Goal: Complete application form: Complete application form

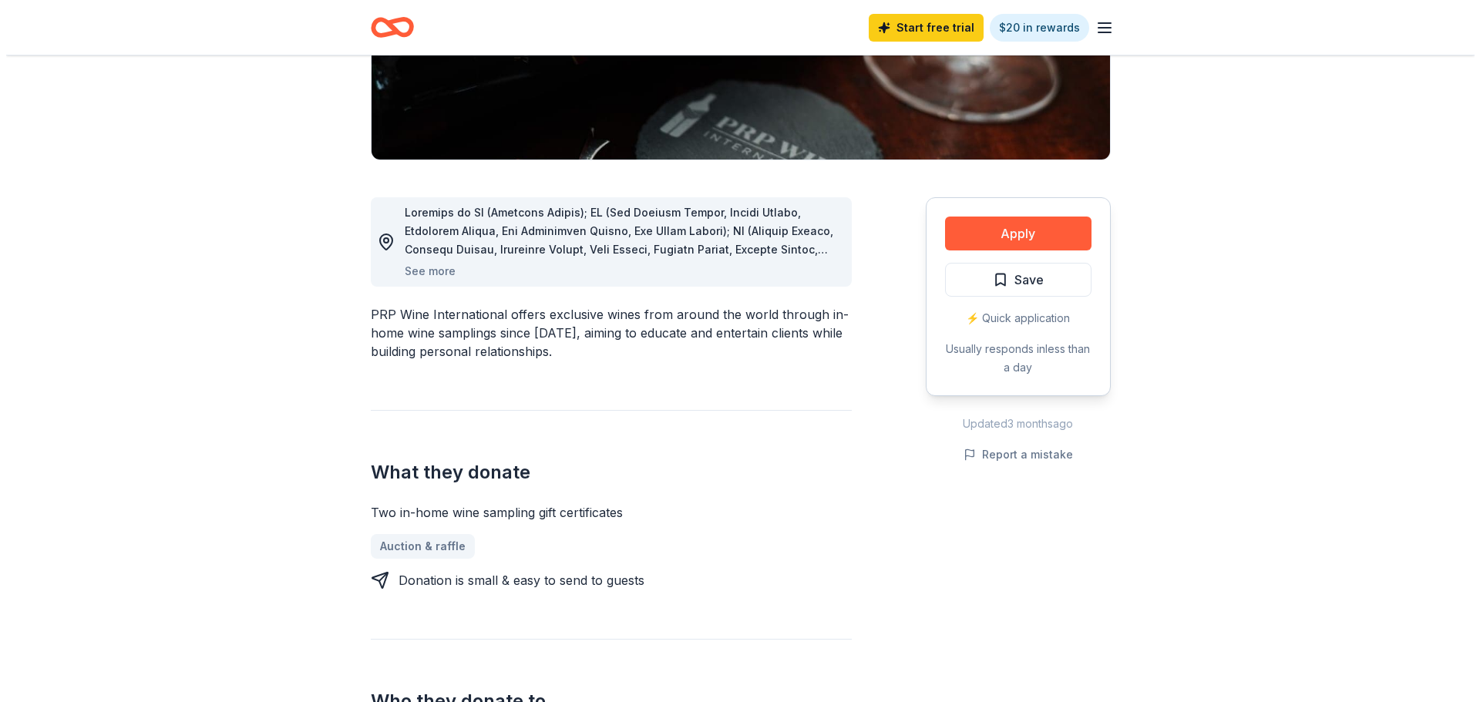
scroll to position [385, 0]
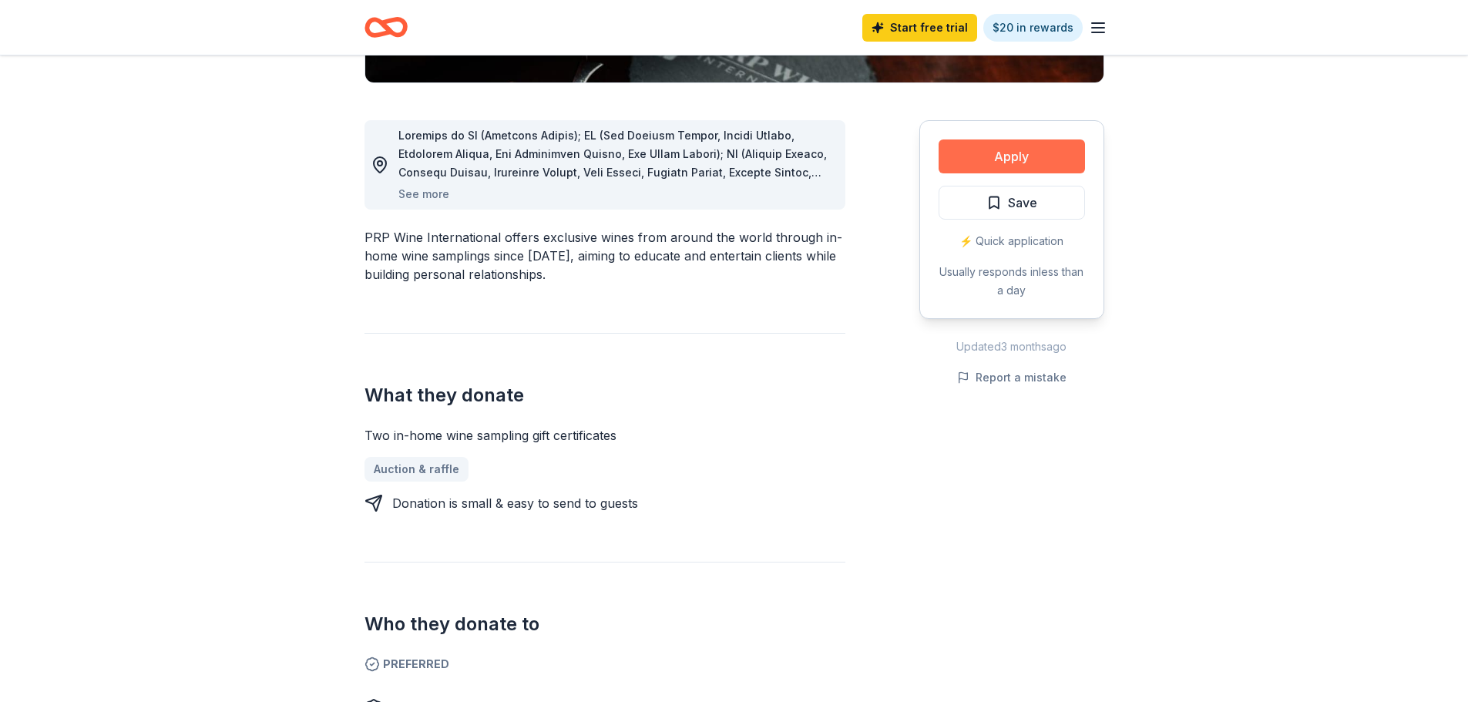
click at [1005, 160] on button "Apply" at bounding box center [1012, 157] width 146 height 34
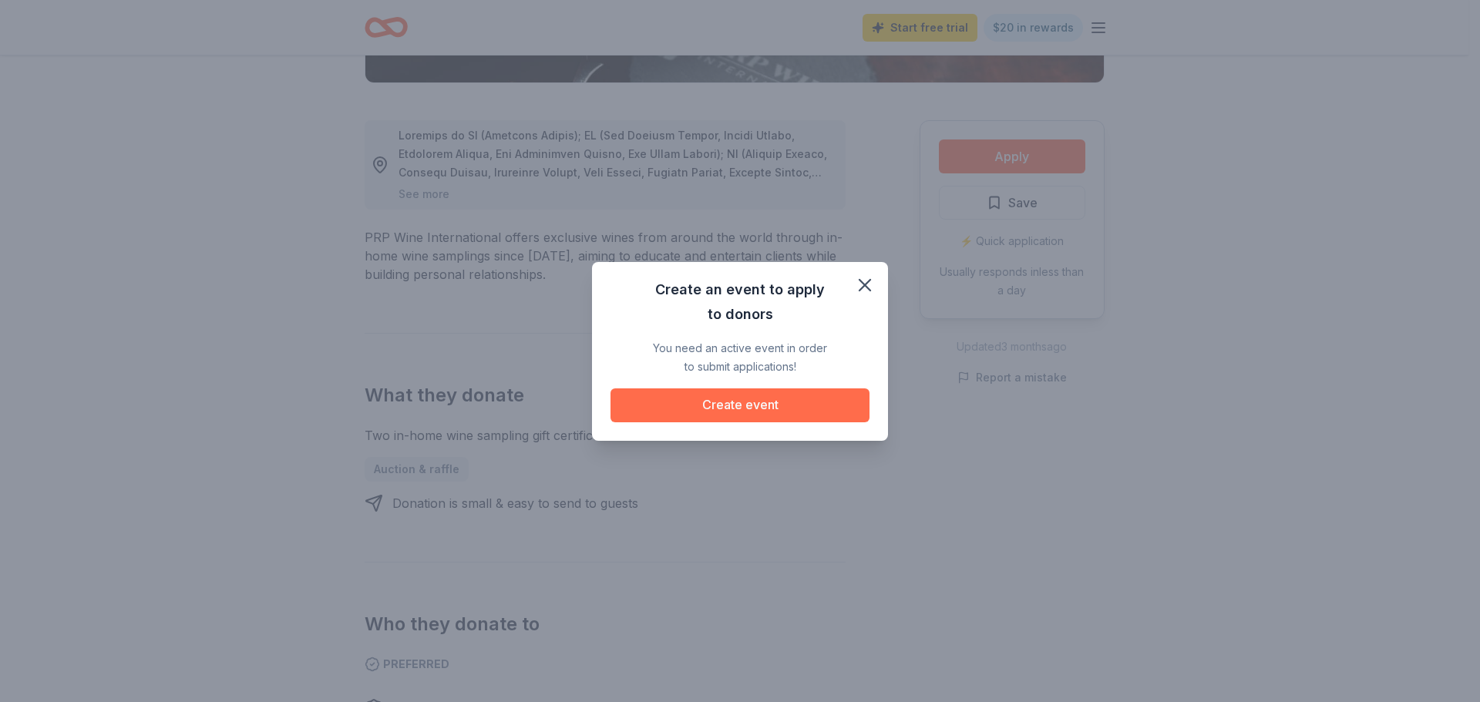
click at [735, 402] on button "Create event" at bounding box center [739, 405] width 259 height 34
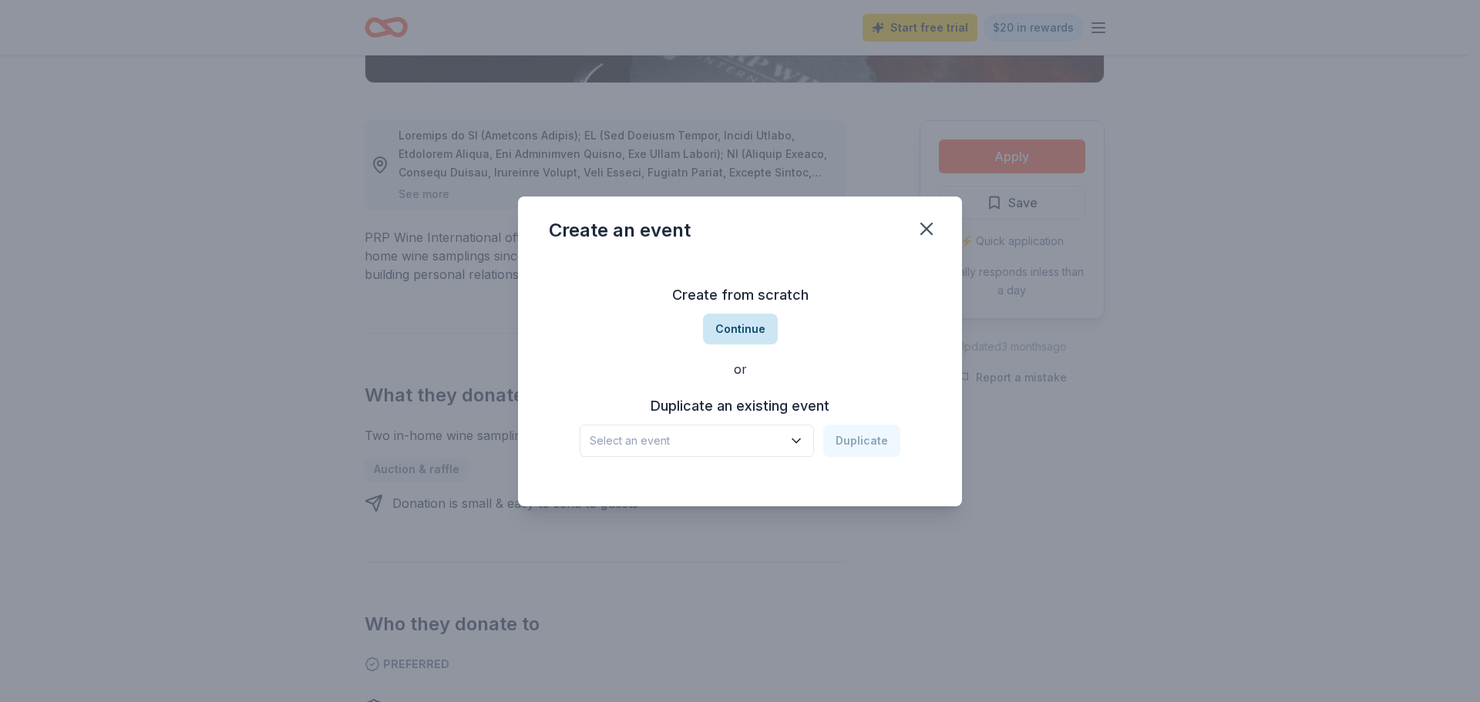
click at [731, 329] on button "Continue" at bounding box center [740, 329] width 75 height 31
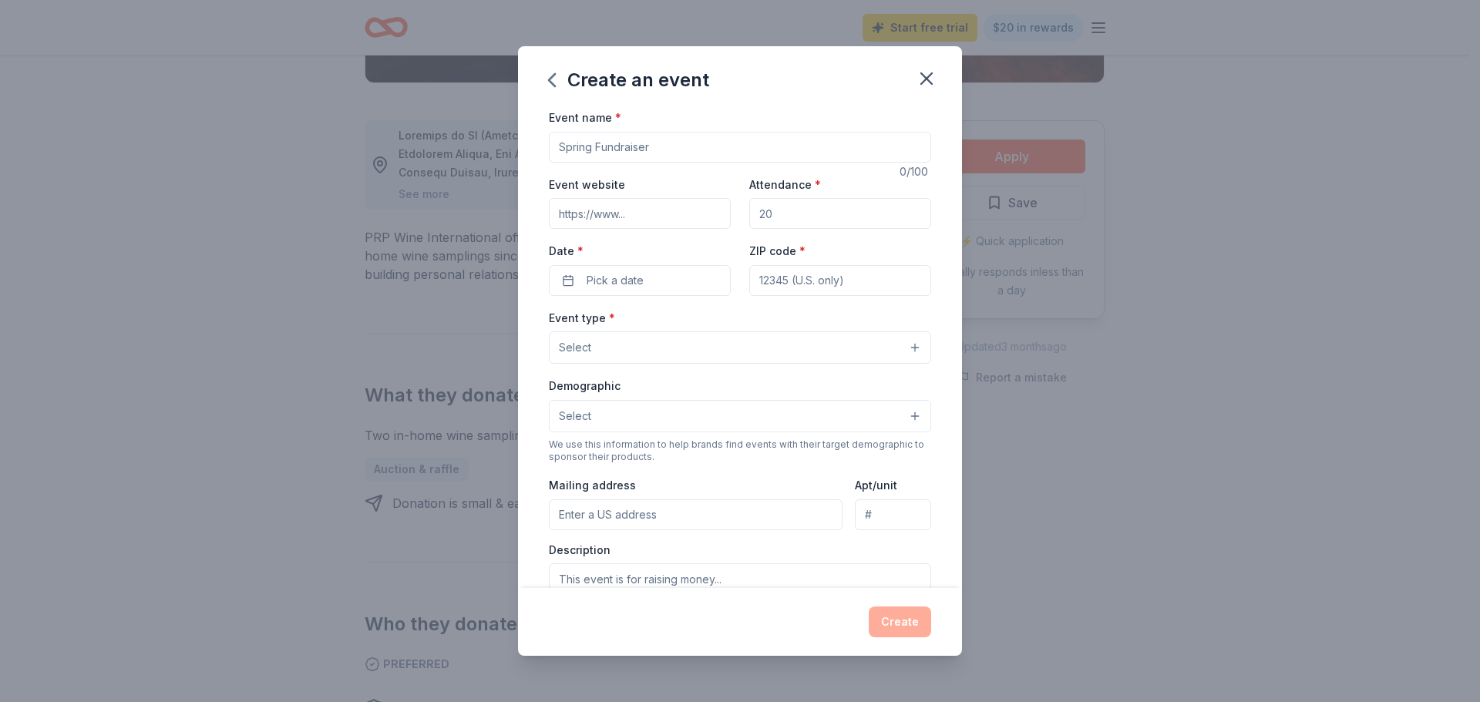
click at [685, 146] on input "Event name *" at bounding box center [740, 147] width 382 height 31
type input "Las Quinceaneras"
click at [697, 215] on input "Event website" at bounding box center [640, 213] width 182 height 31
type input "https://www.lasvalientes.org"
click at [772, 215] on input "Attendance *" at bounding box center [840, 213] width 182 height 31
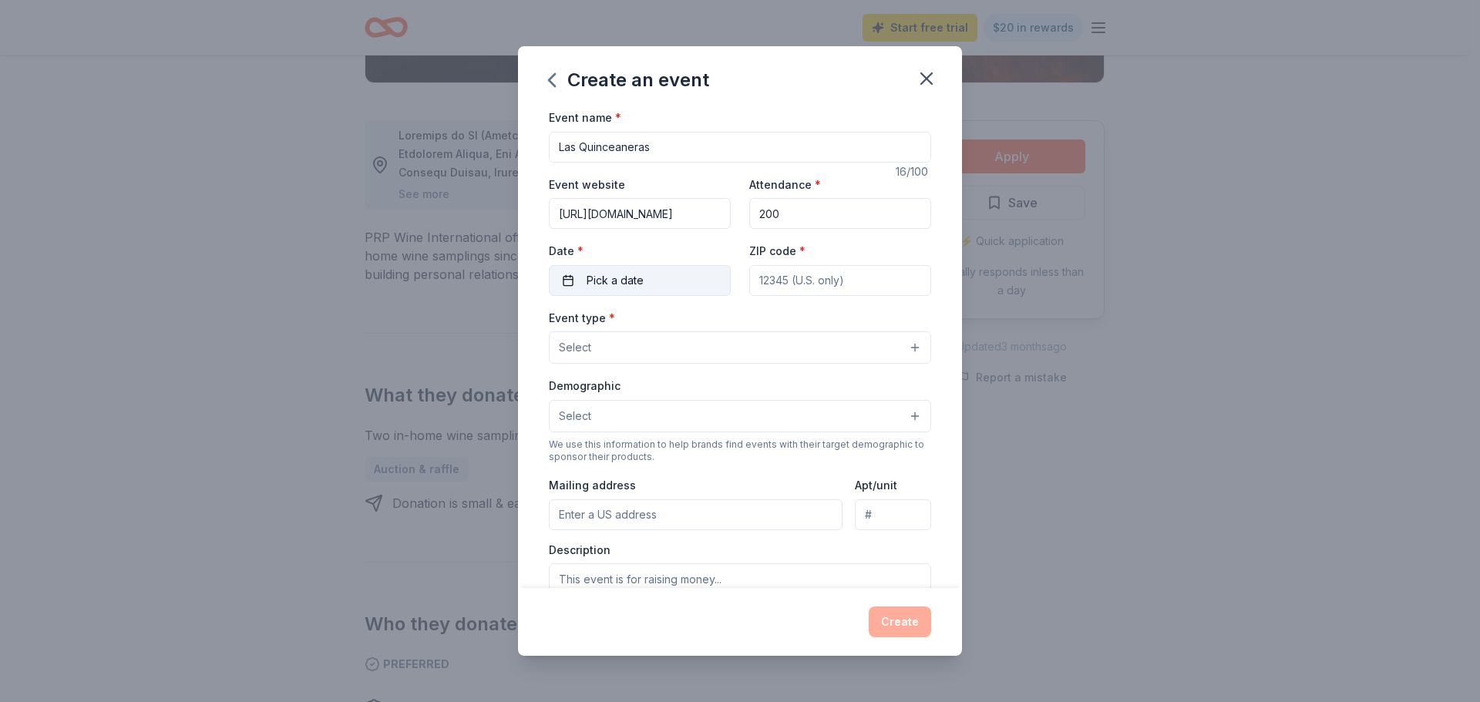
type input "200"
click at [580, 276] on button "Pick a date" at bounding box center [640, 280] width 182 height 31
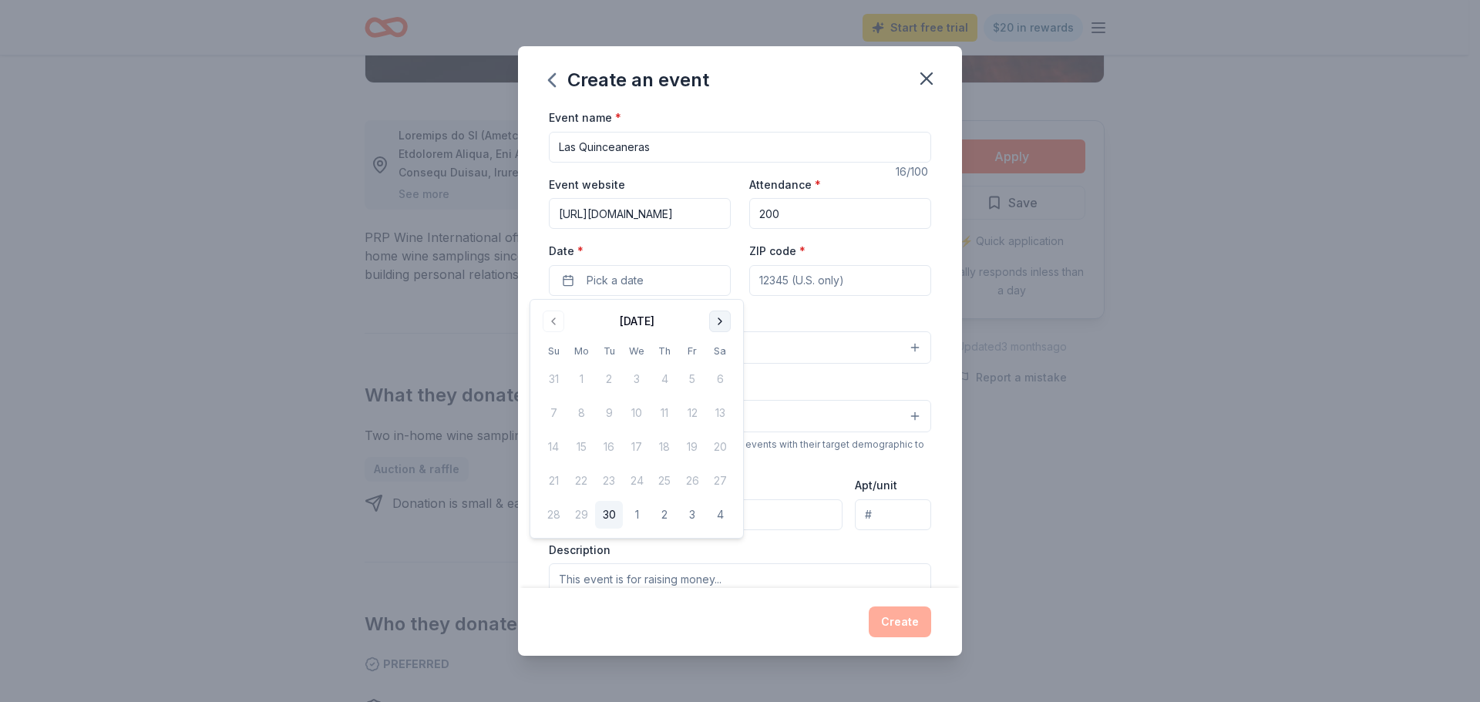
click at [723, 321] on button "Go to next month" at bounding box center [720, 322] width 22 height 22
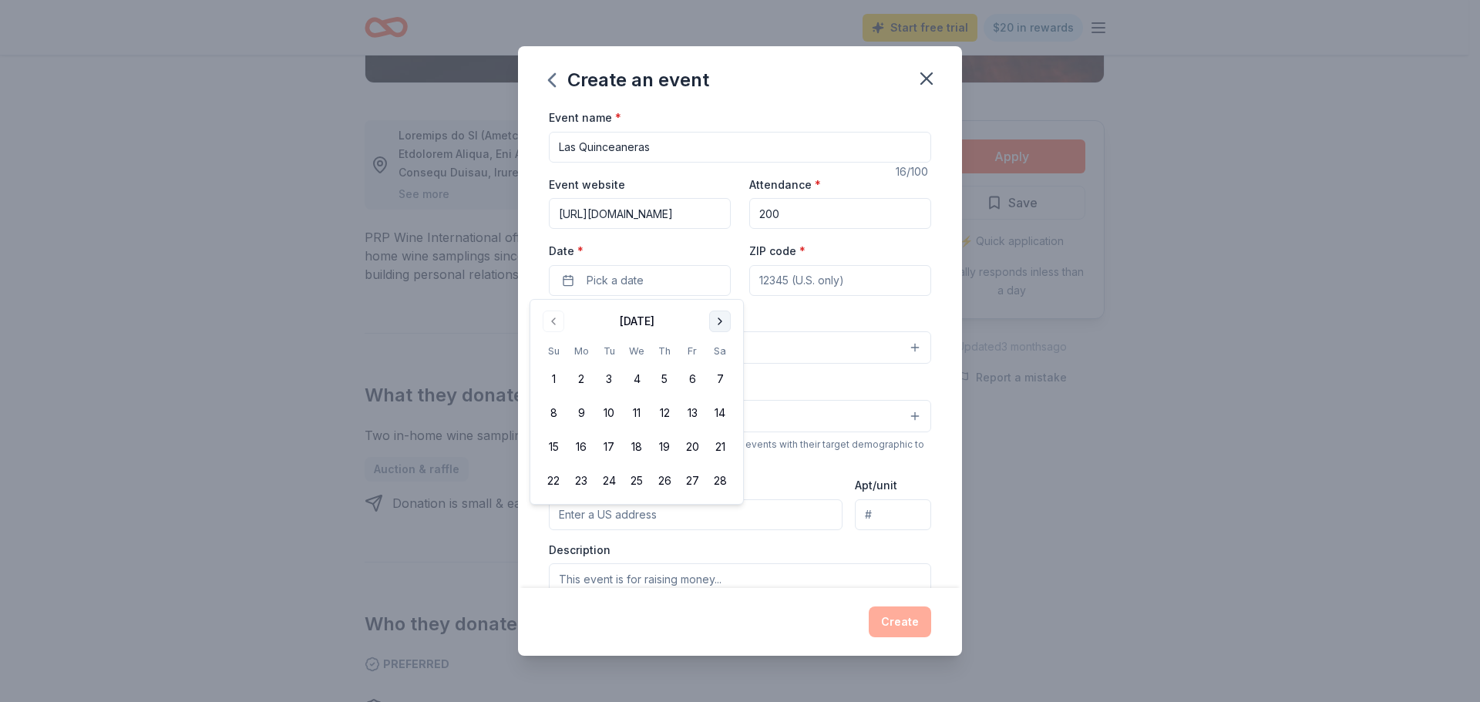
click at [723, 321] on button "Go to next month" at bounding box center [720, 322] width 22 height 22
click at [716, 480] on button "23" at bounding box center [720, 481] width 28 height 28
click at [778, 275] on input "ZIP code *" at bounding box center [840, 280] width 182 height 31
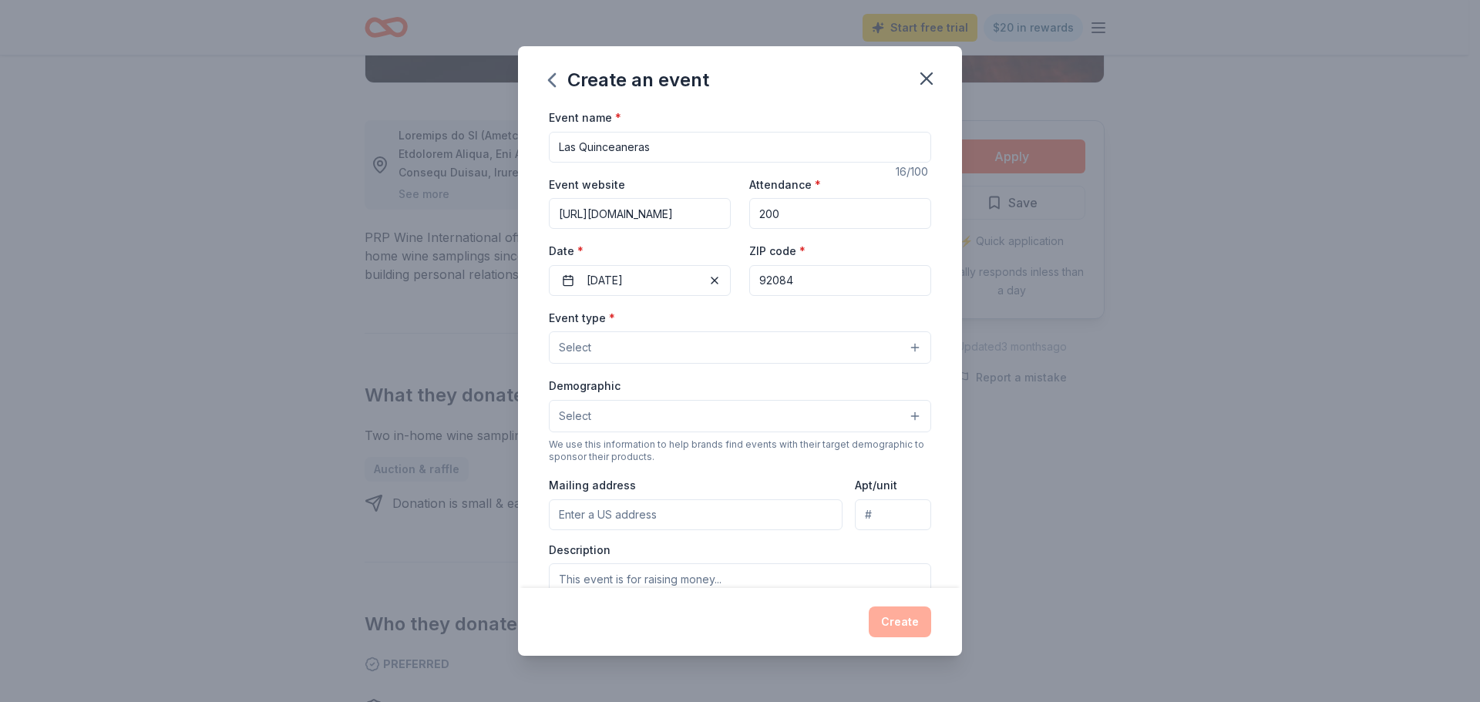
type input "92084"
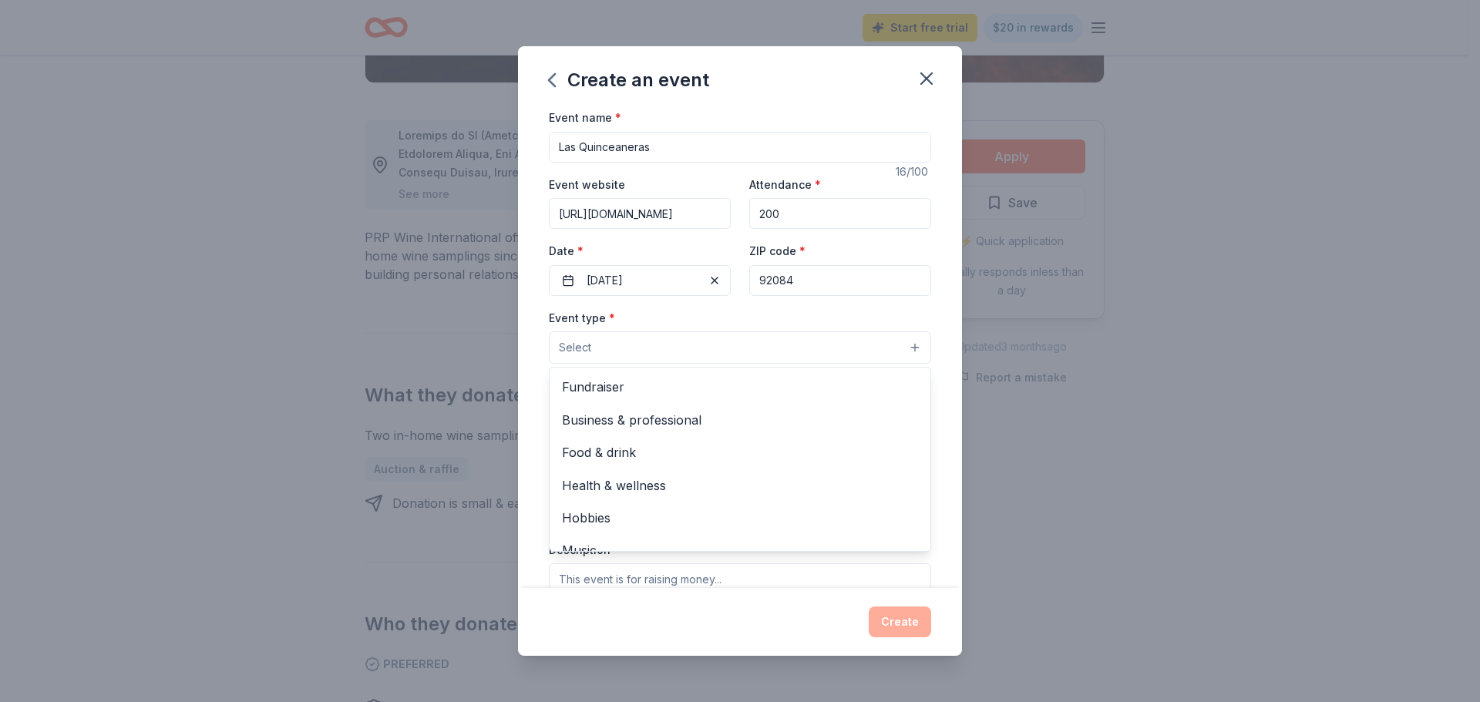
click at [904, 348] on button "Select" at bounding box center [740, 347] width 382 height 32
click at [785, 389] on span "Fundraiser" at bounding box center [740, 387] width 356 height 20
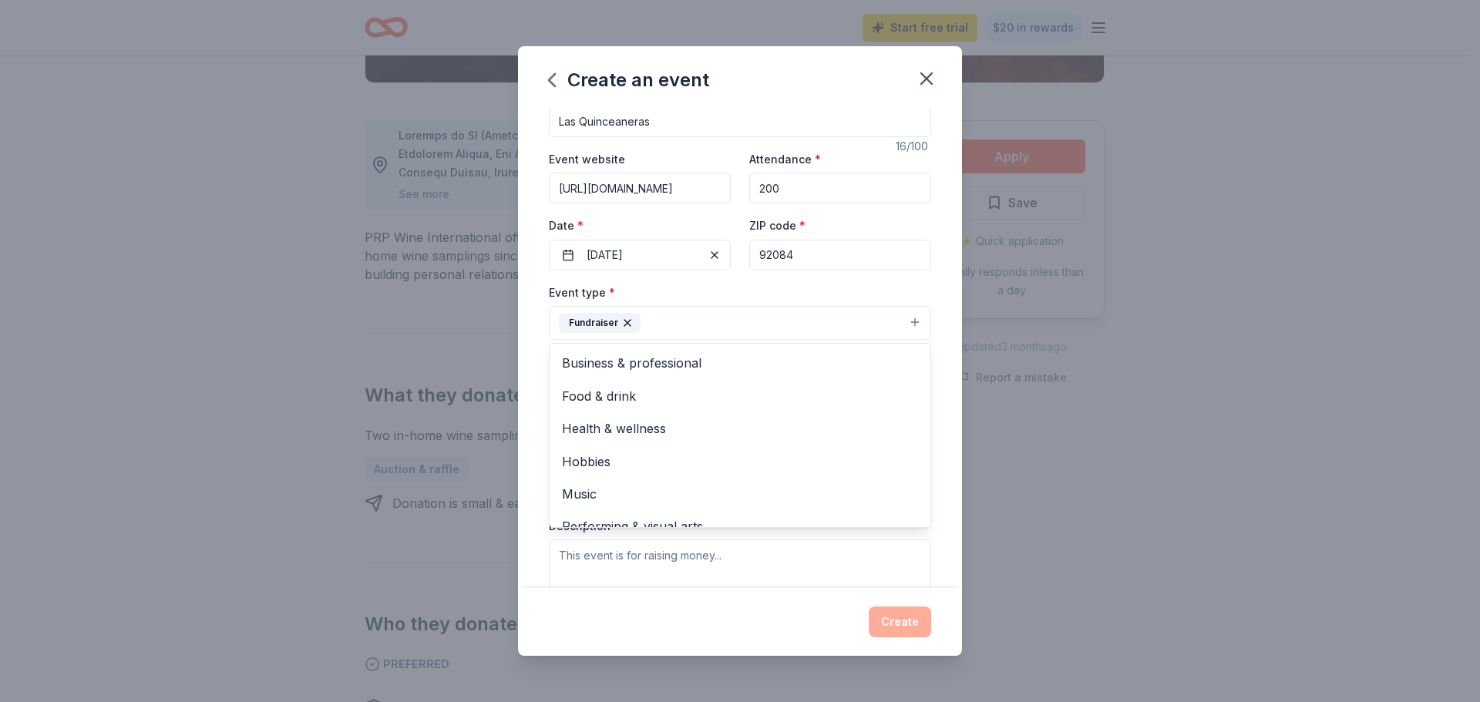
scroll to position [35, 0]
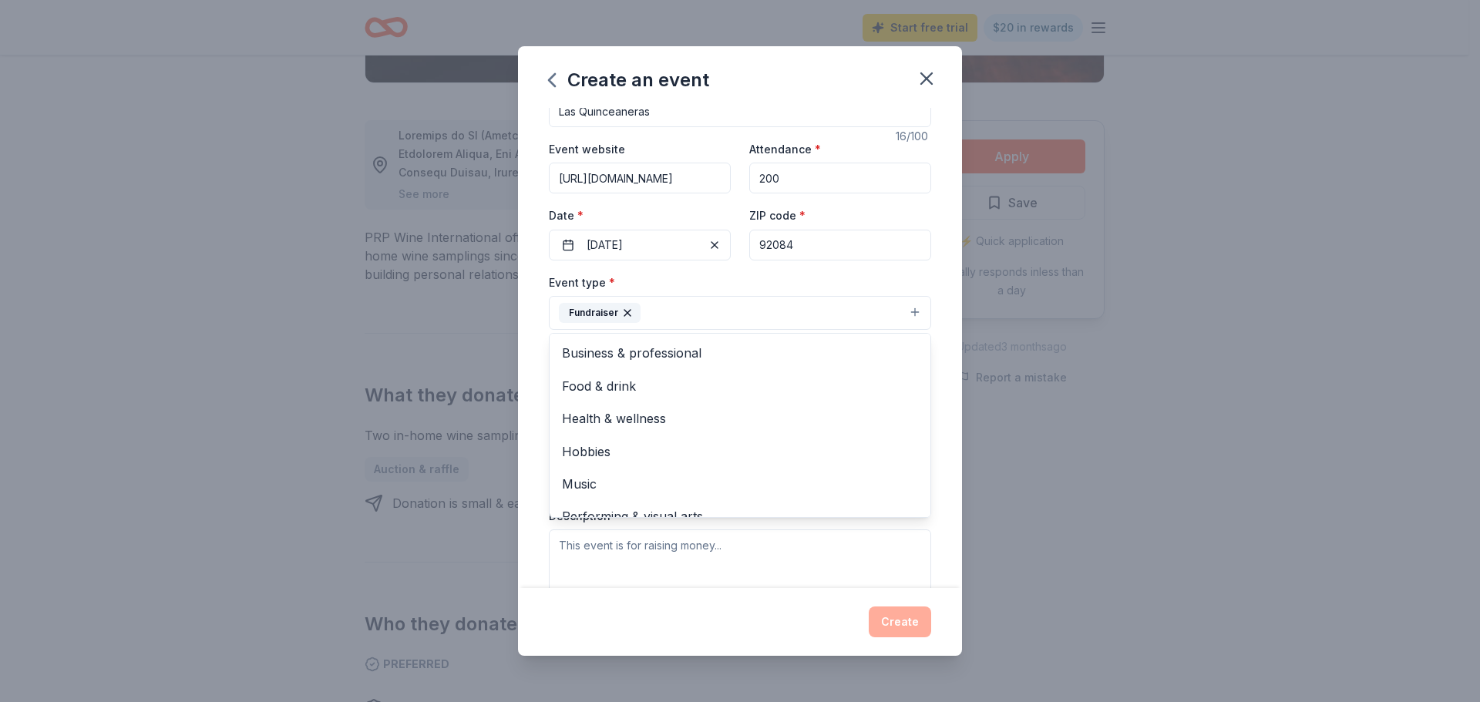
click at [923, 420] on div "Event name * Las Quinceaneras 16 /100 Event website https://www.lasvalientes.or…" at bounding box center [740, 348] width 444 height 480
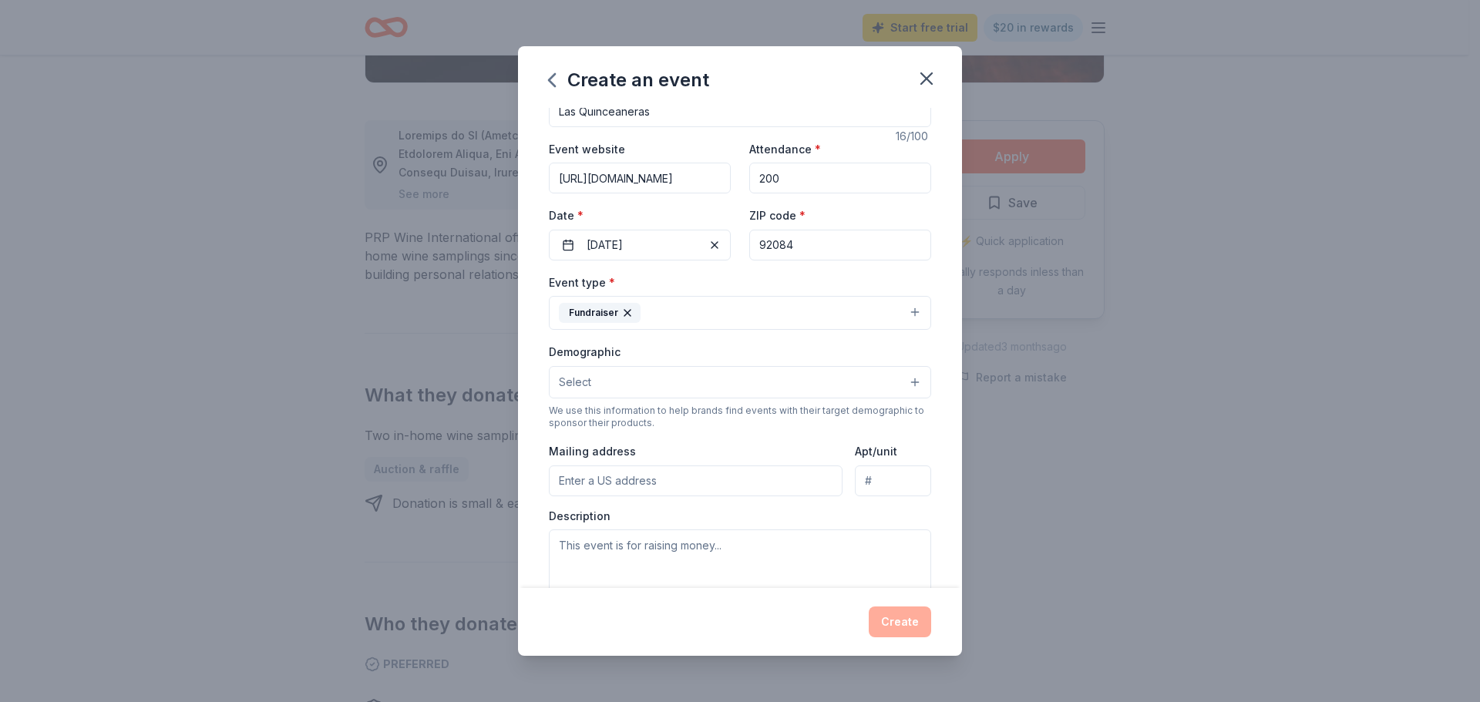
click at [903, 381] on button "Select" at bounding box center [740, 382] width 382 height 32
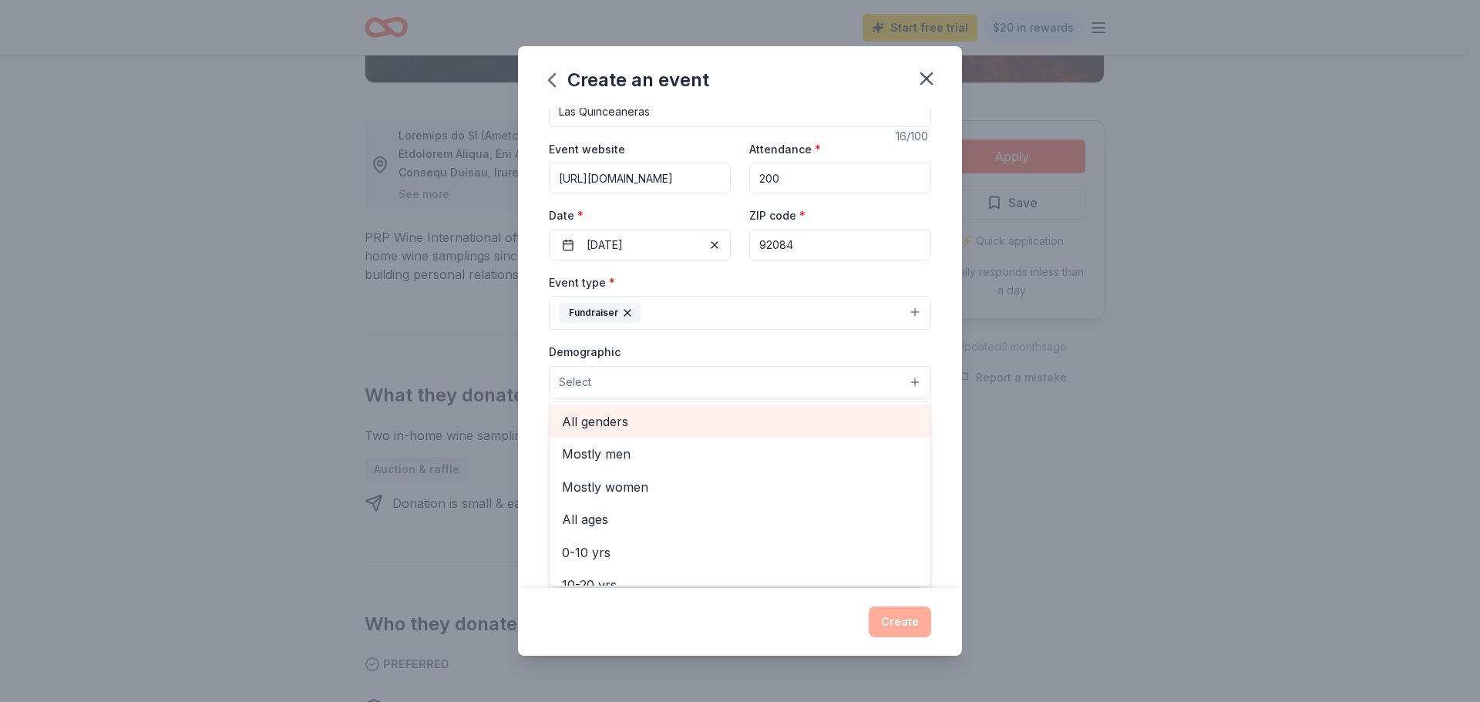
click at [595, 422] on span "All genders" at bounding box center [740, 422] width 356 height 20
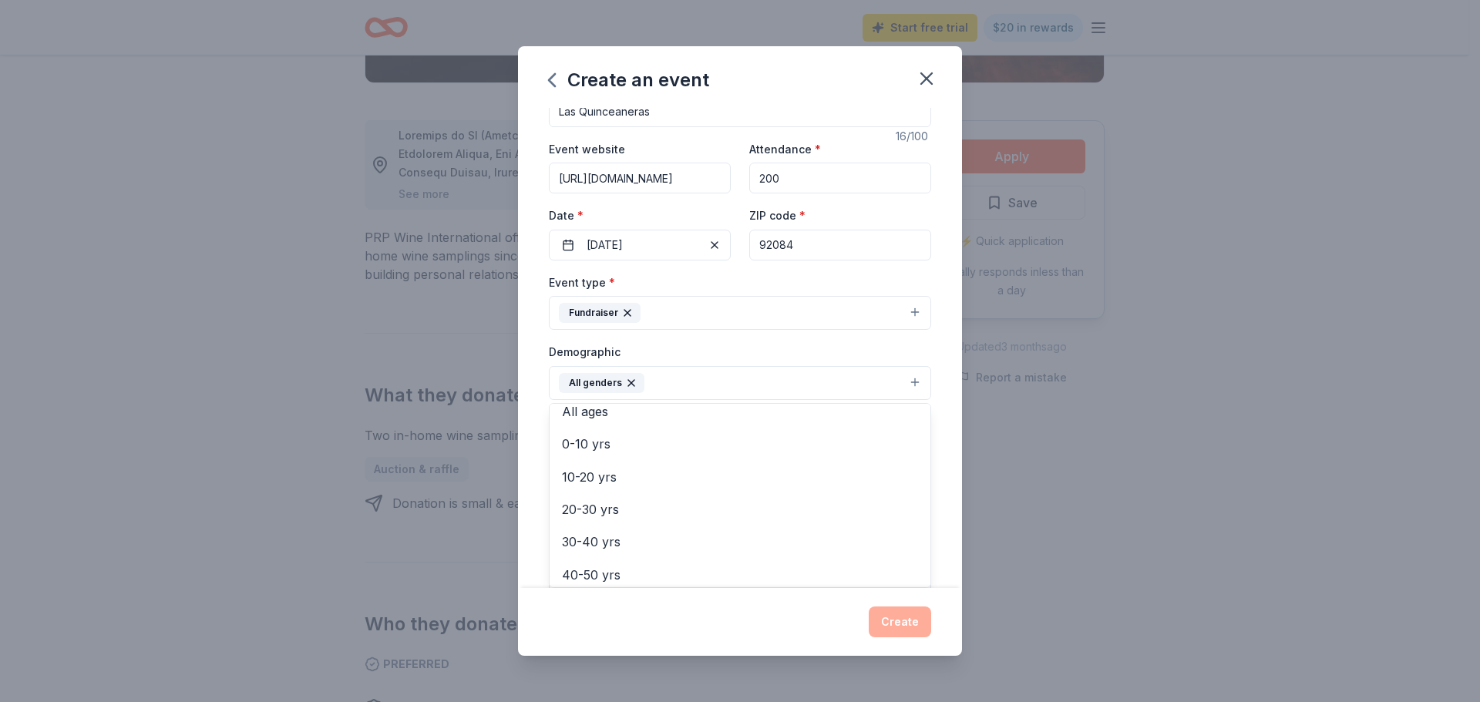
scroll to position [154, 0]
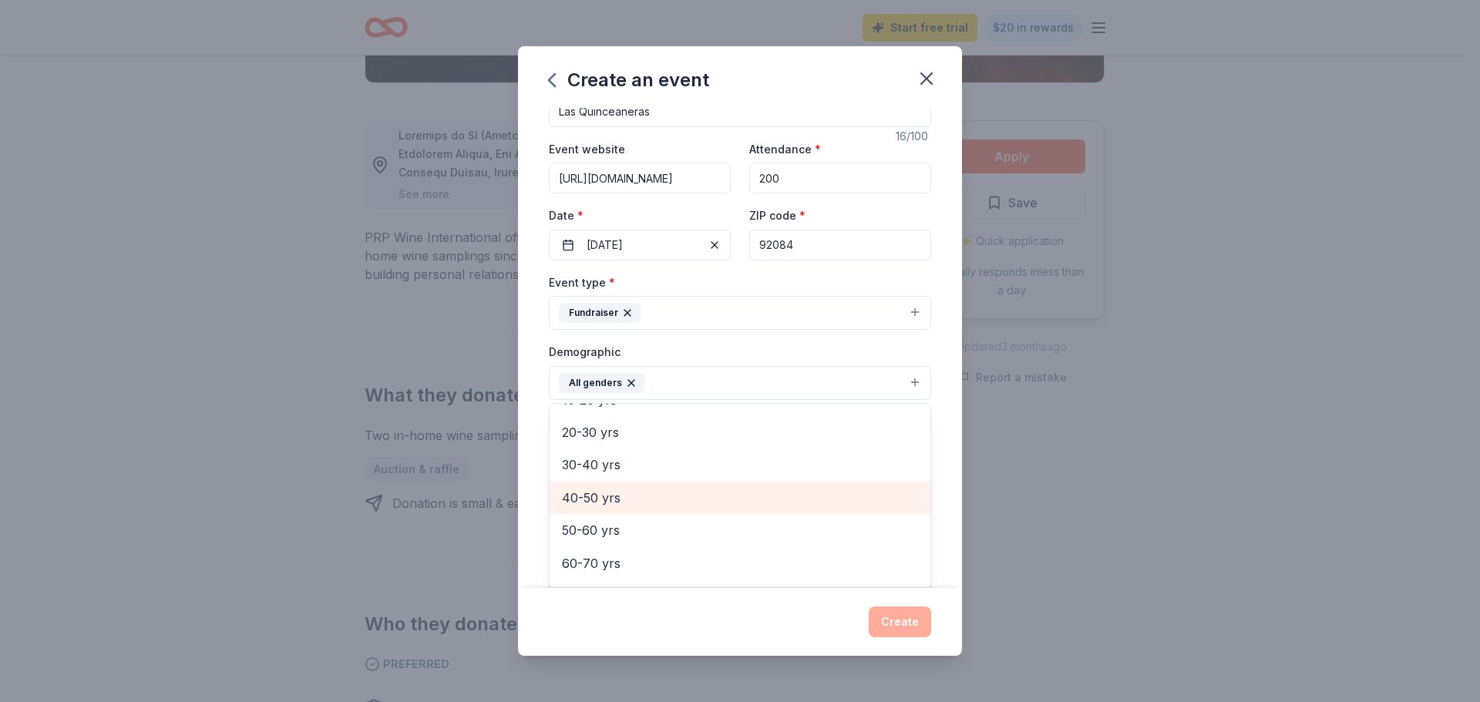
click at [602, 498] on span "40-50 yrs" at bounding box center [740, 498] width 356 height 20
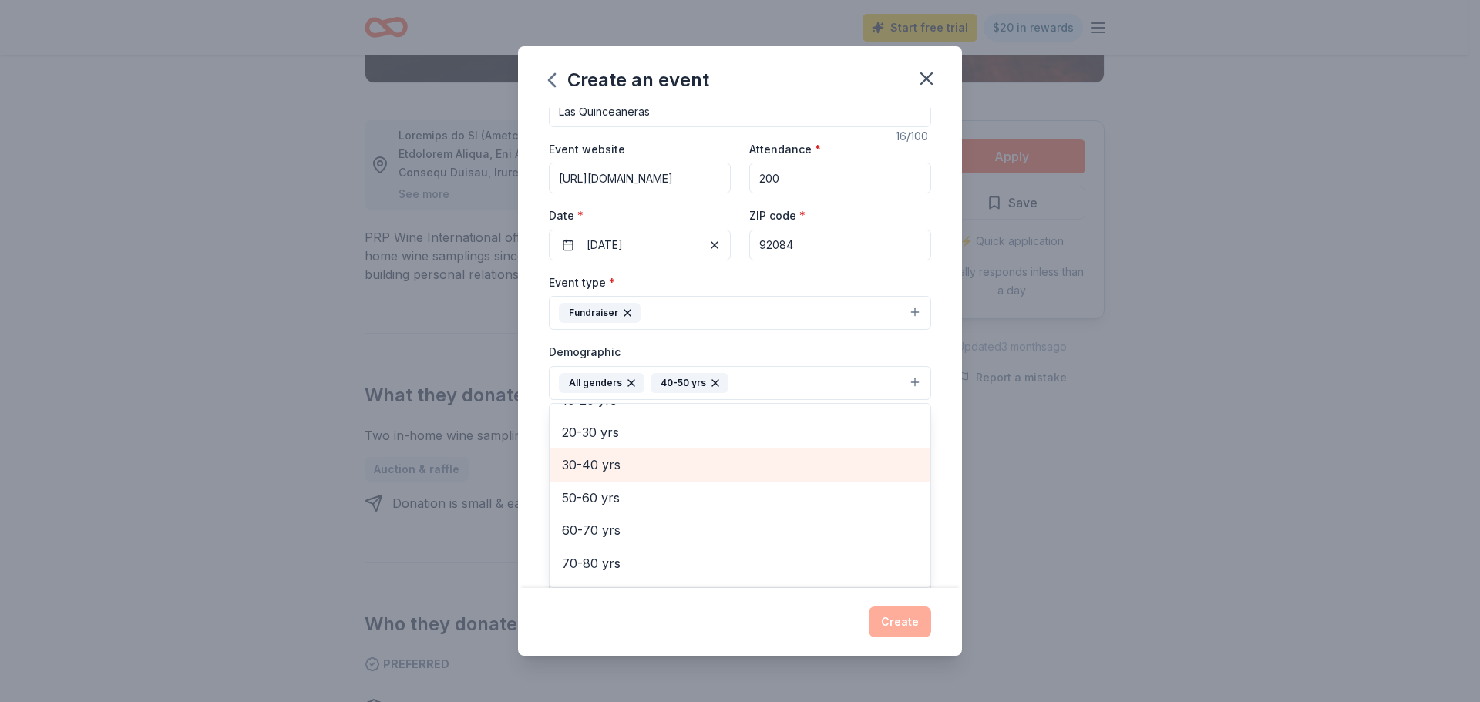
click at [586, 467] on span "30-40 yrs" at bounding box center [740, 465] width 356 height 20
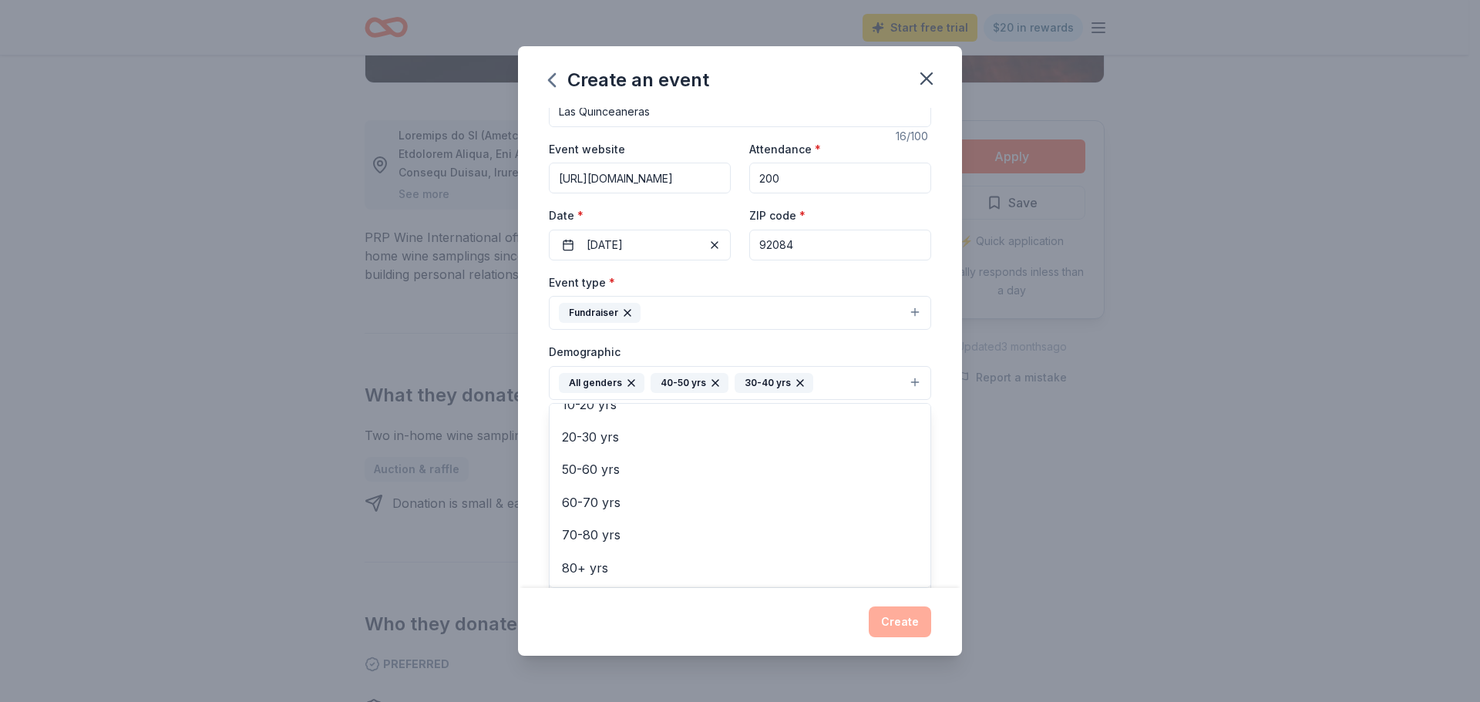
click at [940, 427] on div "Event name * Las Quinceaneras 16 /100 Event website https://www.lasvalientes.or…" at bounding box center [740, 348] width 444 height 480
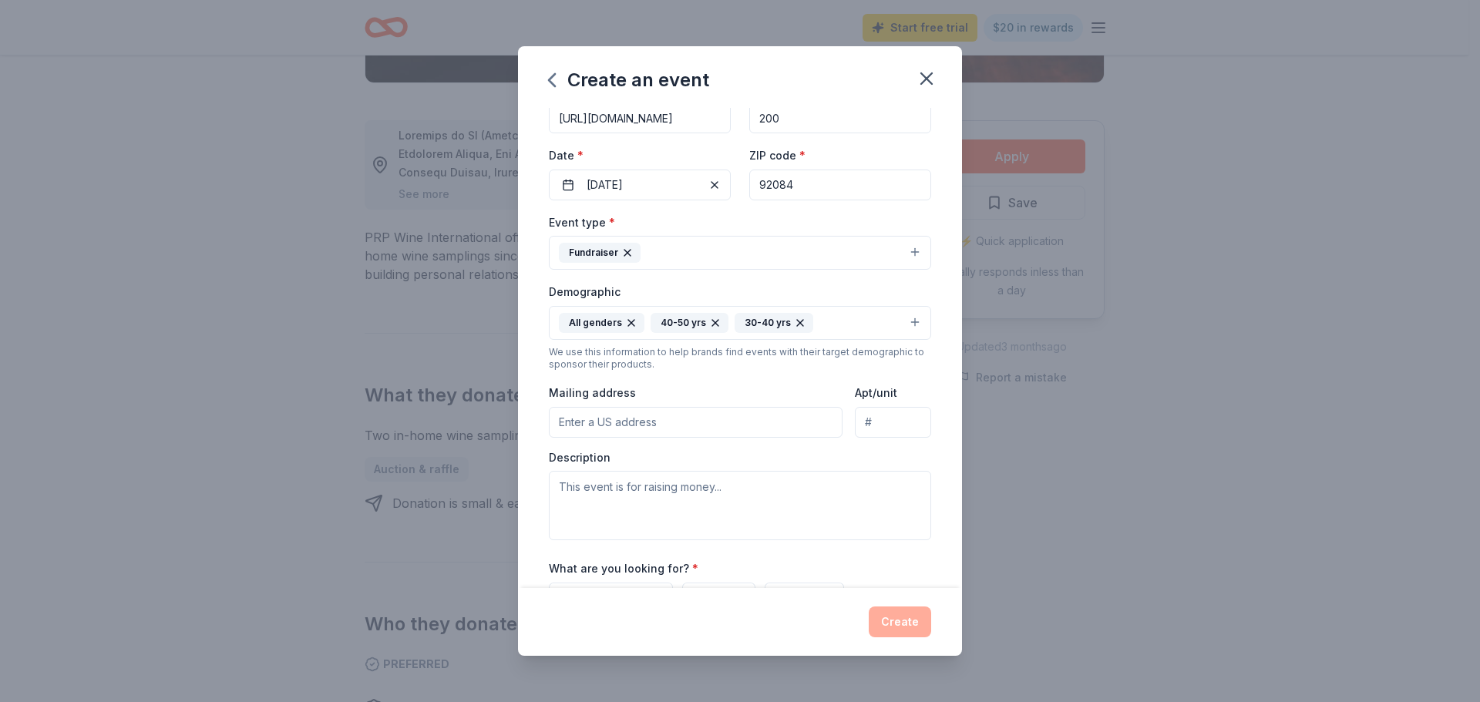
scroll to position [97, 0]
click at [695, 425] on input "Mailing address" at bounding box center [696, 420] width 294 height 31
type input "1001 East Vista Way, Vista, CA, 92084"
click at [882, 425] on input "Apt/unit" at bounding box center [893, 420] width 76 height 31
type input "C"
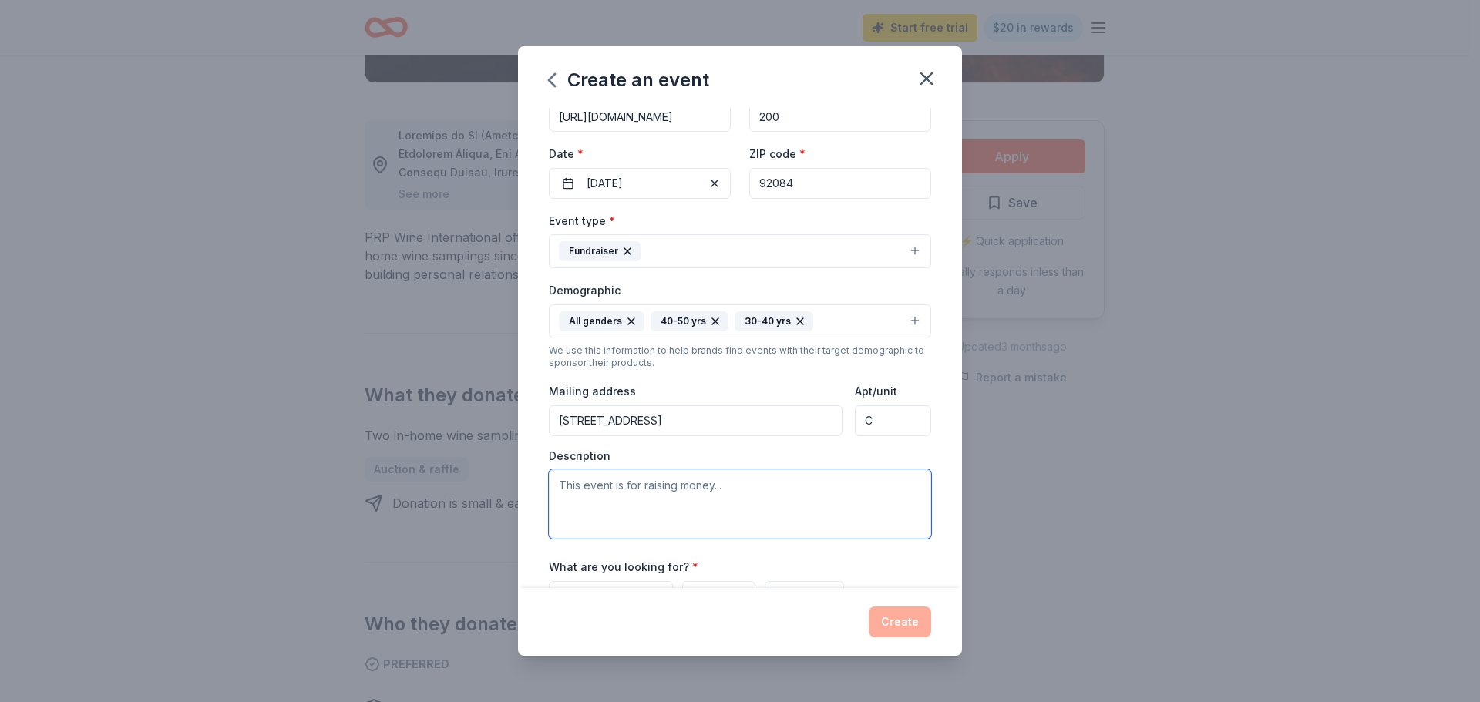
click at [651, 487] on textarea at bounding box center [740, 503] width 382 height 69
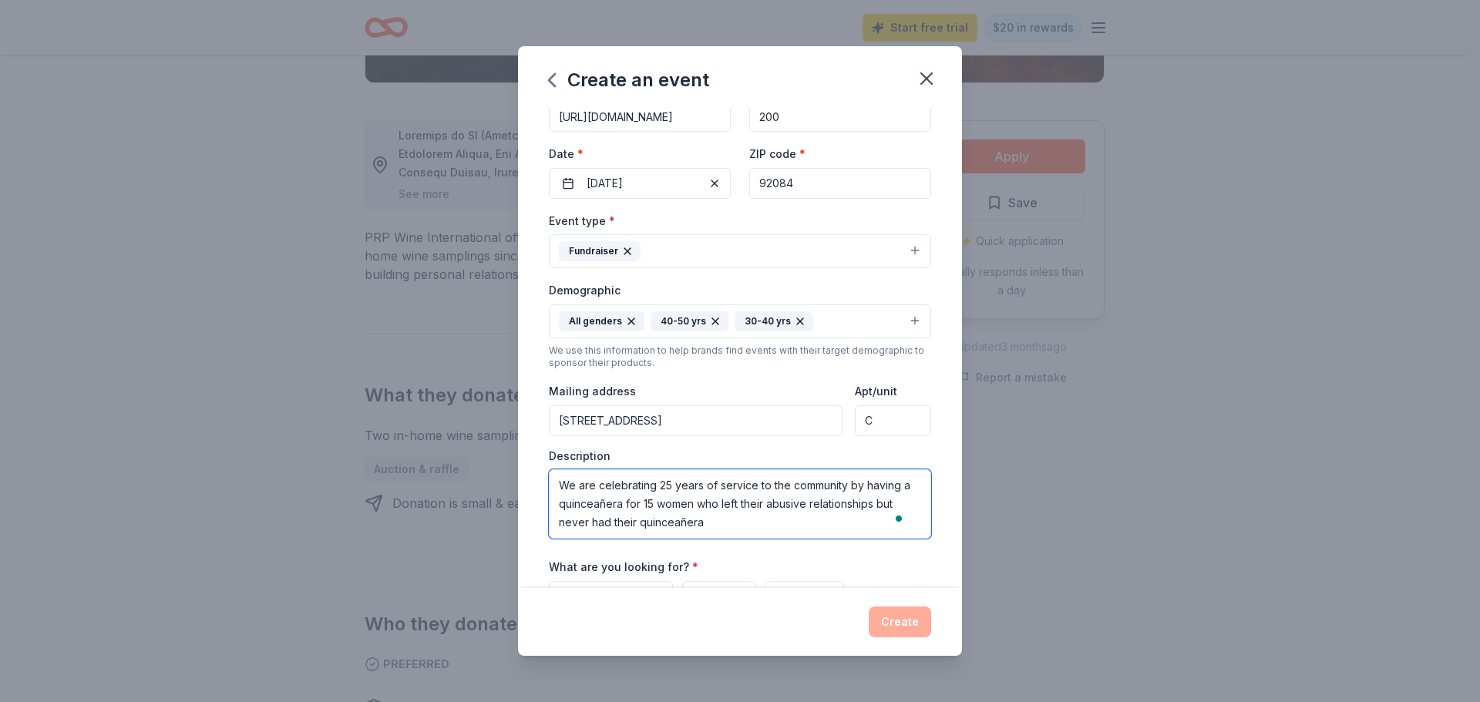
type textarea "We are celebrating 25 years of service to the community by having a quinceañera…"
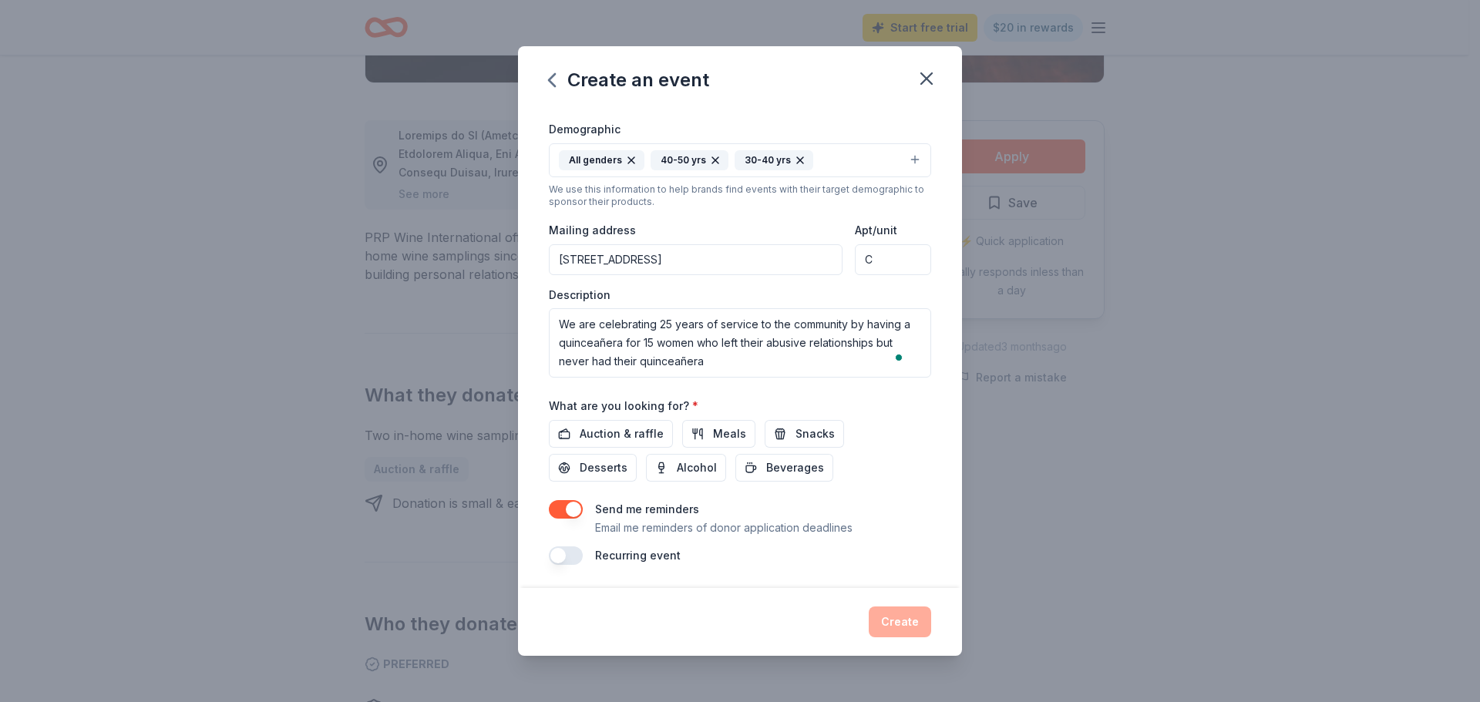
scroll to position [260, 0]
click at [617, 432] on span "Auction & raffle" at bounding box center [622, 432] width 84 height 18
click at [926, 78] on icon "button" at bounding box center [926, 78] width 11 height 11
click at [900, 628] on button "Create" at bounding box center [900, 622] width 62 height 31
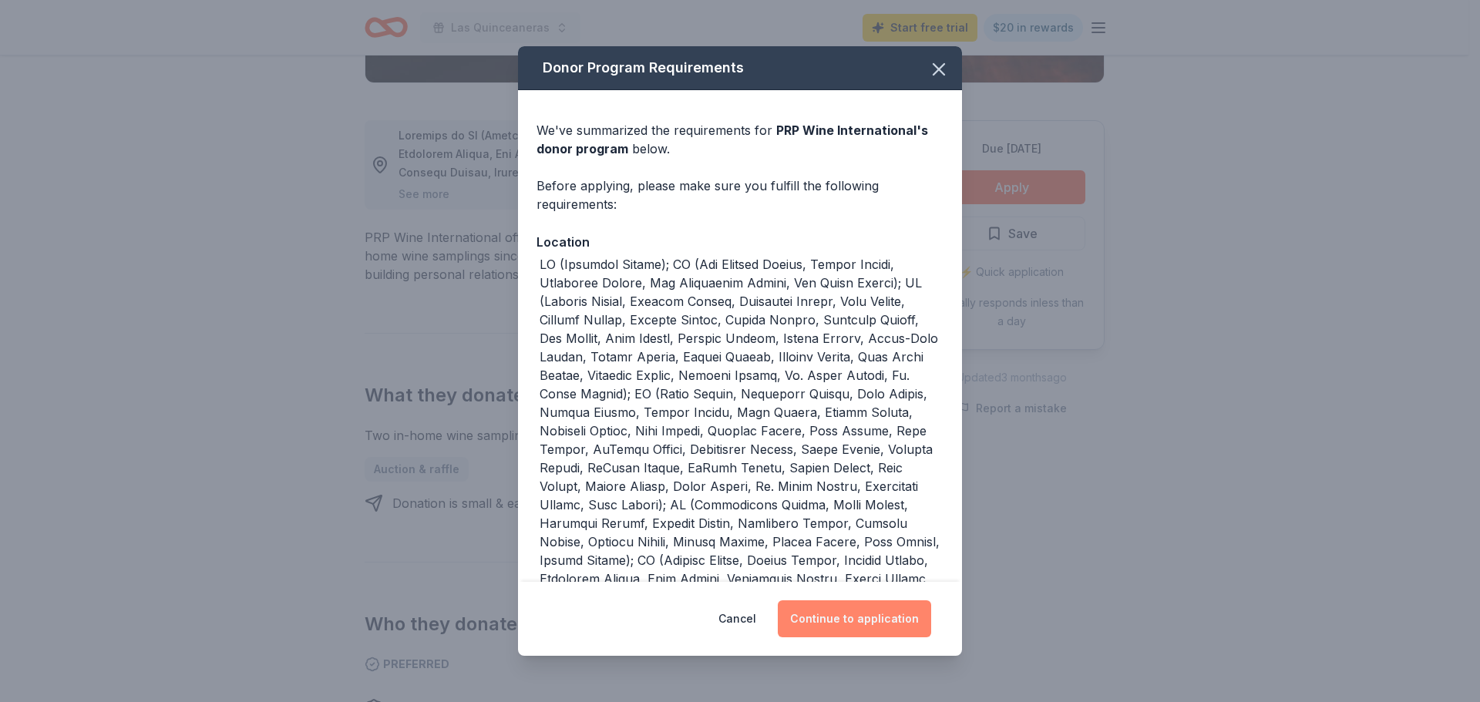
click at [849, 620] on button "Continue to application" at bounding box center [854, 618] width 153 height 37
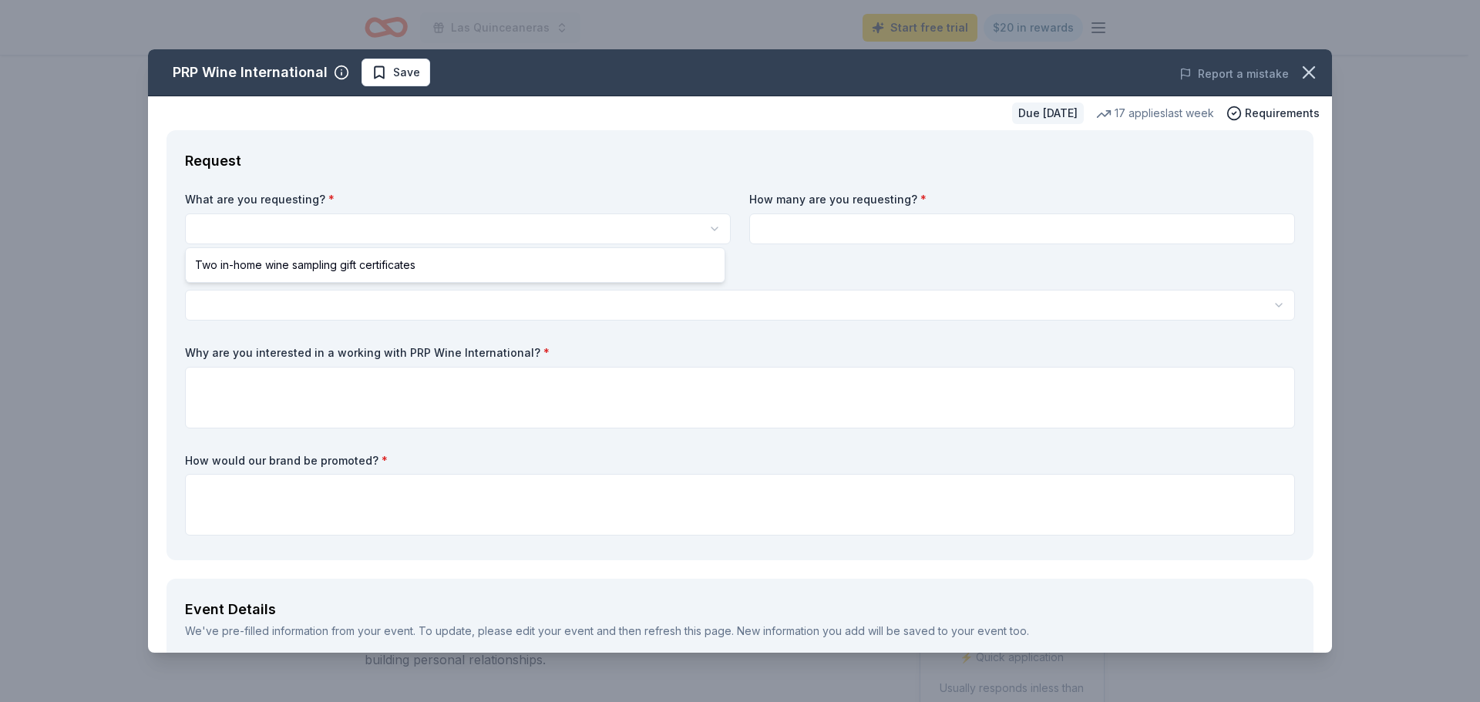
click at [712, 229] on html "Las Quinceaneras Start free trial $20 in rewards Due in 228 days Share PRP Wine…" at bounding box center [740, 351] width 1480 height 702
select select "Two in-home wine sampling gift certificates"
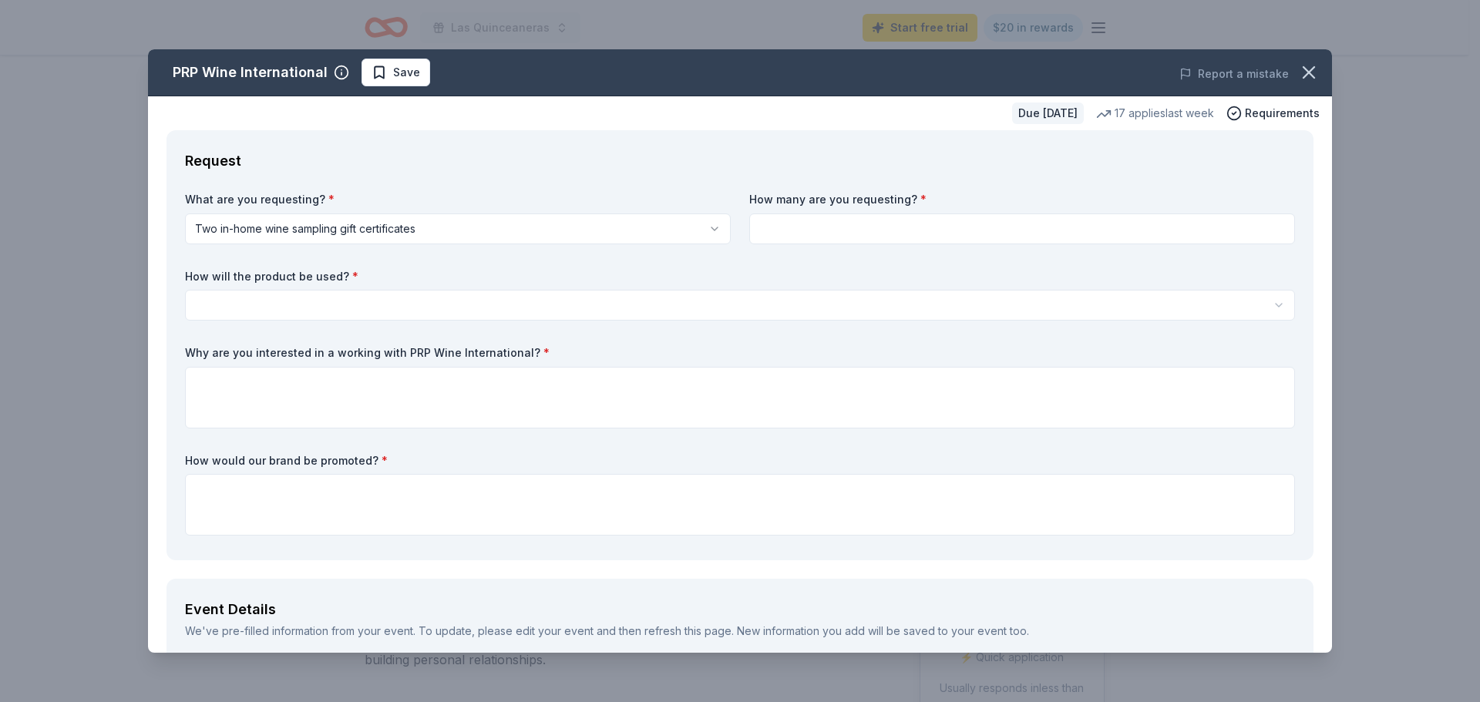
click at [869, 225] on input at bounding box center [1022, 229] width 546 height 31
type input "2"
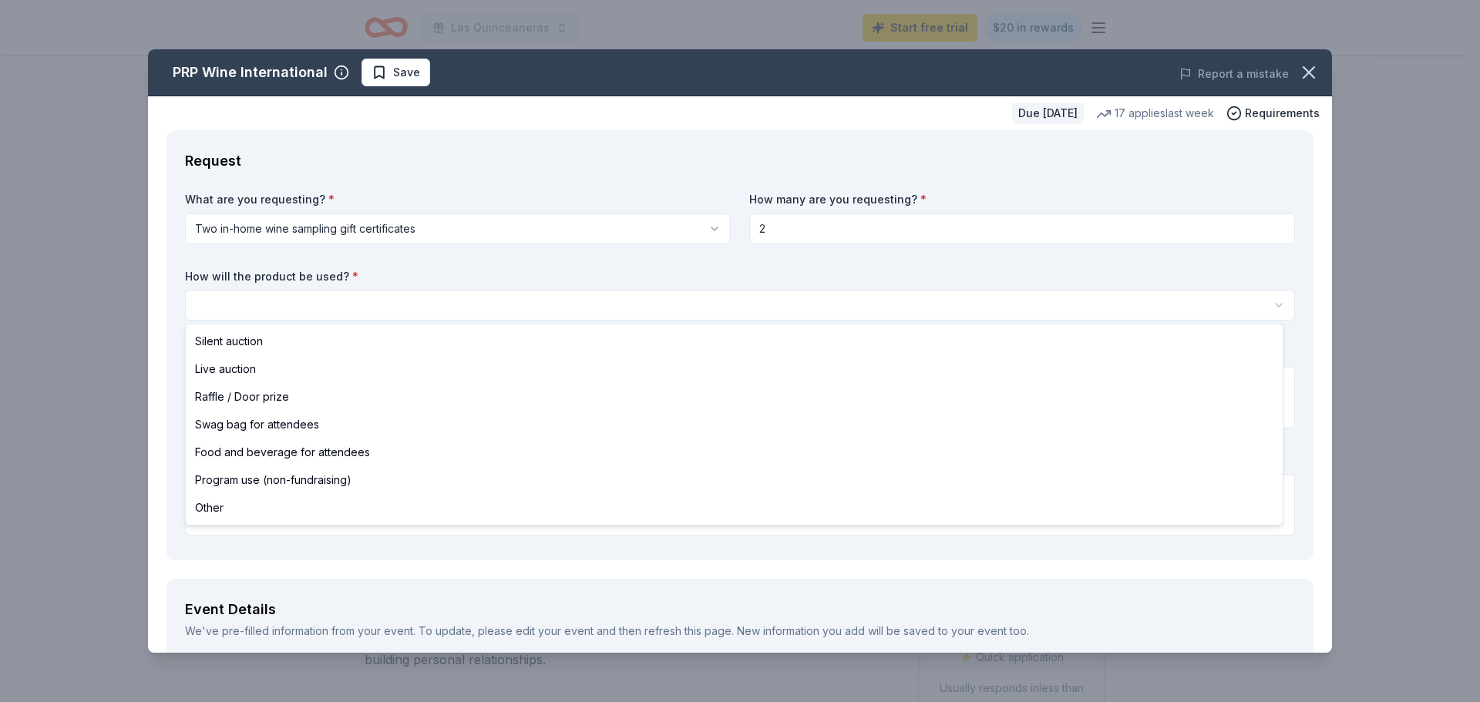
click at [509, 294] on html "Las Quinceaneras Start free trial $20 in rewards Due in 228 days Share PRP Wine…" at bounding box center [740, 351] width 1480 height 702
select select "raffleDoorPrize"
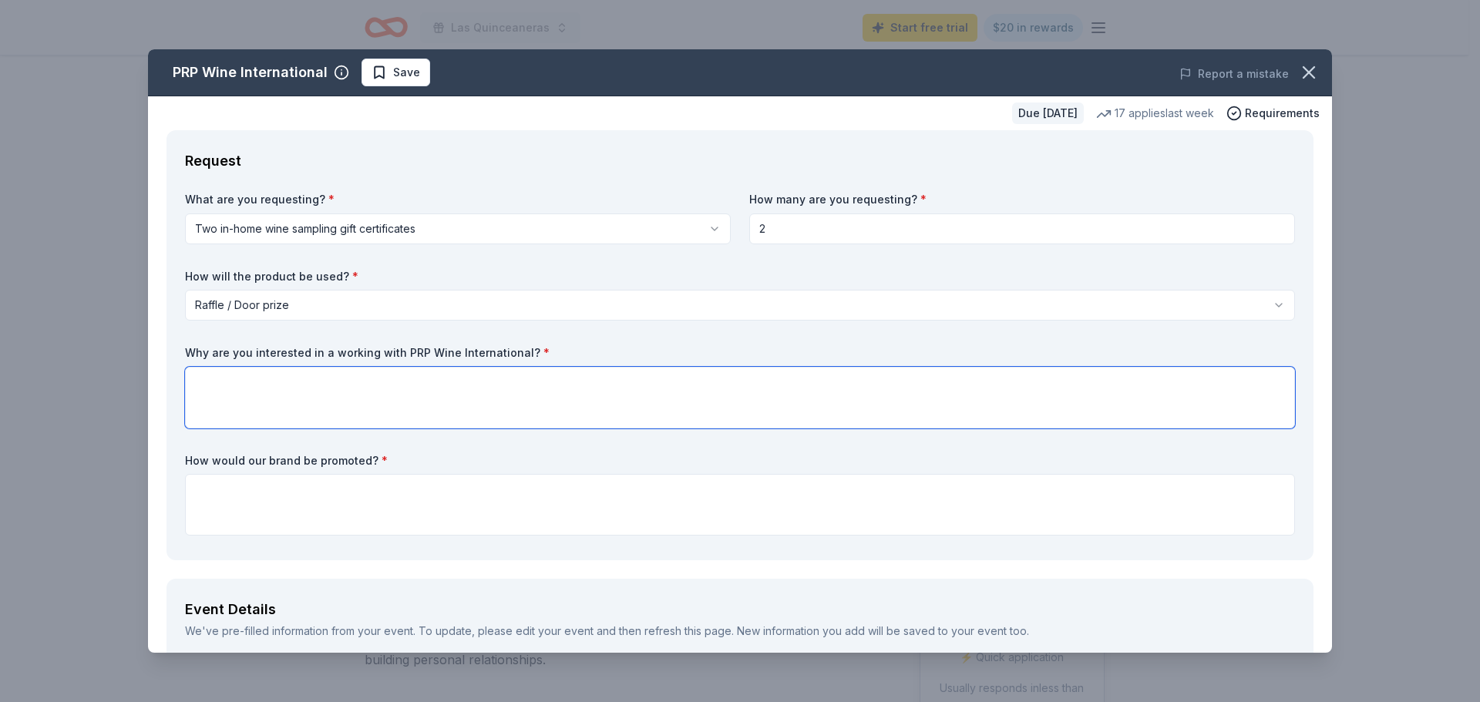
click at [622, 388] on textarea at bounding box center [740, 398] width 1110 height 62
type textarea "B"
type textarea "Because I believe you have an outstanding product to give to our guests"
drag, startPoint x: 352, startPoint y: 499, endPoint x: 352, endPoint y: 491, distance: 8.5
click at [352, 499] on textarea at bounding box center [740, 505] width 1110 height 62
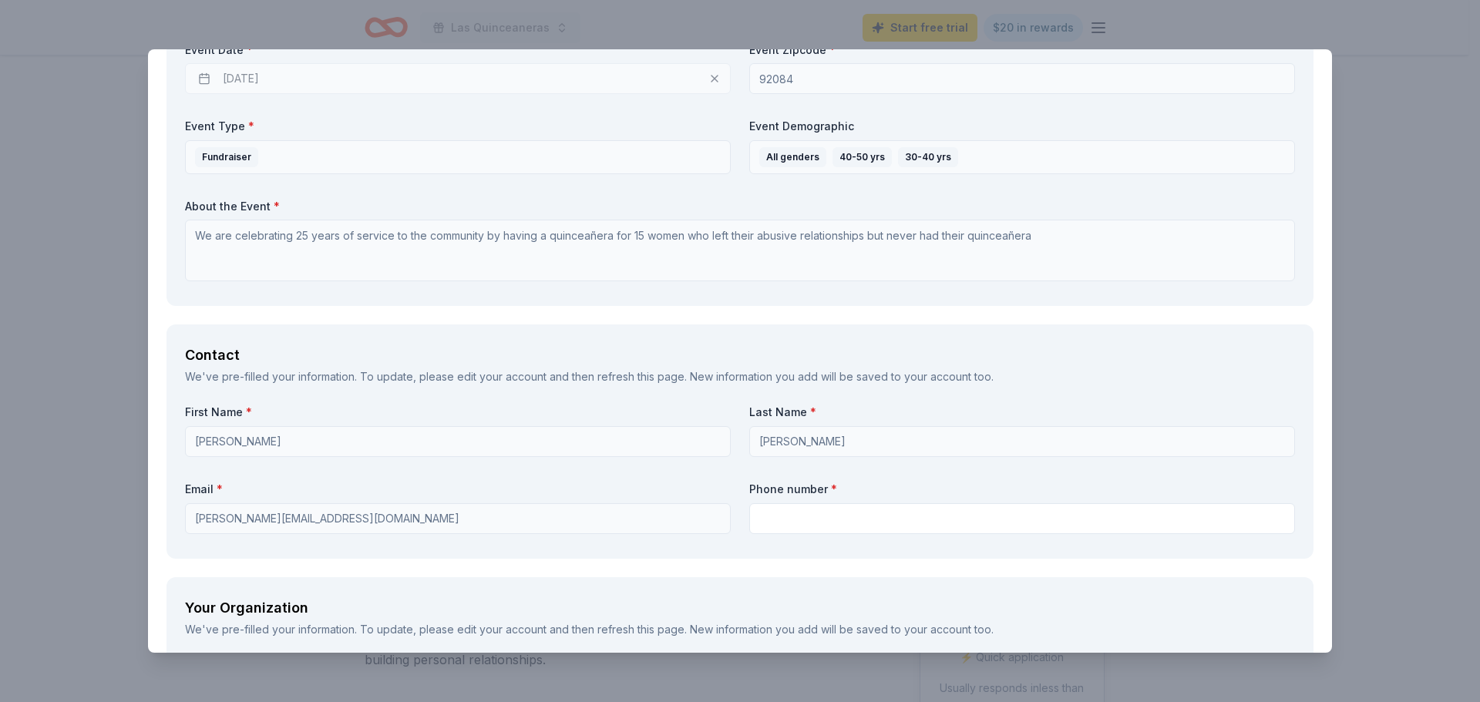
scroll to position [848, 0]
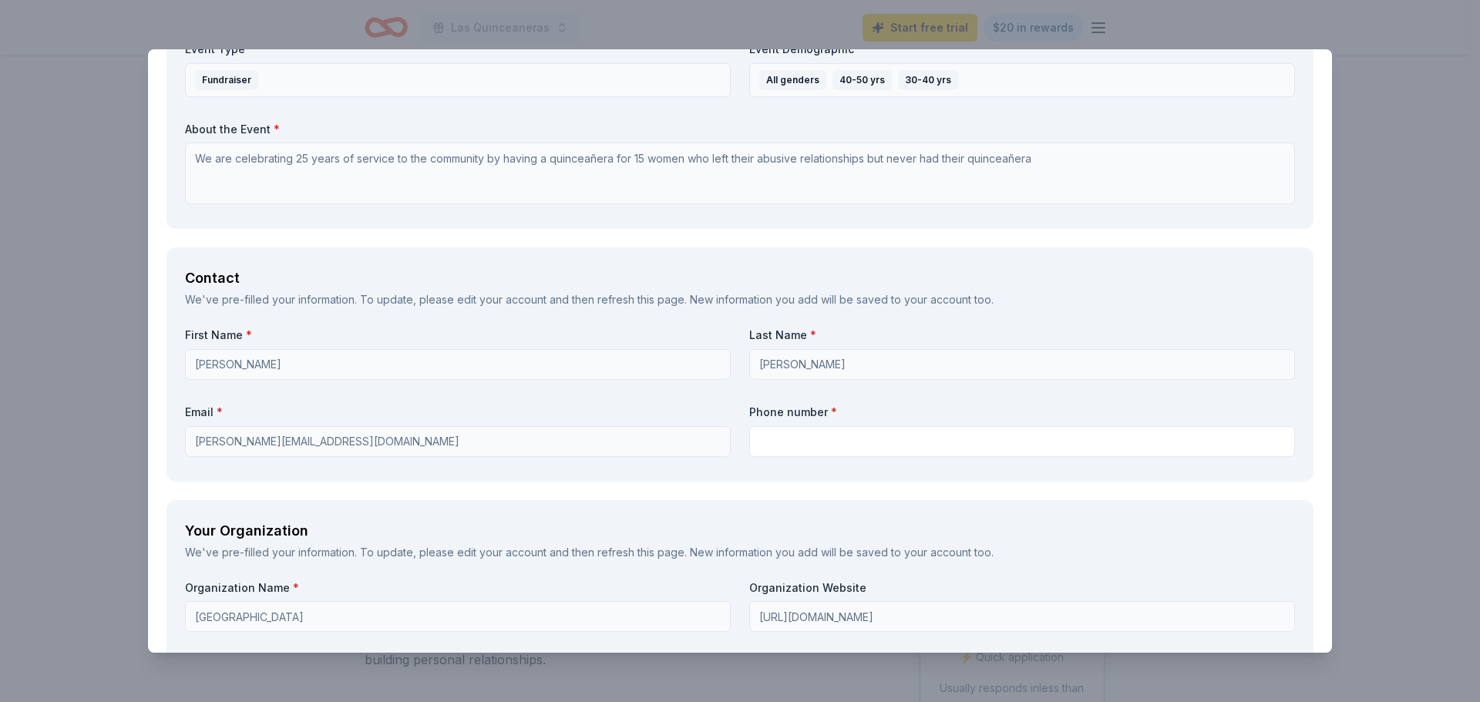
type textarea "We would add the certificates to a wine basket to be raffled off, and we would …"
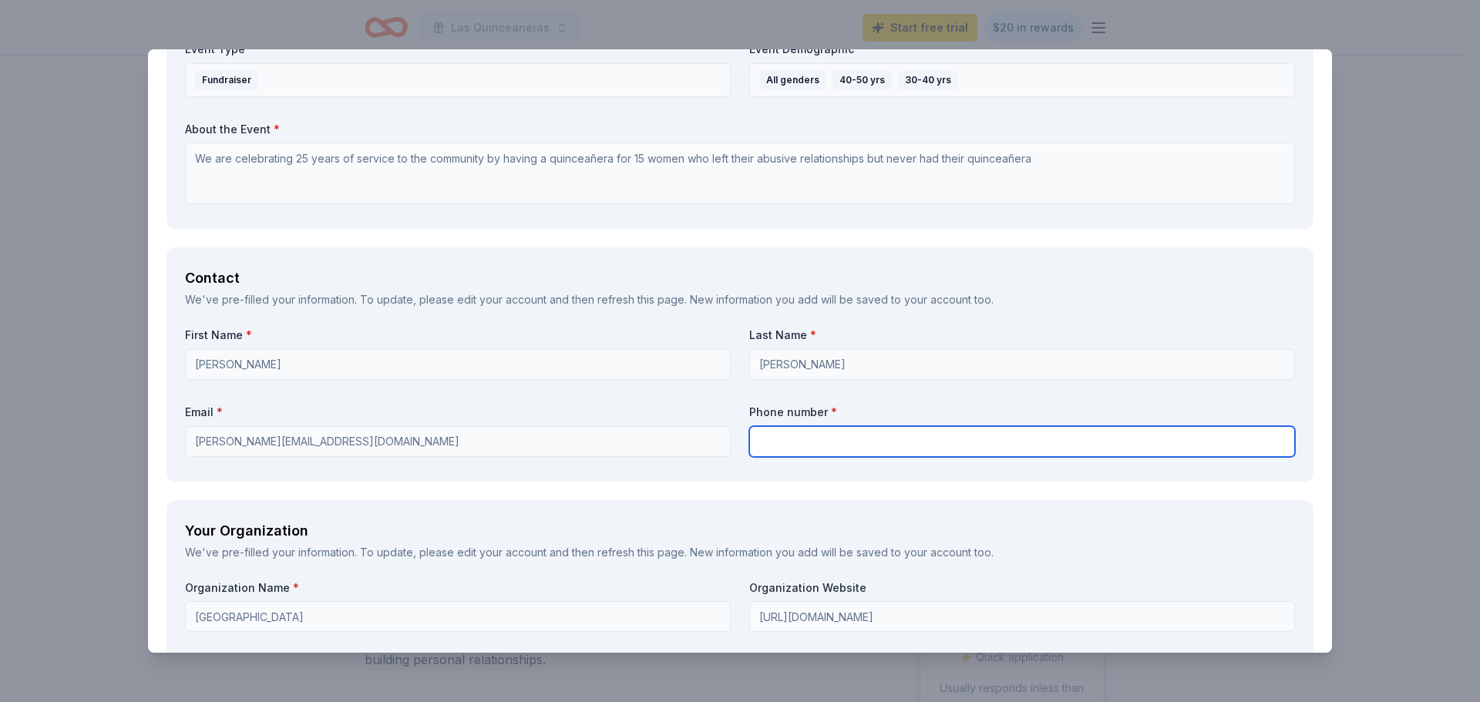
click at [794, 435] on input "text" at bounding box center [1022, 441] width 546 height 31
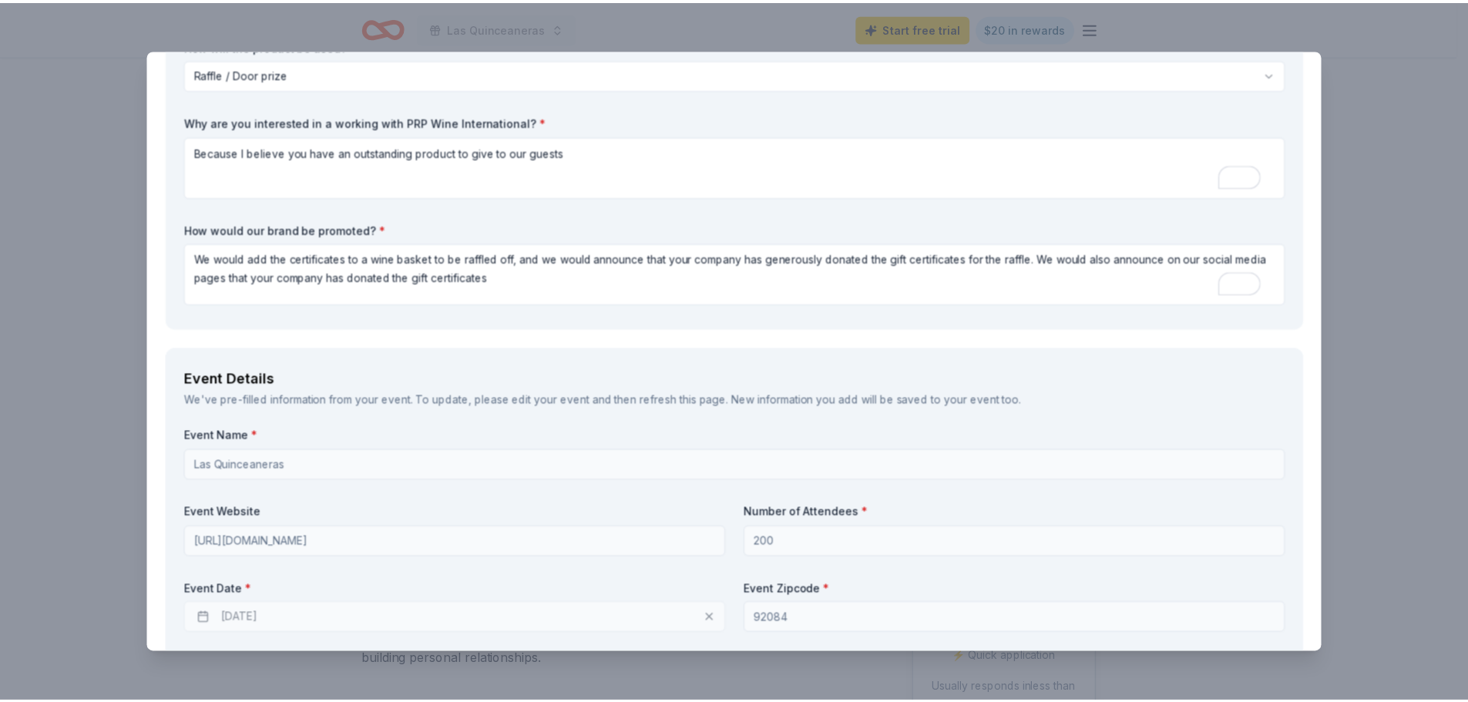
scroll to position [0, 0]
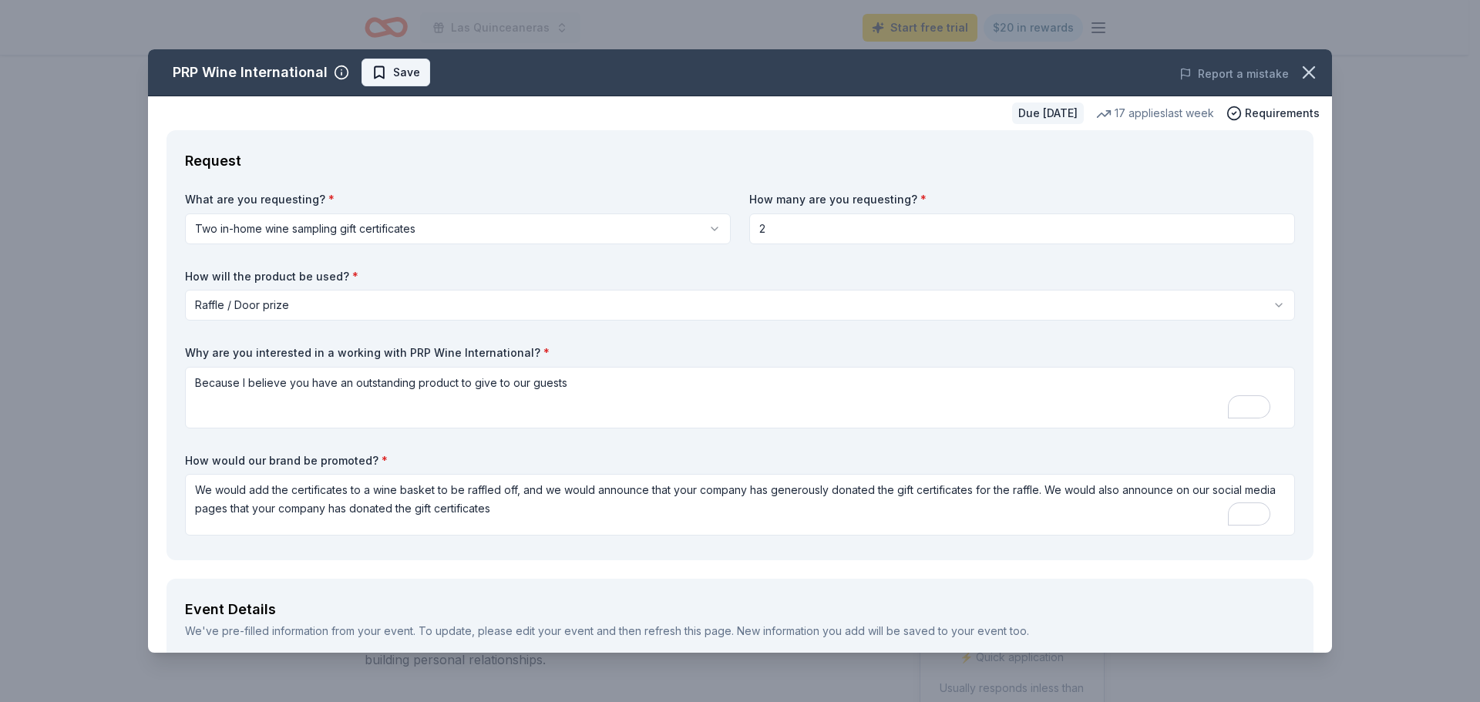
type input "760-521-5295"
click at [399, 75] on span "Save" at bounding box center [406, 72] width 27 height 18
click at [1303, 69] on icon "button" at bounding box center [1308, 72] width 11 height 11
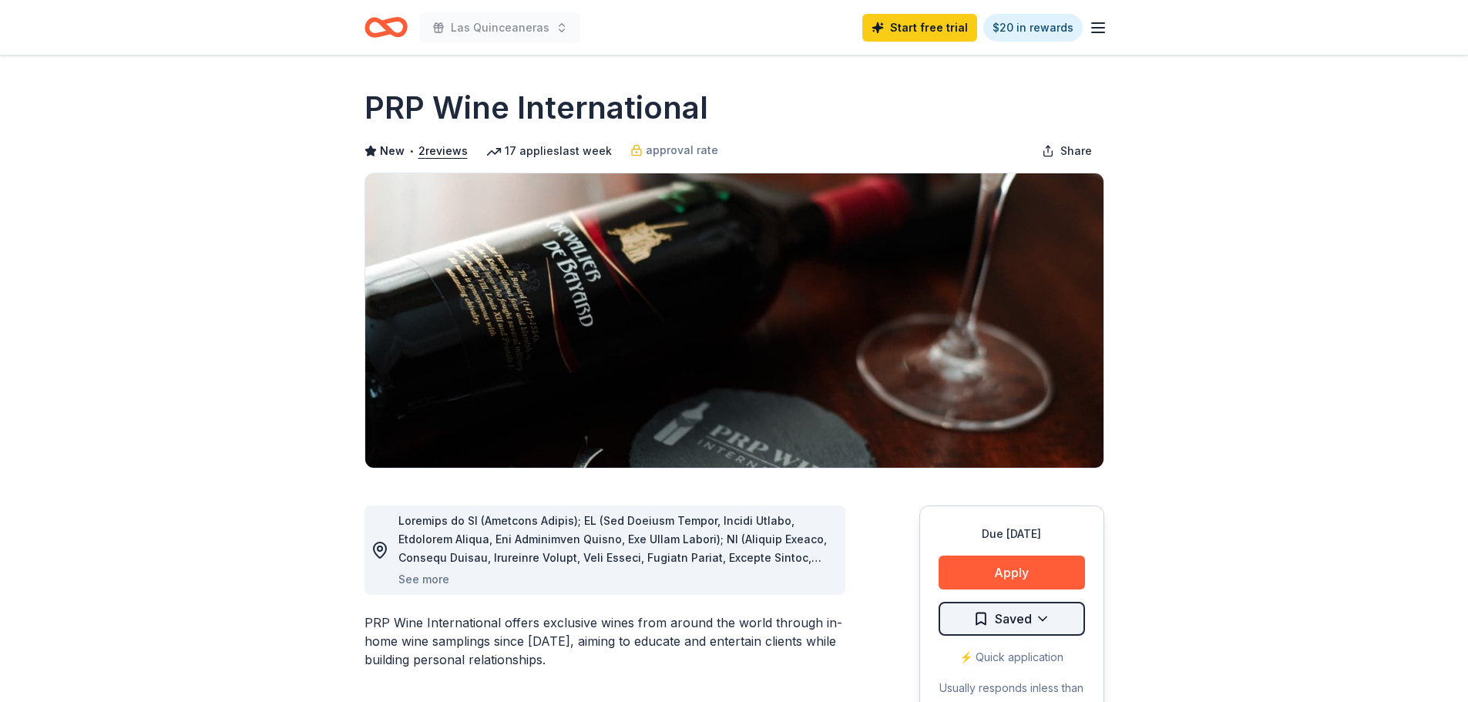
click at [1005, 623] on html "Las Quinceaneras Start free trial $20 in rewards Due in 228 days Share PRP Wine…" at bounding box center [734, 351] width 1468 height 702
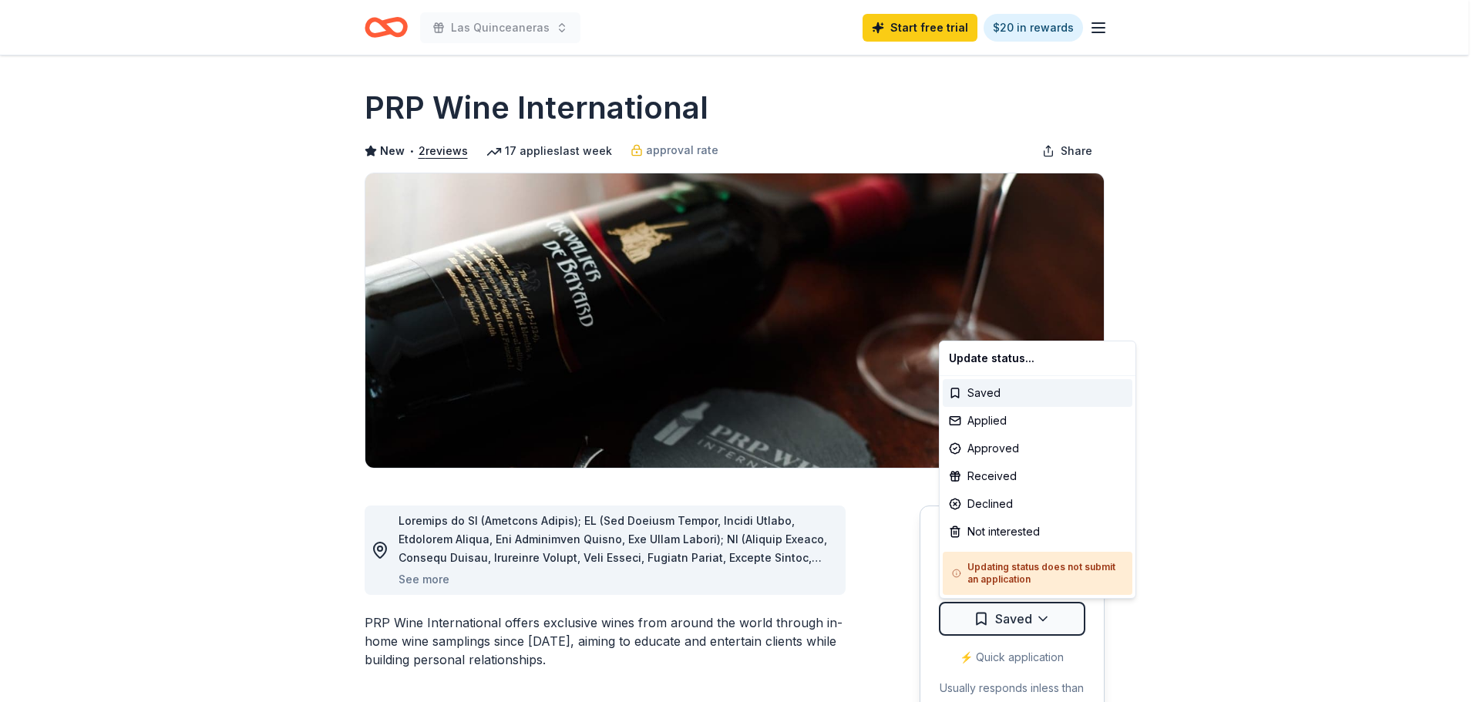
click at [1363, 395] on html "Las Quinceaneras Start free trial $20 in rewards Due in 228 days Share PRP Wine…" at bounding box center [740, 351] width 1480 height 702
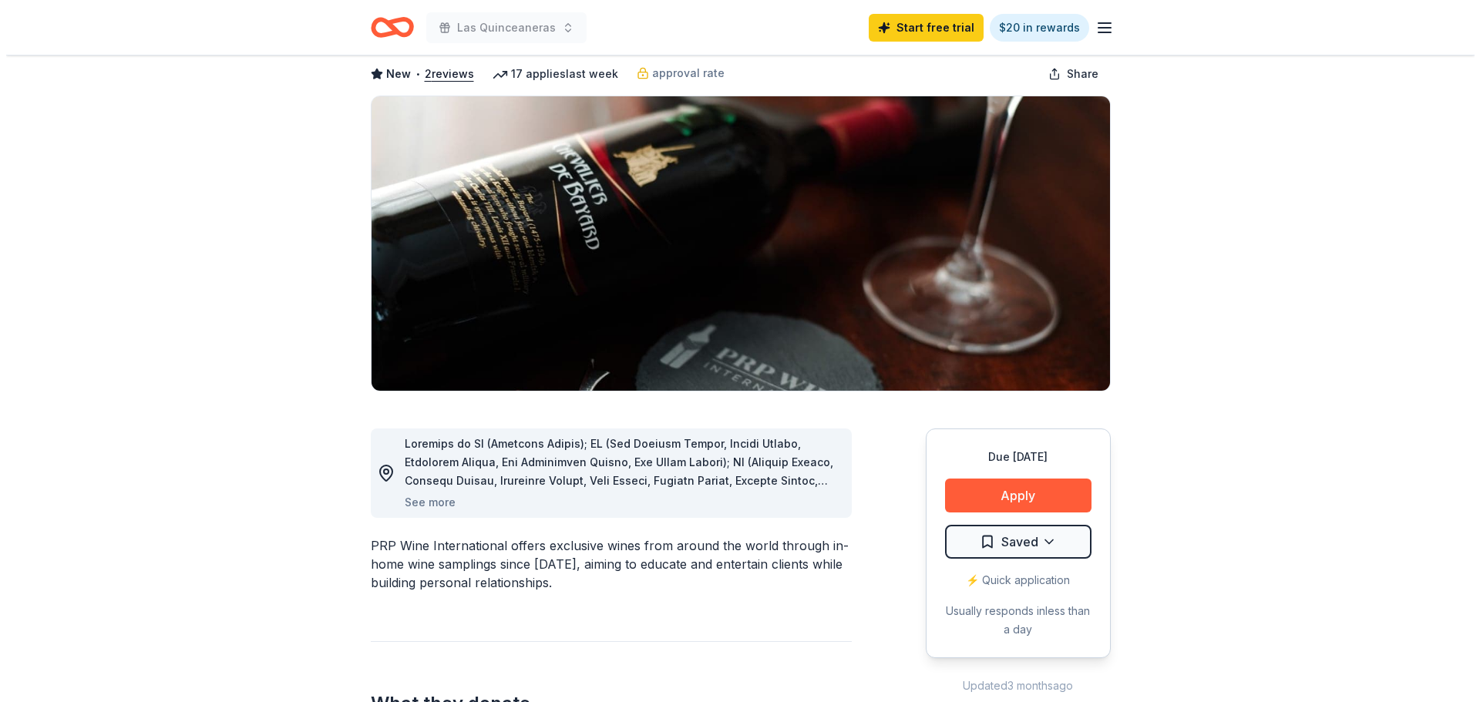
scroll to position [154, 0]
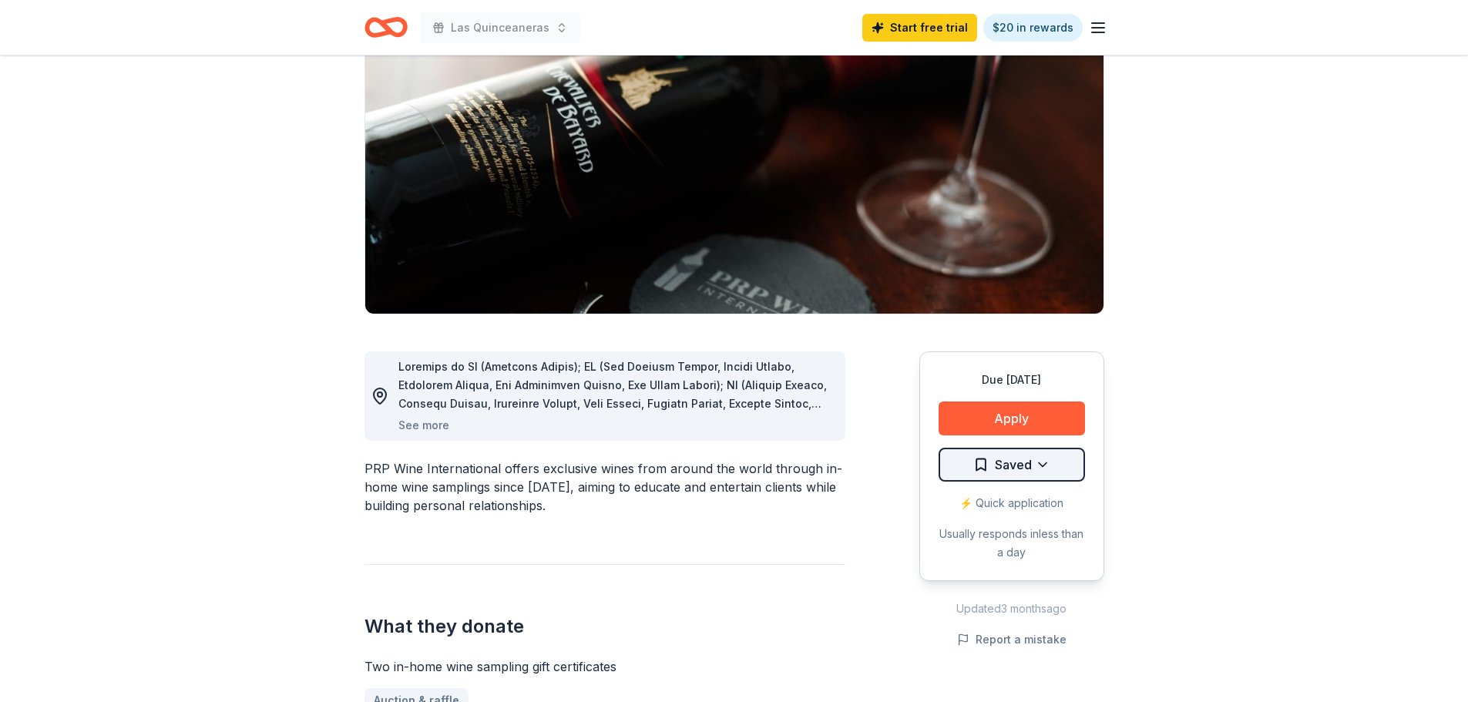
click at [1020, 465] on html "Las Quinceaneras Start free trial $20 in rewards Due in 228 days Share PRP Wine…" at bounding box center [734, 197] width 1468 height 702
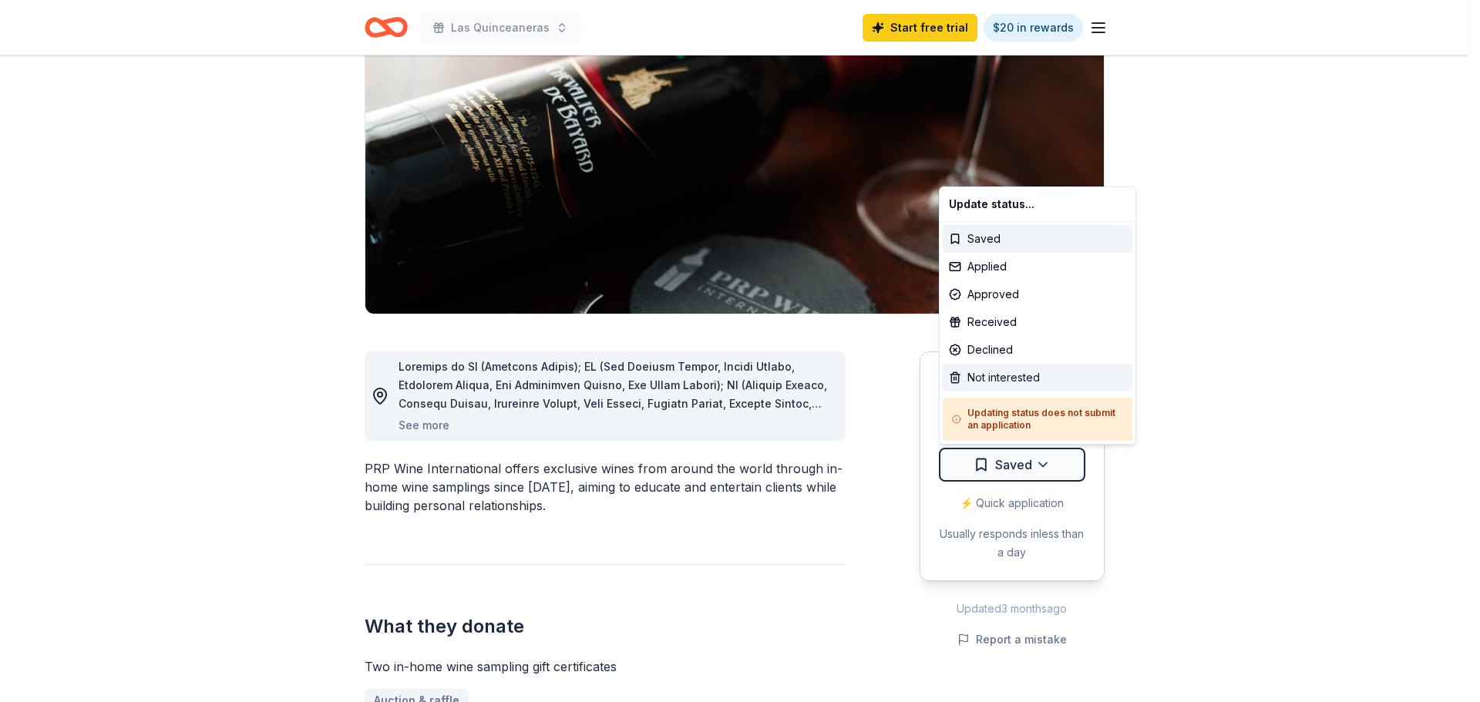
click at [960, 374] on div "Not interested" at bounding box center [1038, 378] width 190 height 28
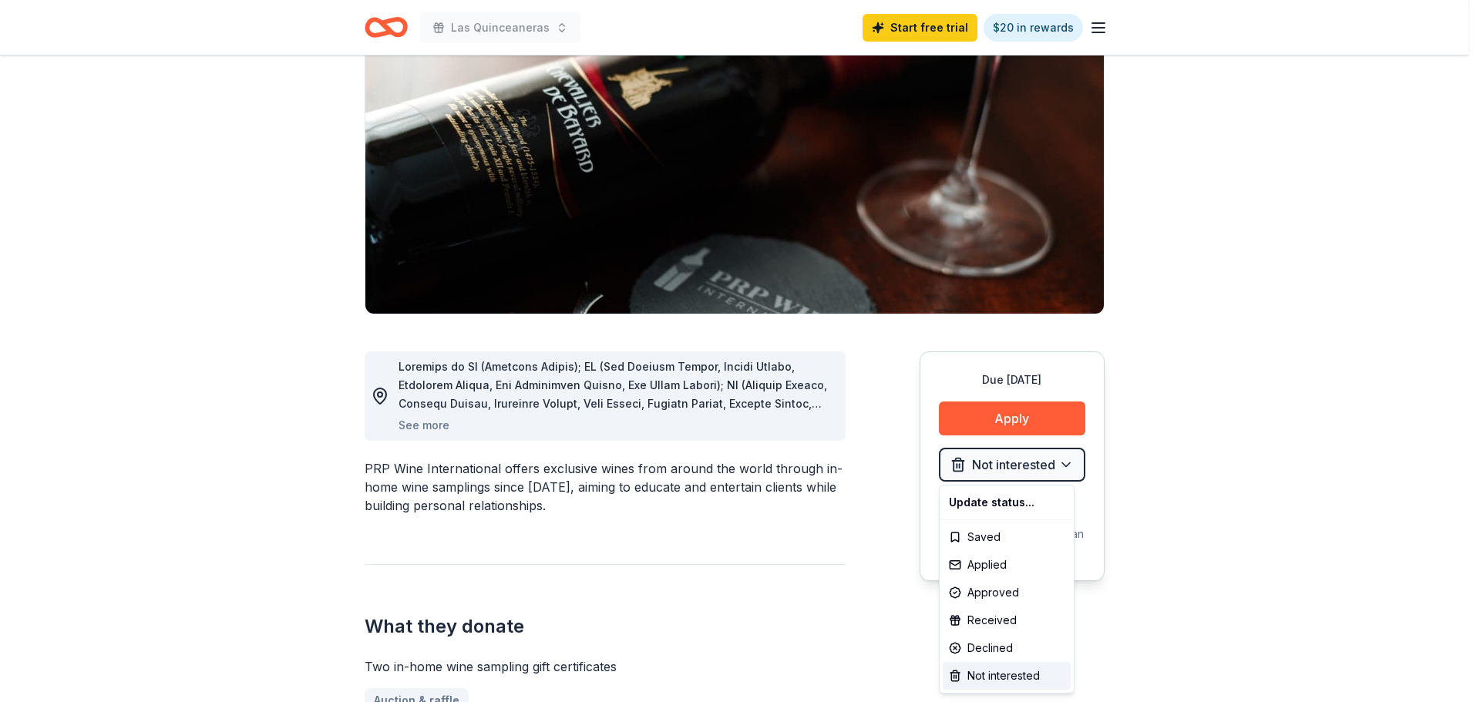
click at [1000, 419] on html "Las Quinceaneras Start free trial $20 in rewards Due in 228 days Share PRP Wine…" at bounding box center [740, 197] width 1480 height 702
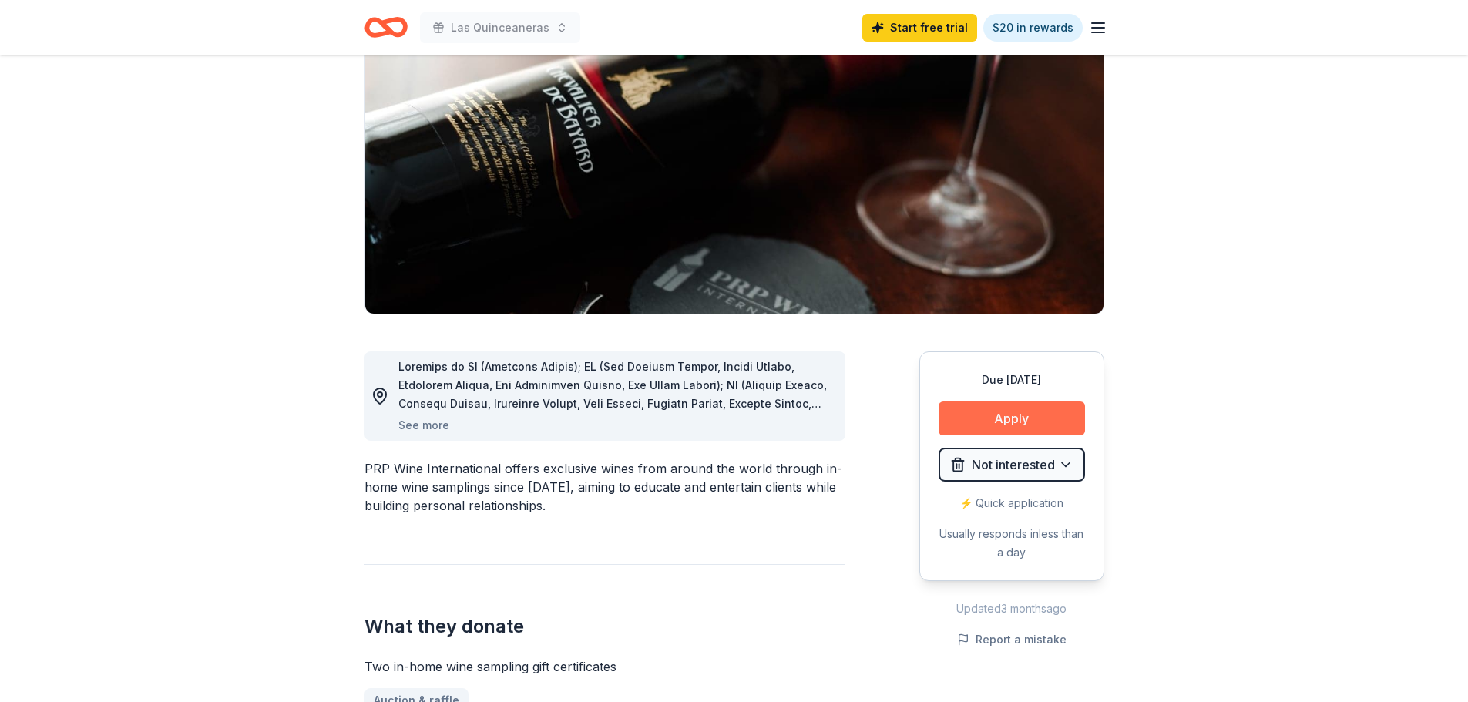
click at [1024, 420] on button "Apply" at bounding box center [1012, 419] width 146 height 34
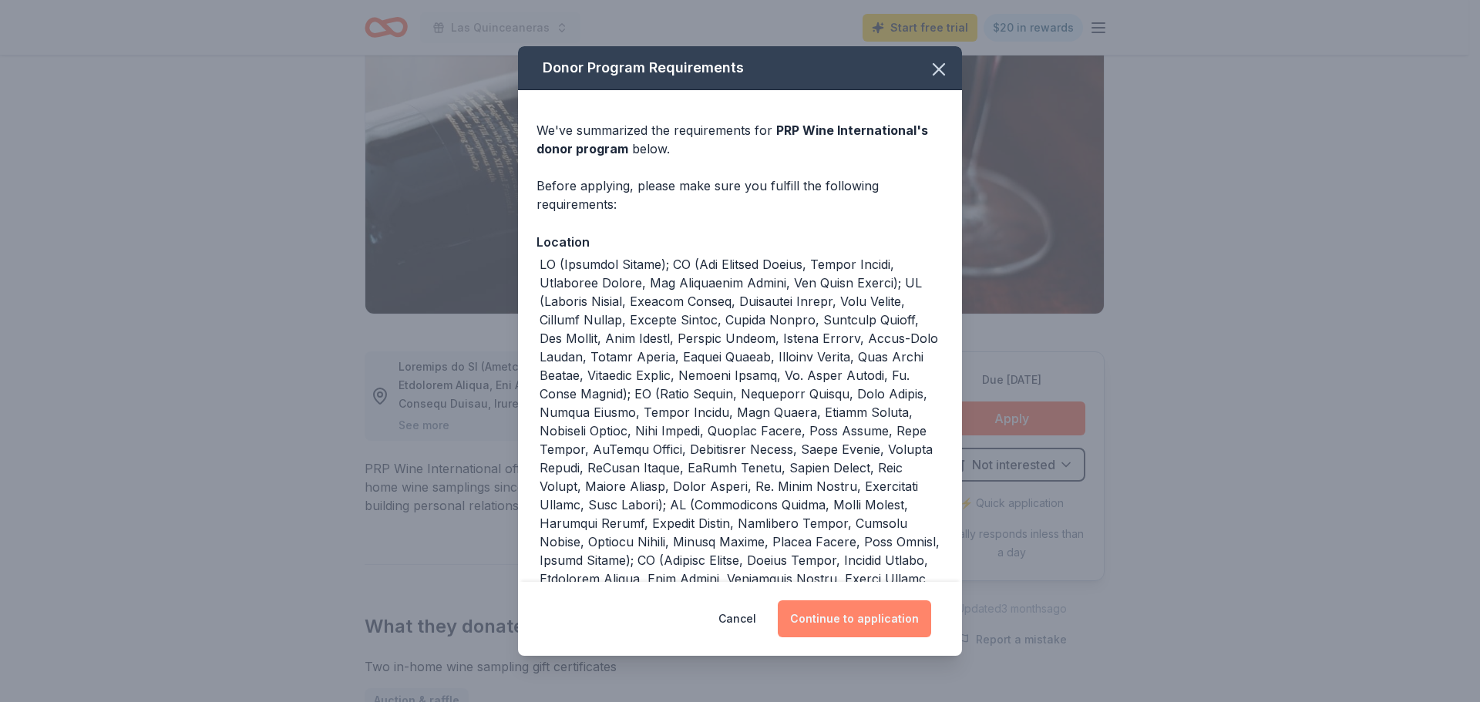
click at [893, 623] on button "Continue to application" at bounding box center [854, 618] width 153 height 37
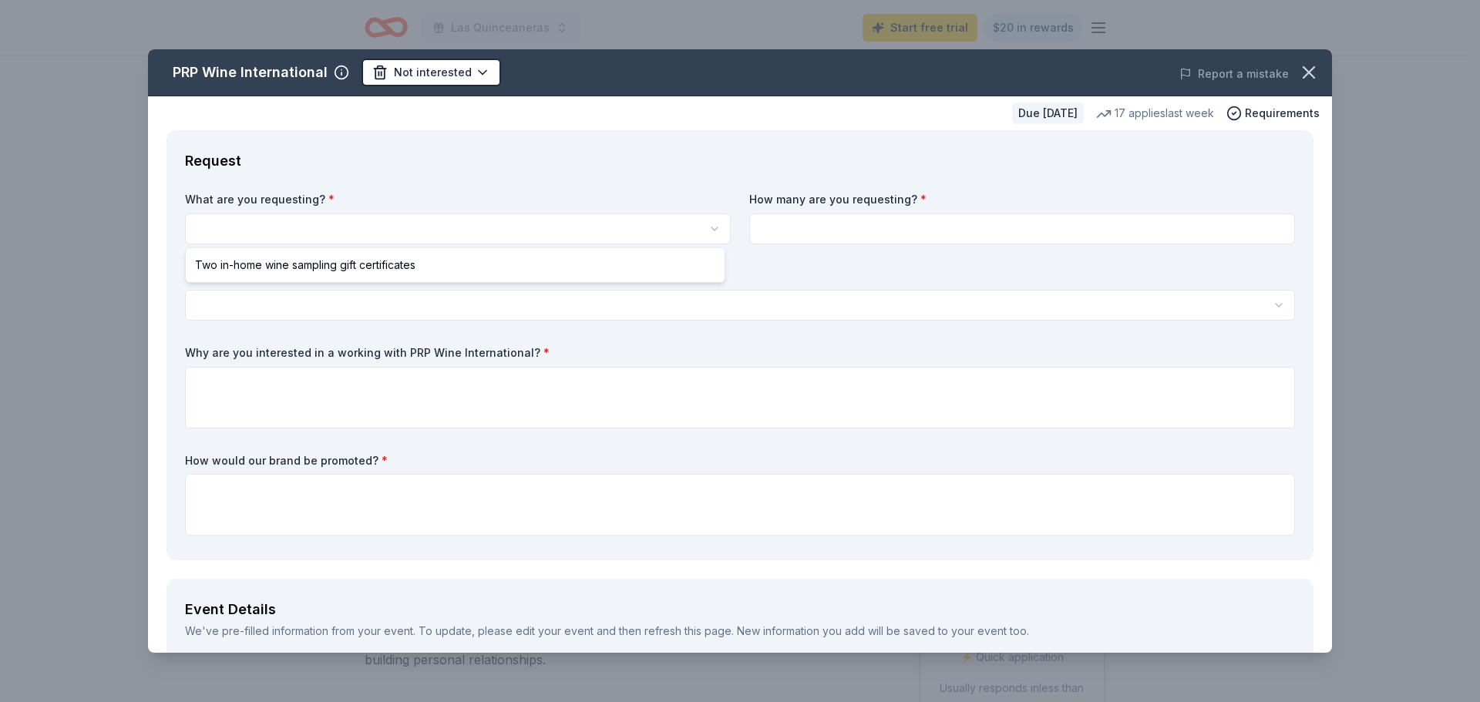
scroll to position [0, 0]
click at [709, 231] on html "Las Quinceaneras Start free trial $20 in rewards Due in 228 days Share PRP Wine…" at bounding box center [740, 351] width 1480 height 702
click at [553, 279] on div "Two in-home wine sampling gift certificates" at bounding box center [456, 265] width 540 height 34
select select "Two in-home wine sampling gift certificates"
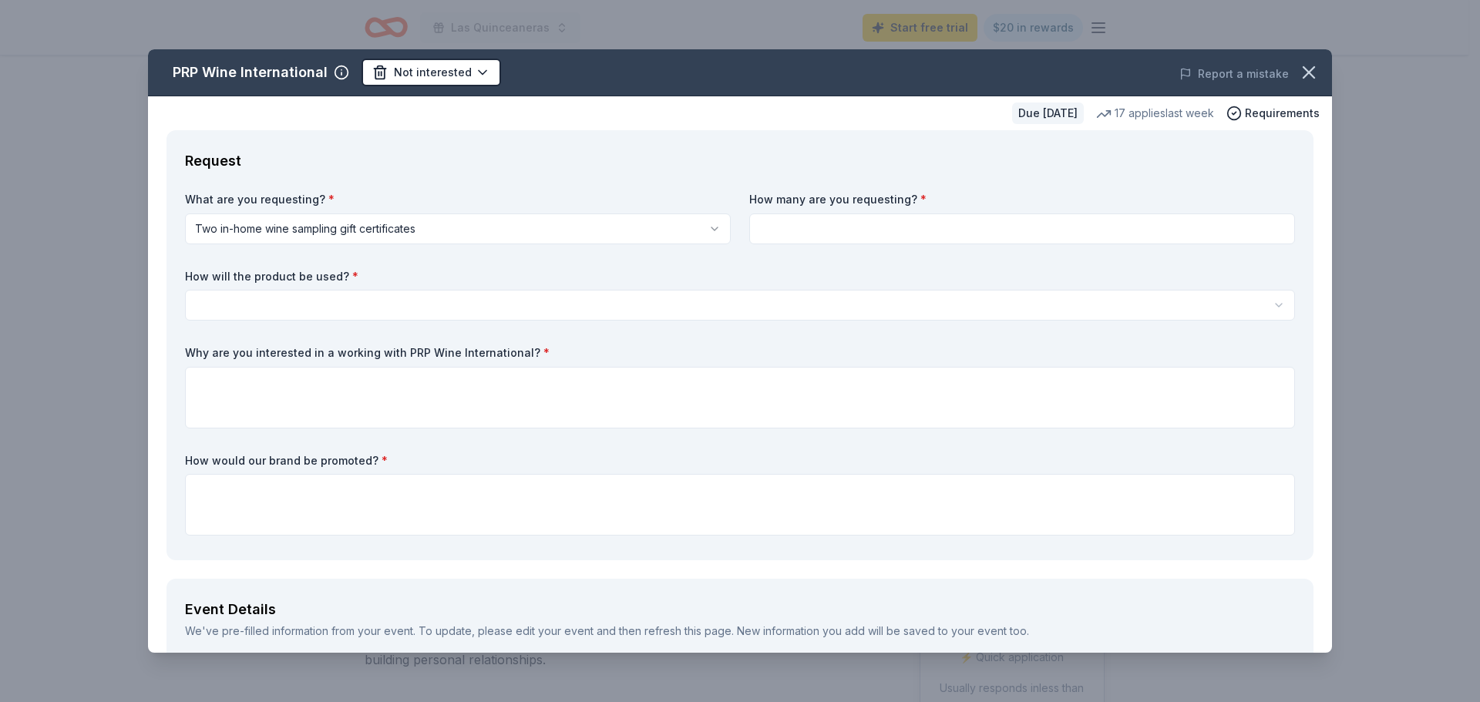
click at [925, 230] on input at bounding box center [1022, 229] width 546 height 31
type input "2"
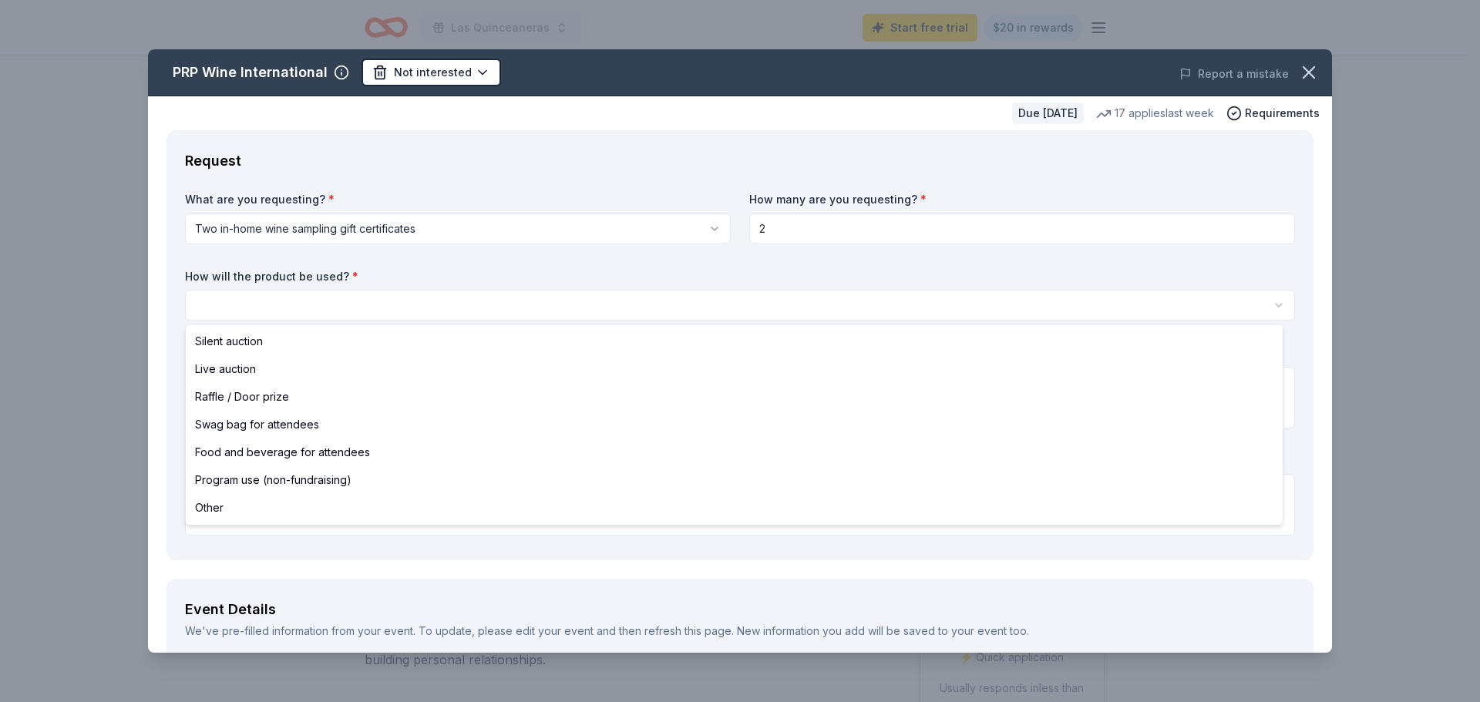
click at [728, 306] on html "Las Quinceaneras Start free trial $20 in rewards Due in 228 days Share PRP Wine…" at bounding box center [740, 351] width 1480 height 702
click at [1269, 306] on html "Las Quinceaneras Start free trial $20 in rewards Due in 228 days Share PRP Wine…" at bounding box center [740, 351] width 1480 height 702
select select "silentAuction"
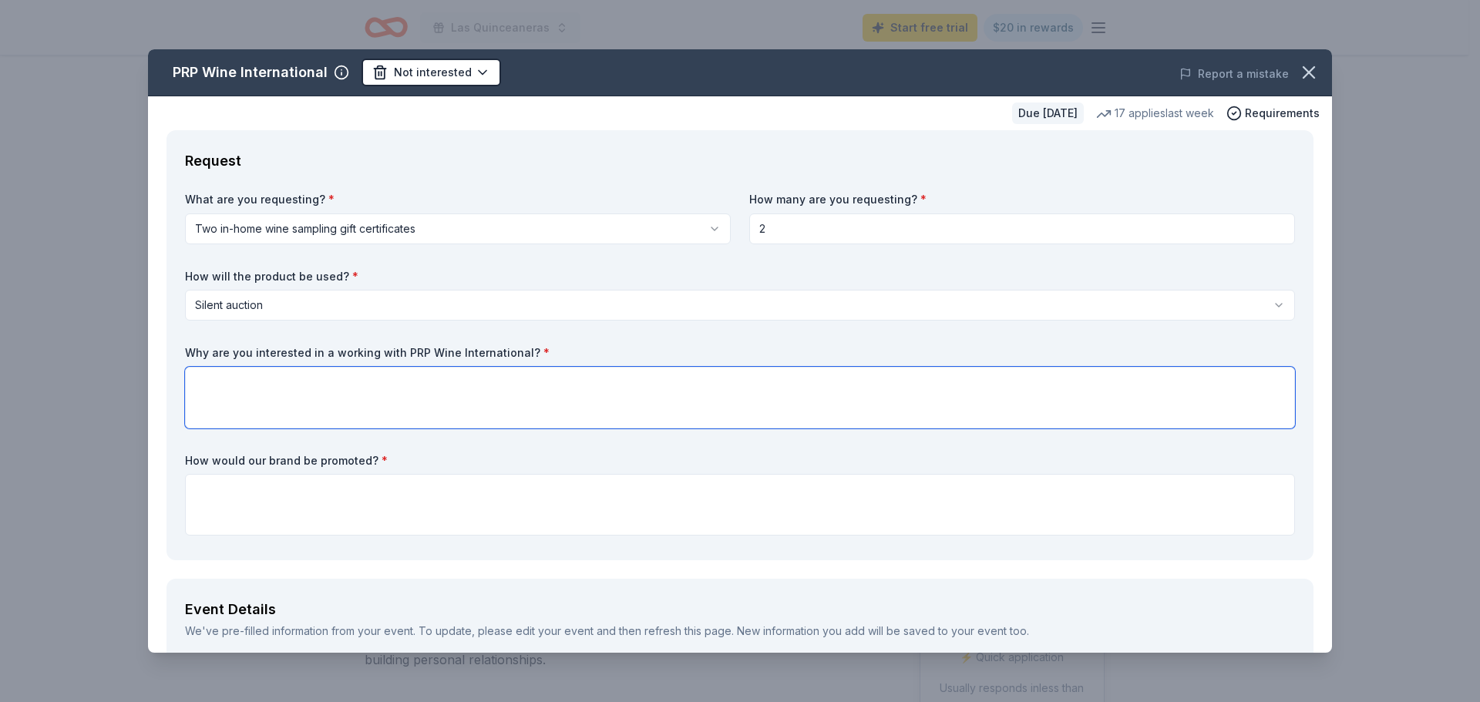
click at [382, 385] on textarea at bounding box center [740, 398] width 1110 height 62
type textarea "T"
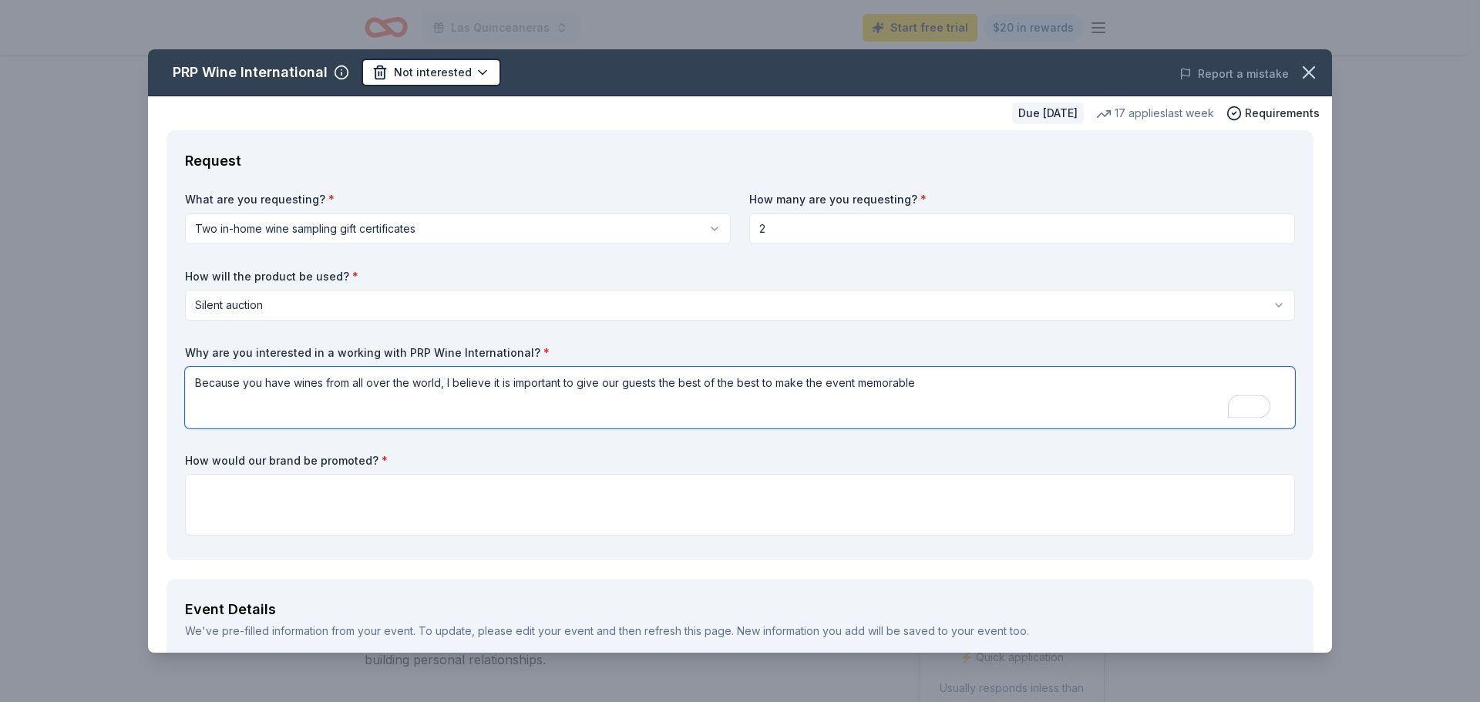
type textarea "Because you have wines from all over the world, I believe it is important to gi…"
click at [368, 496] on textarea at bounding box center [740, 505] width 1110 height 62
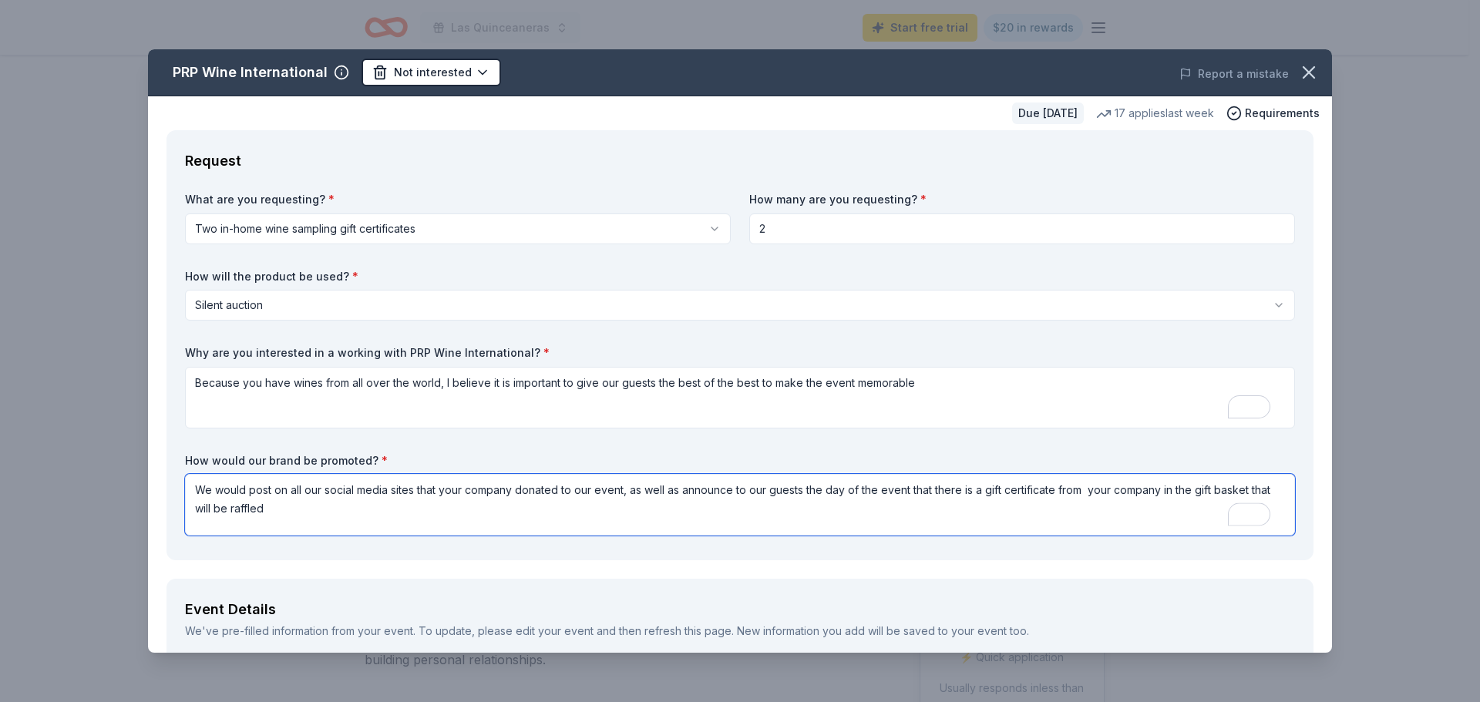
click at [1087, 489] on textarea "We would post on all our social media sites that your company donated to our ev…" at bounding box center [740, 505] width 1110 height 62
click at [288, 511] on textarea "We would post on all our social media sites that your company donated to our ev…" at bounding box center [740, 505] width 1110 height 62
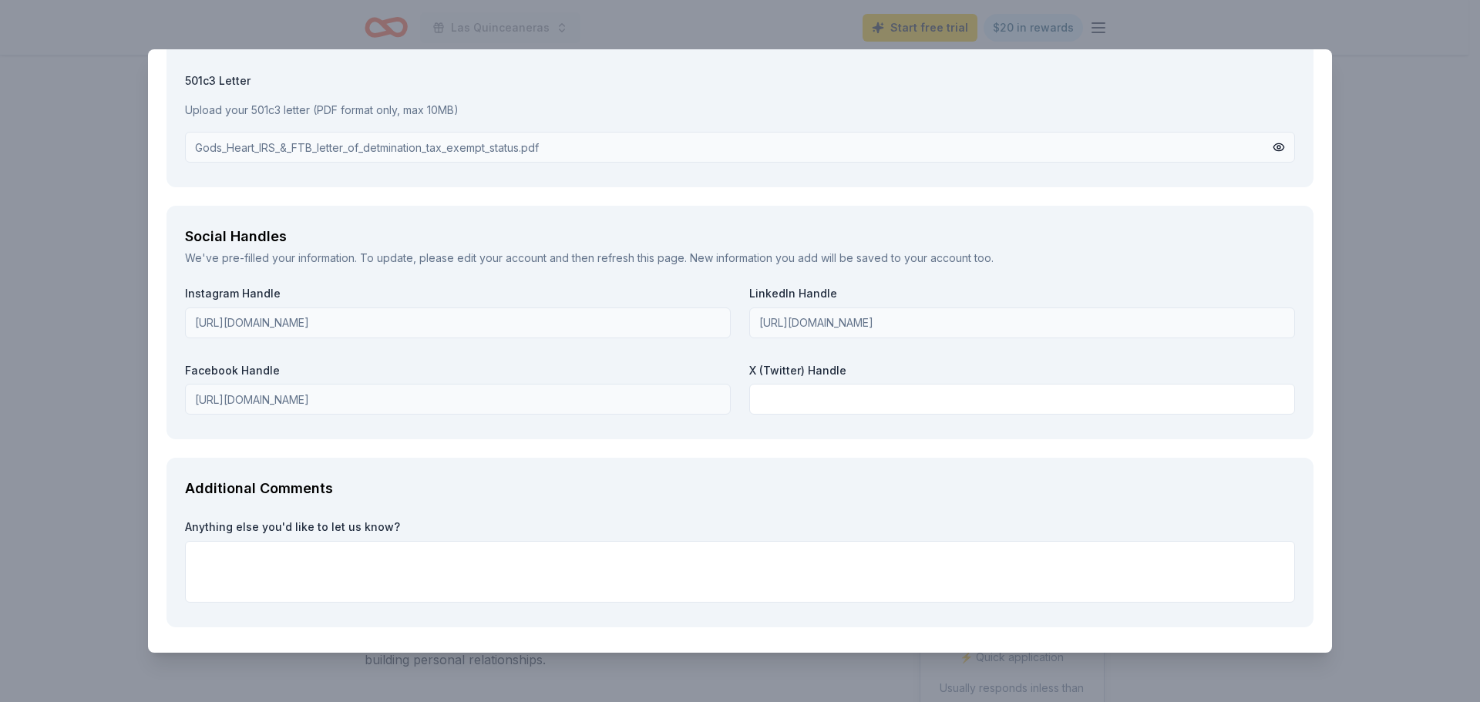
scroll to position [1673, 0]
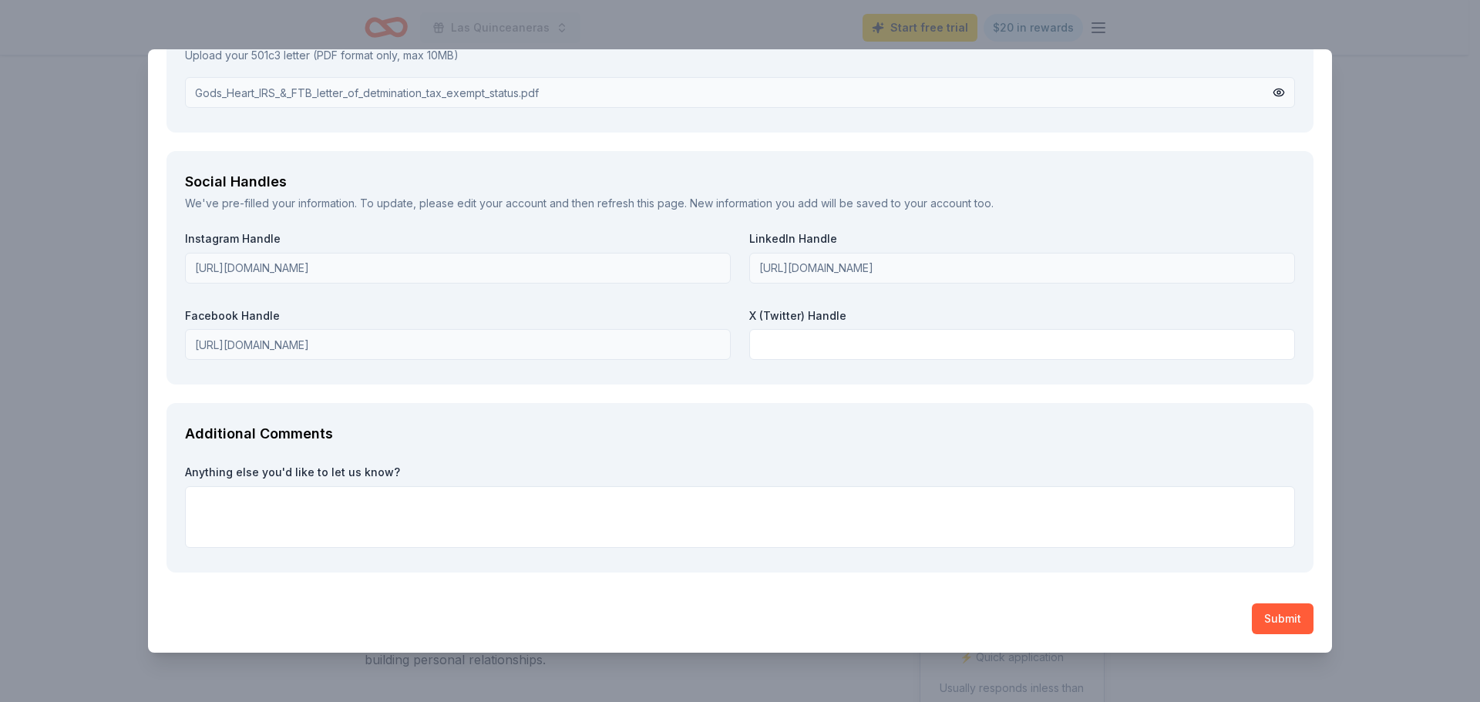
type textarea "We would post on all our social media sites that your company donated to our ev…"
drag, startPoint x: 635, startPoint y: 504, endPoint x: 642, endPoint y: 495, distance: 11.6
click at [637, 502] on textarea at bounding box center [740, 517] width 1110 height 62
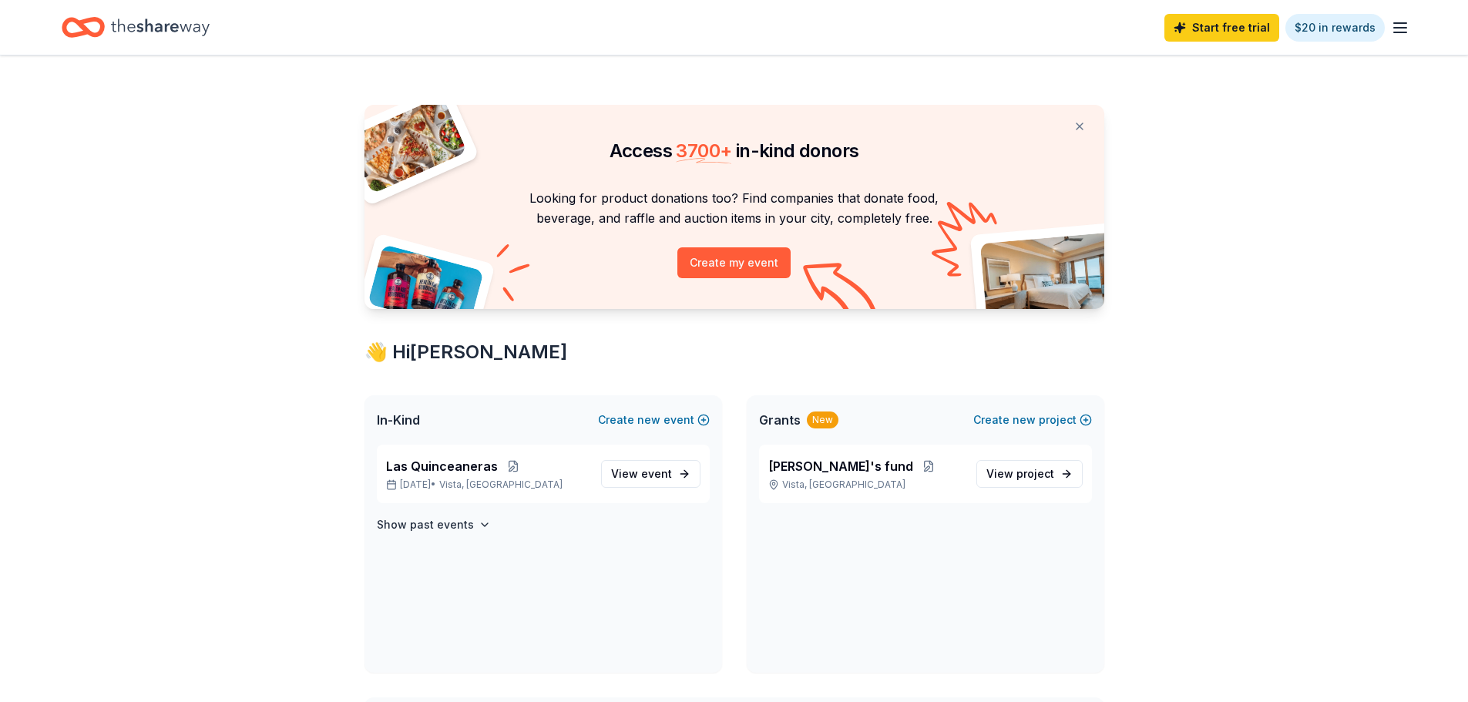
click at [1403, 25] on icon "button" at bounding box center [1400, 27] width 18 height 18
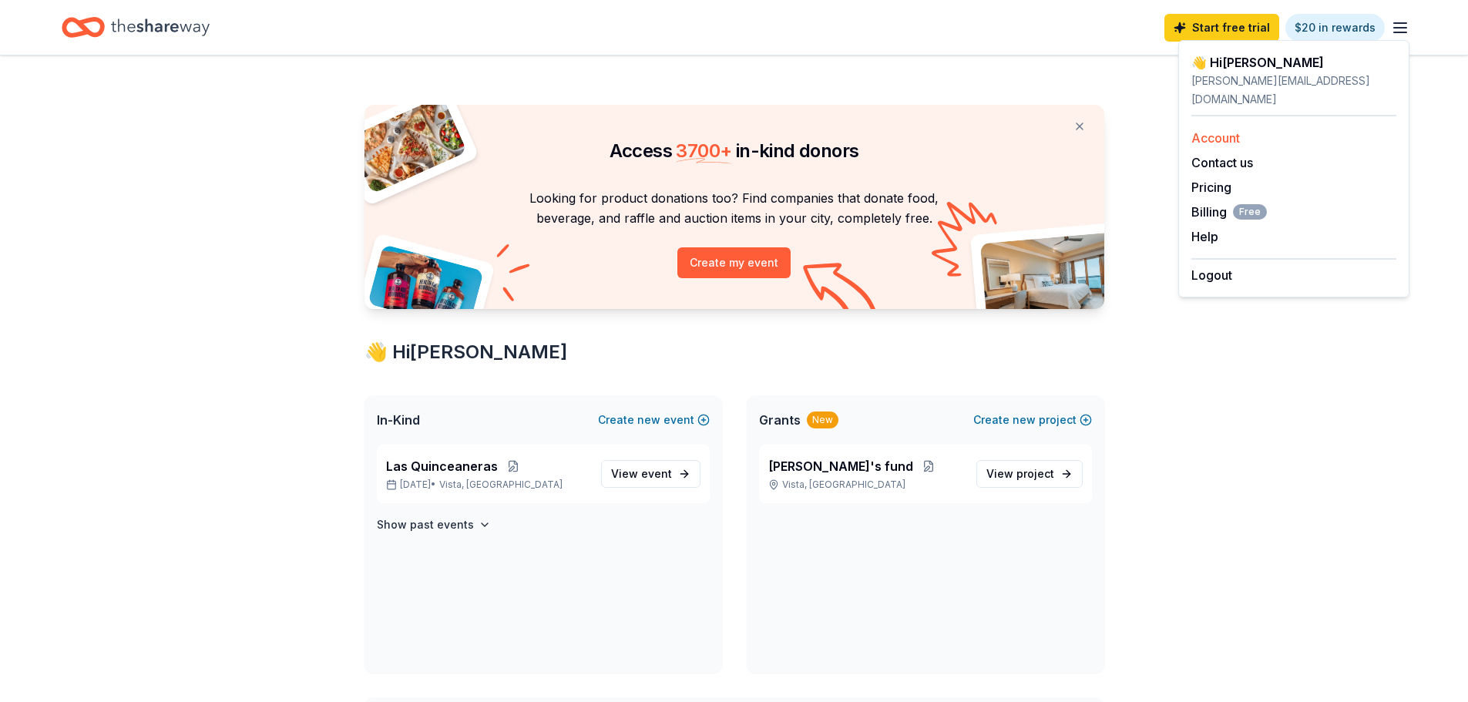
click at [1213, 130] on link "Account" at bounding box center [1216, 137] width 49 height 15
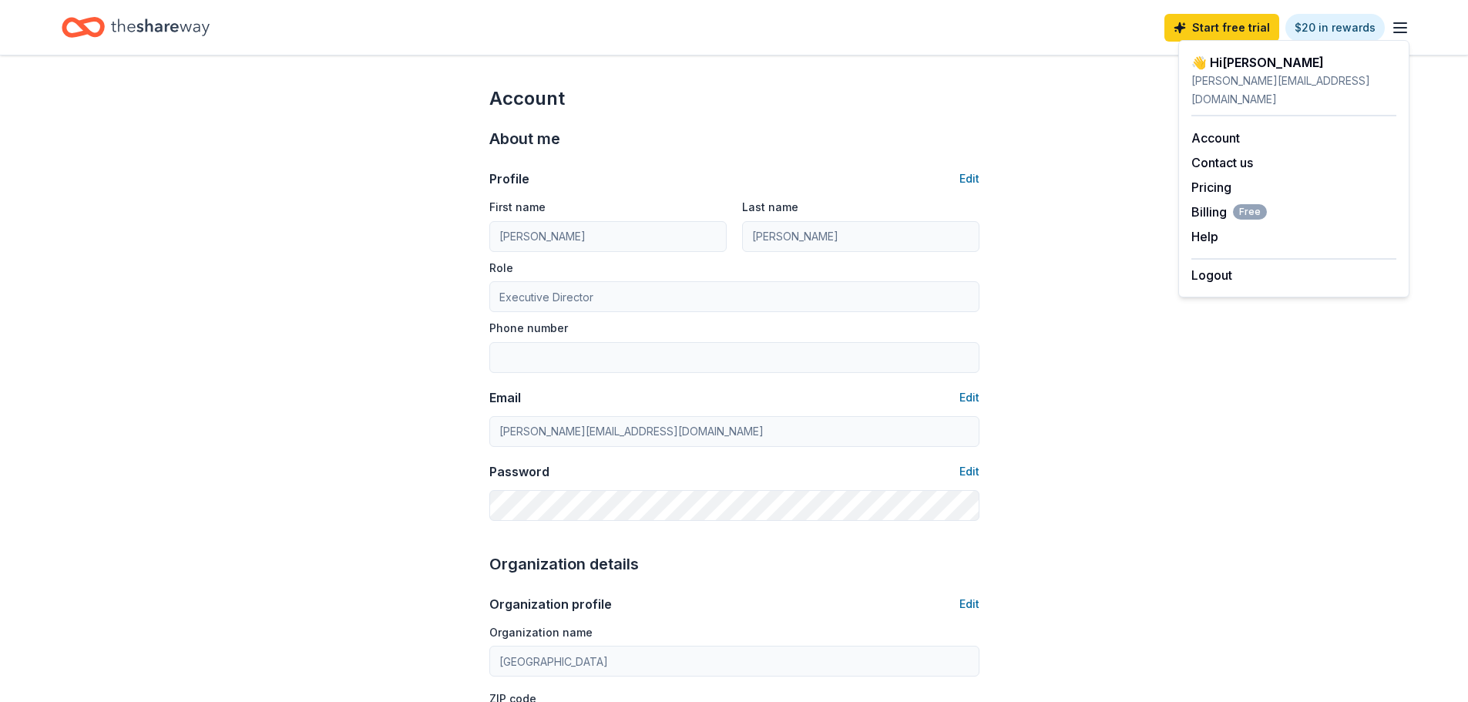
scroll to position [77, 0]
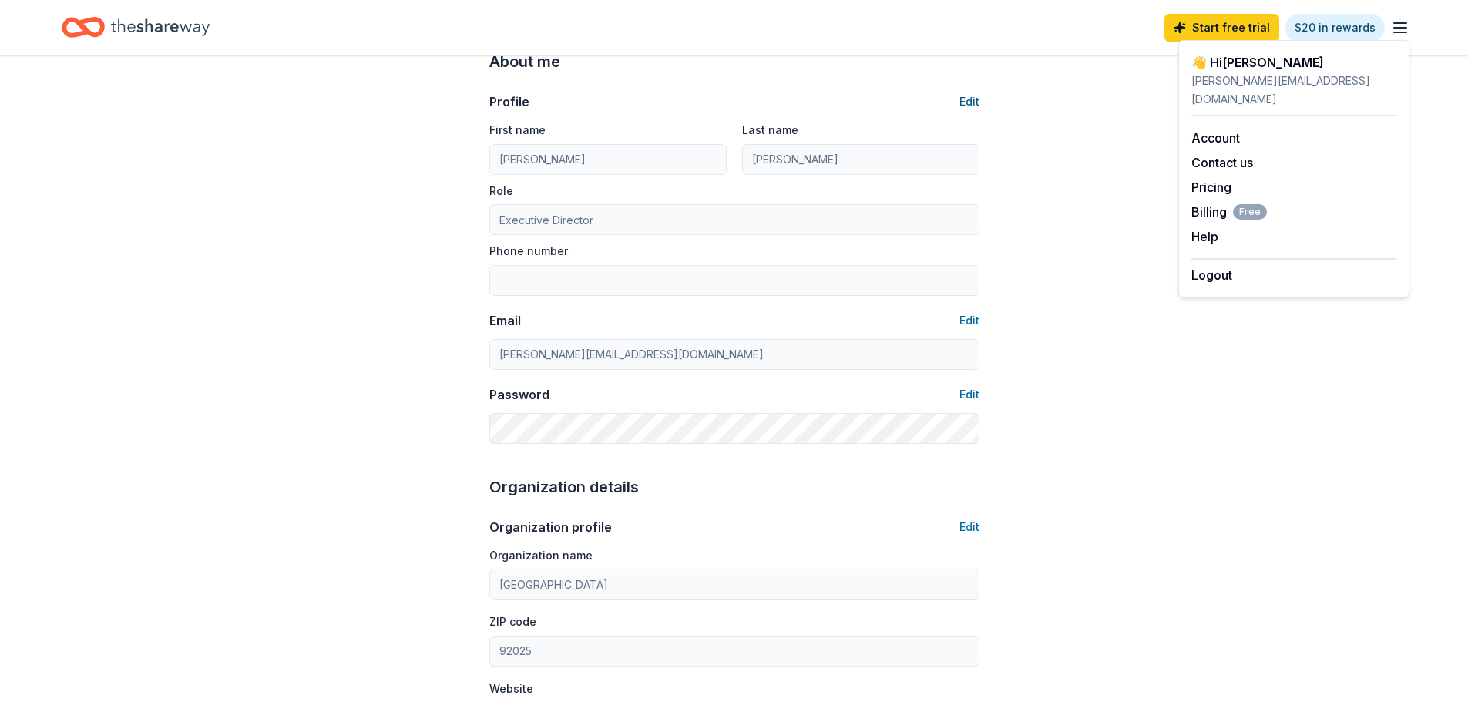
click at [972, 104] on button "Edit" at bounding box center [970, 101] width 20 height 18
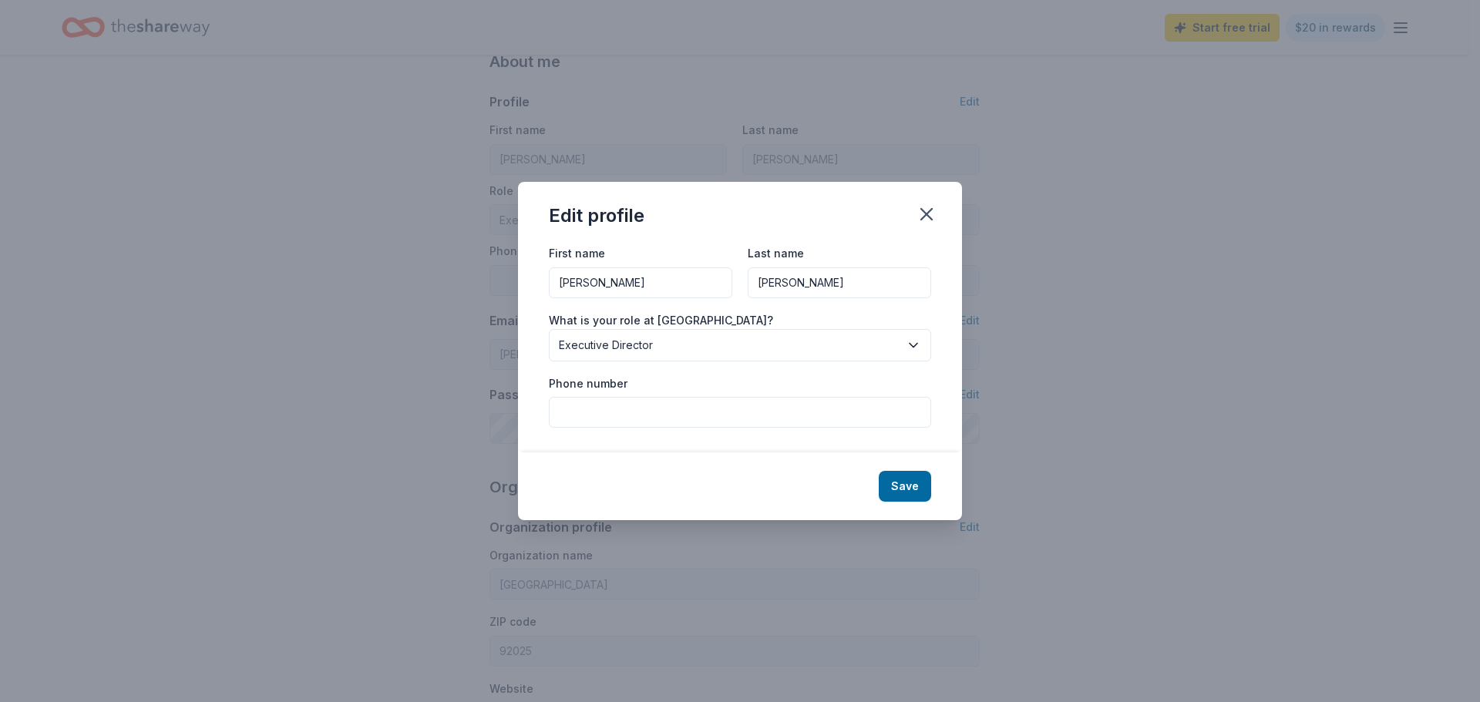
drag, startPoint x: 701, startPoint y: 415, endPoint x: 694, endPoint y: 402, distance: 14.8
click at [701, 414] on input "Phone number" at bounding box center [740, 412] width 382 height 31
type input "[PHONE_NUMBER]"
click at [913, 483] on button "Save" at bounding box center [905, 486] width 52 height 31
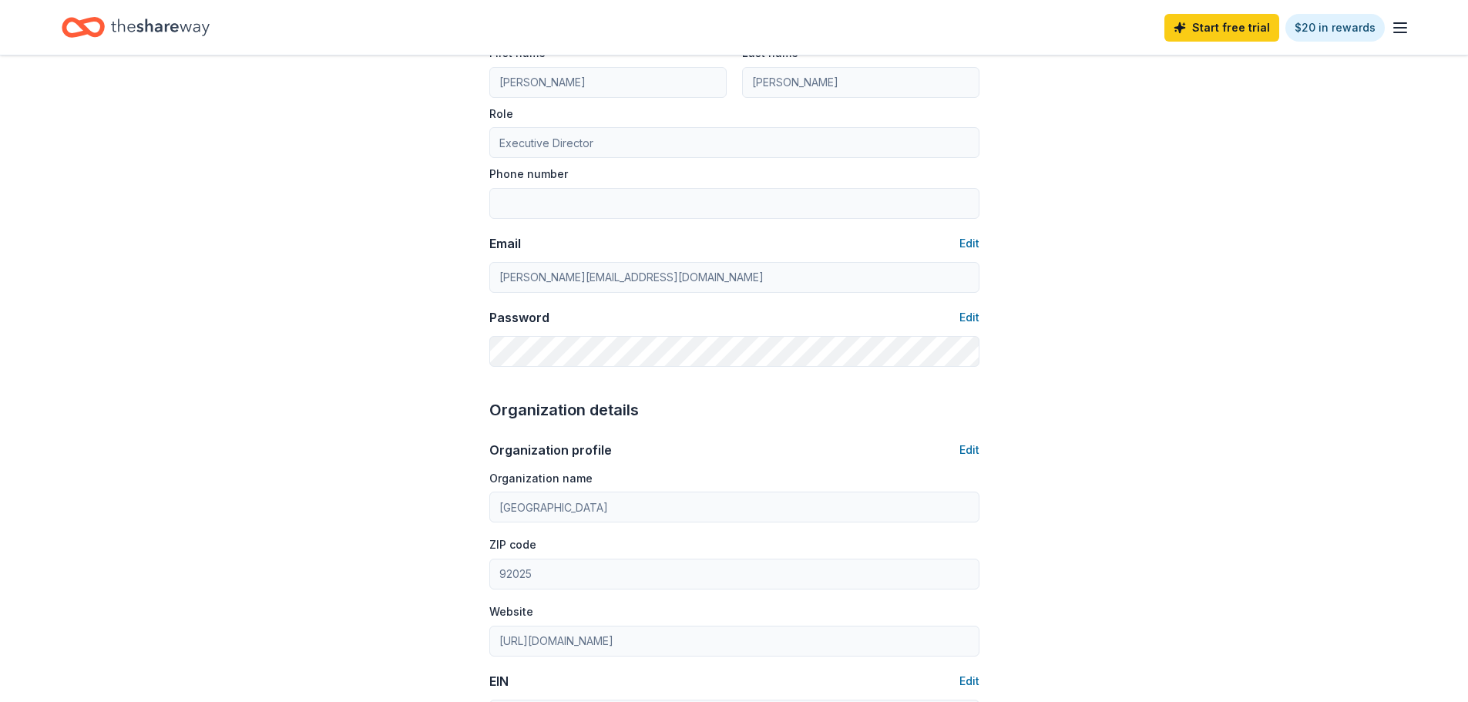
scroll to position [231, 0]
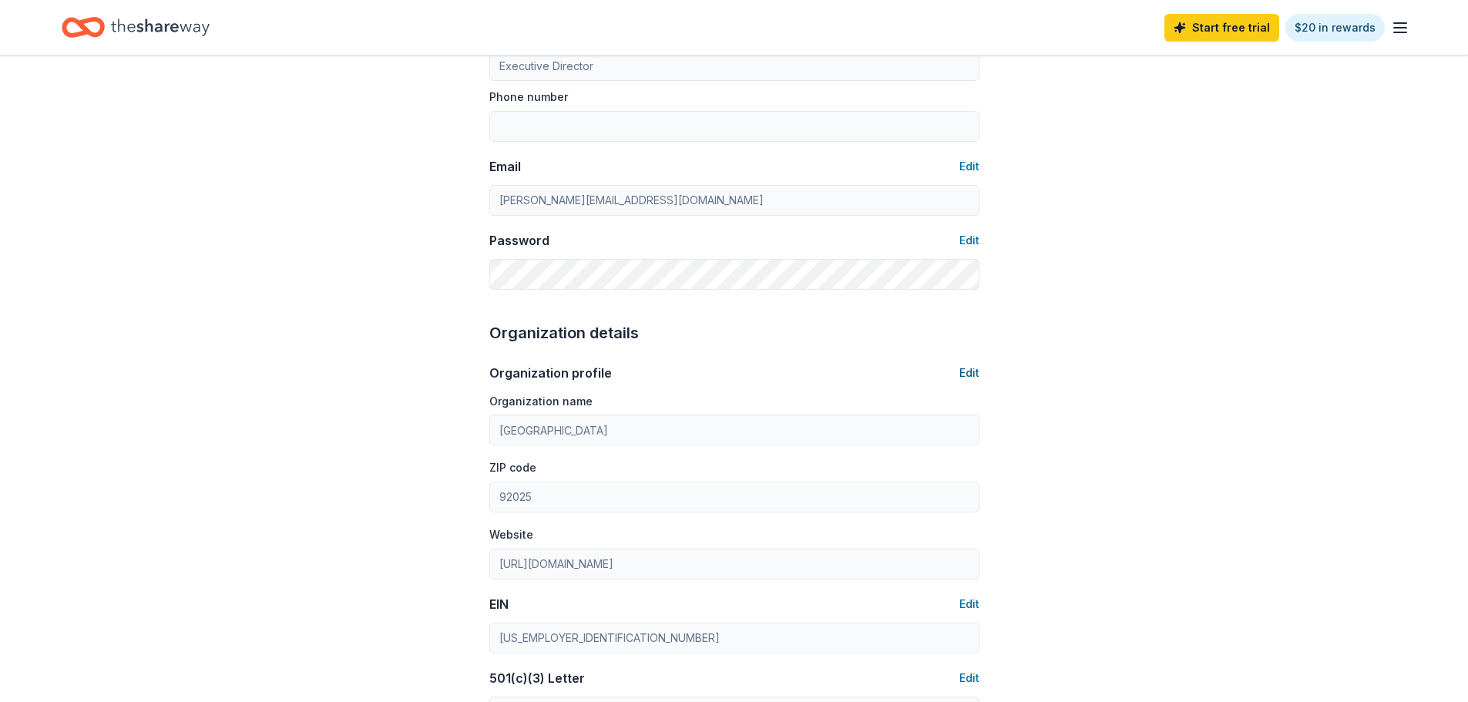
click at [970, 373] on button "Edit" at bounding box center [970, 373] width 20 height 18
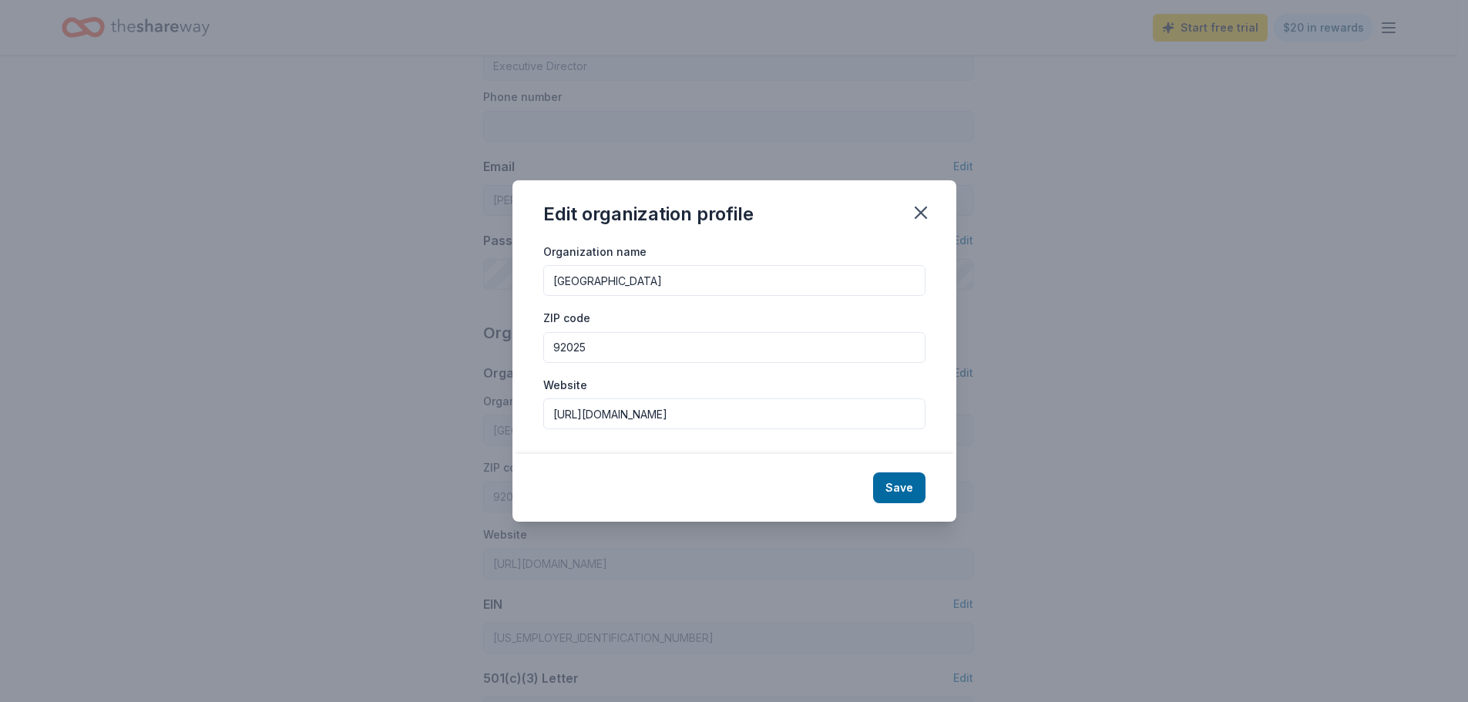
type input "[PHONE_NUMBER]"
click at [641, 279] on input "Las Valientes" at bounding box center [740, 280] width 382 height 31
type input "L"
type input "God's Heart Ministry"
click at [913, 482] on button "Save" at bounding box center [905, 487] width 52 height 31
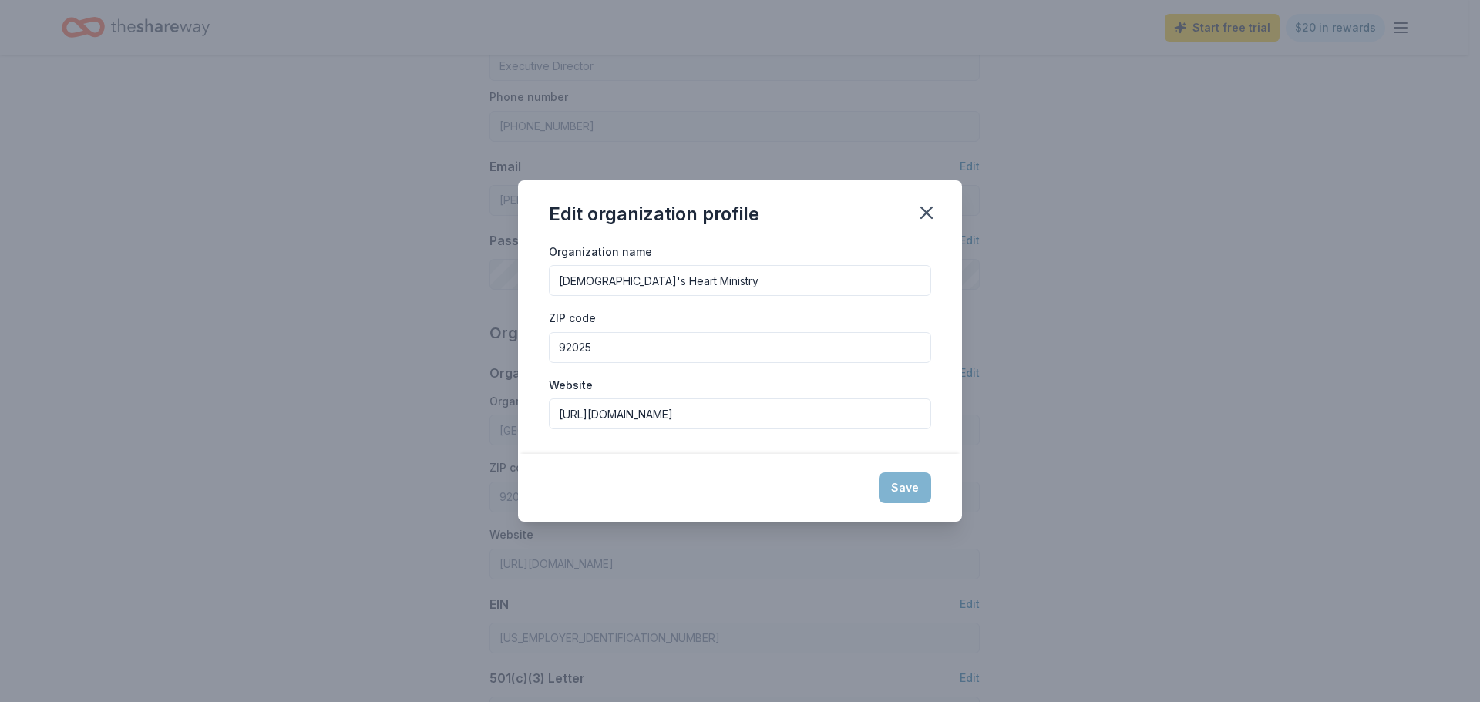
click at [910, 488] on div "Save" at bounding box center [740, 488] width 444 height 68
click at [929, 216] on icon "button" at bounding box center [926, 212] width 11 height 11
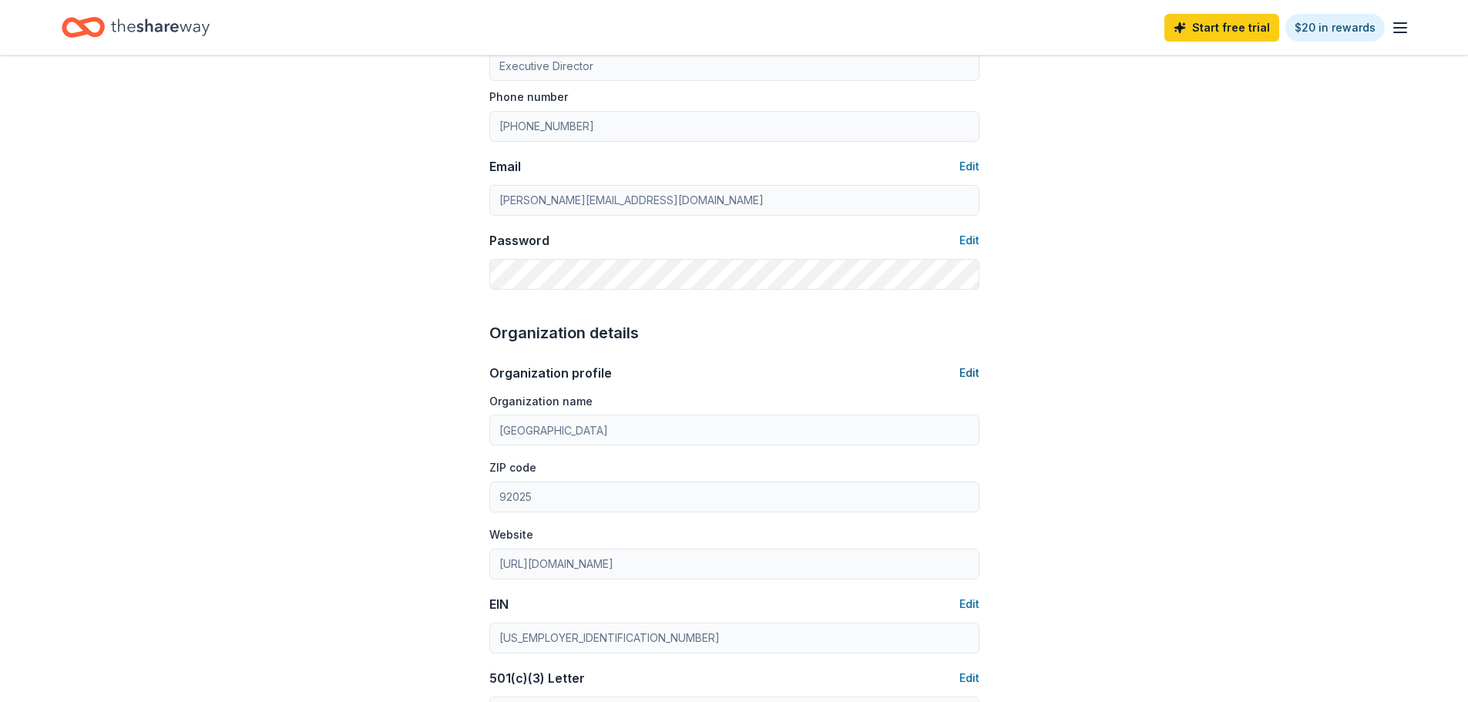
click at [970, 367] on button "Edit" at bounding box center [970, 373] width 20 height 18
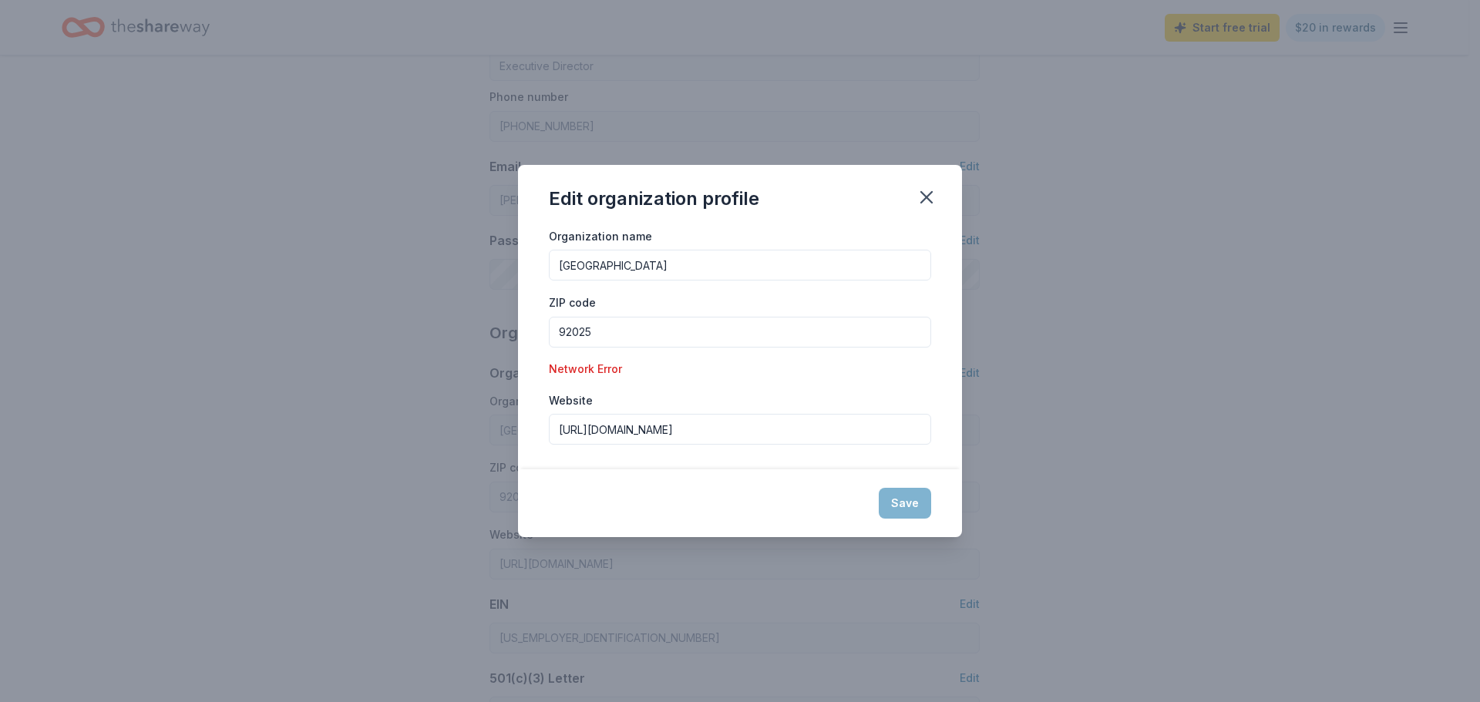
click at [639, 264] on input "Las Valientes" at bounding box center [740, 265] width 382 height 31
type input "L"
type input "God's Heart Ministry"
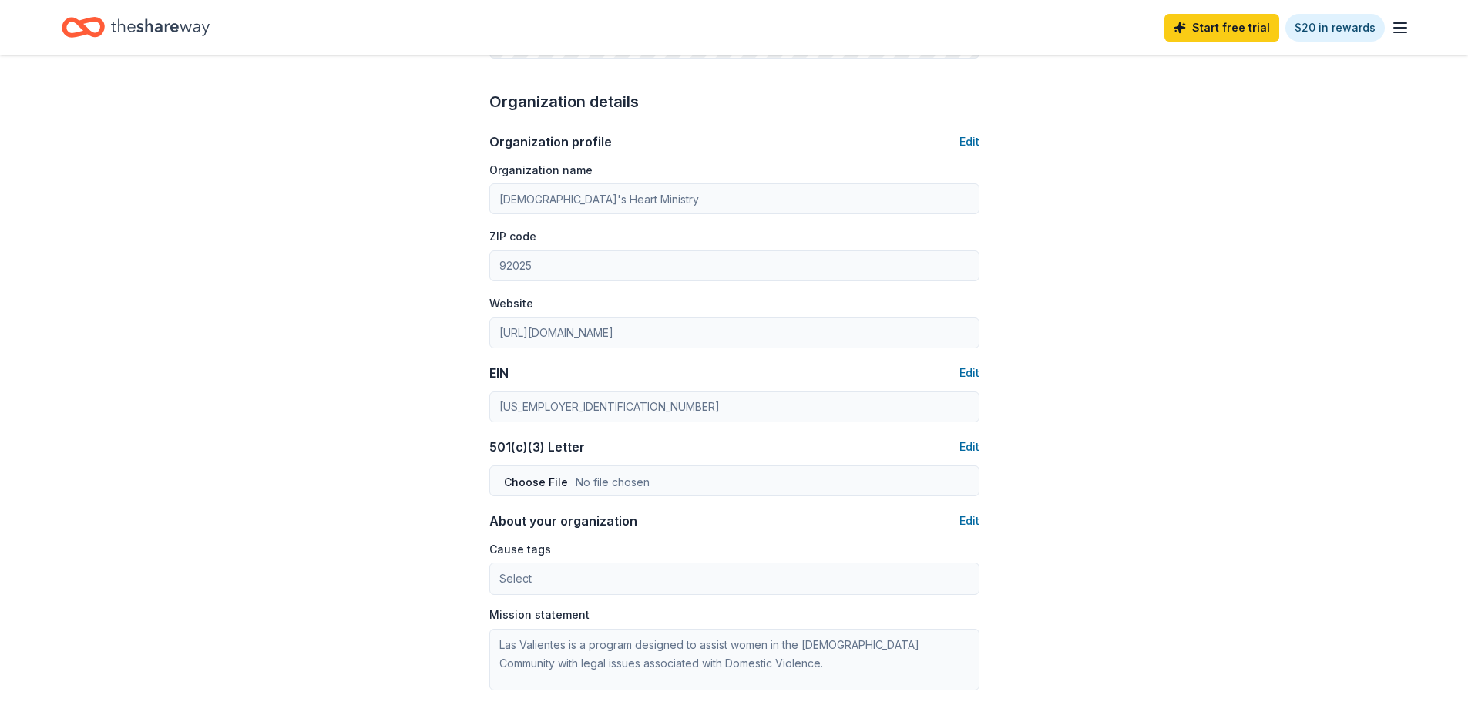
scroll to position [540, 0]
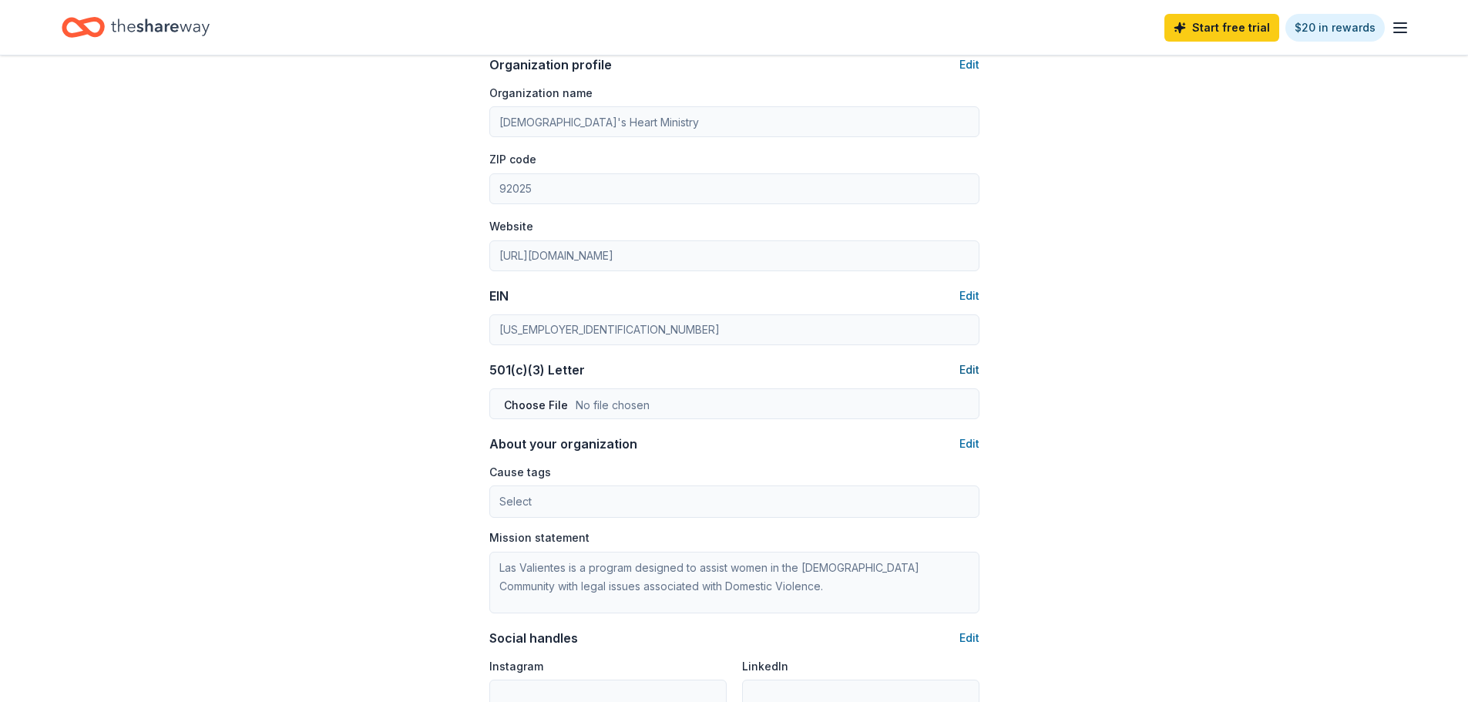
click at [963, 368] on button "Edit" at bounding box center [970, 370] width 20 height 18
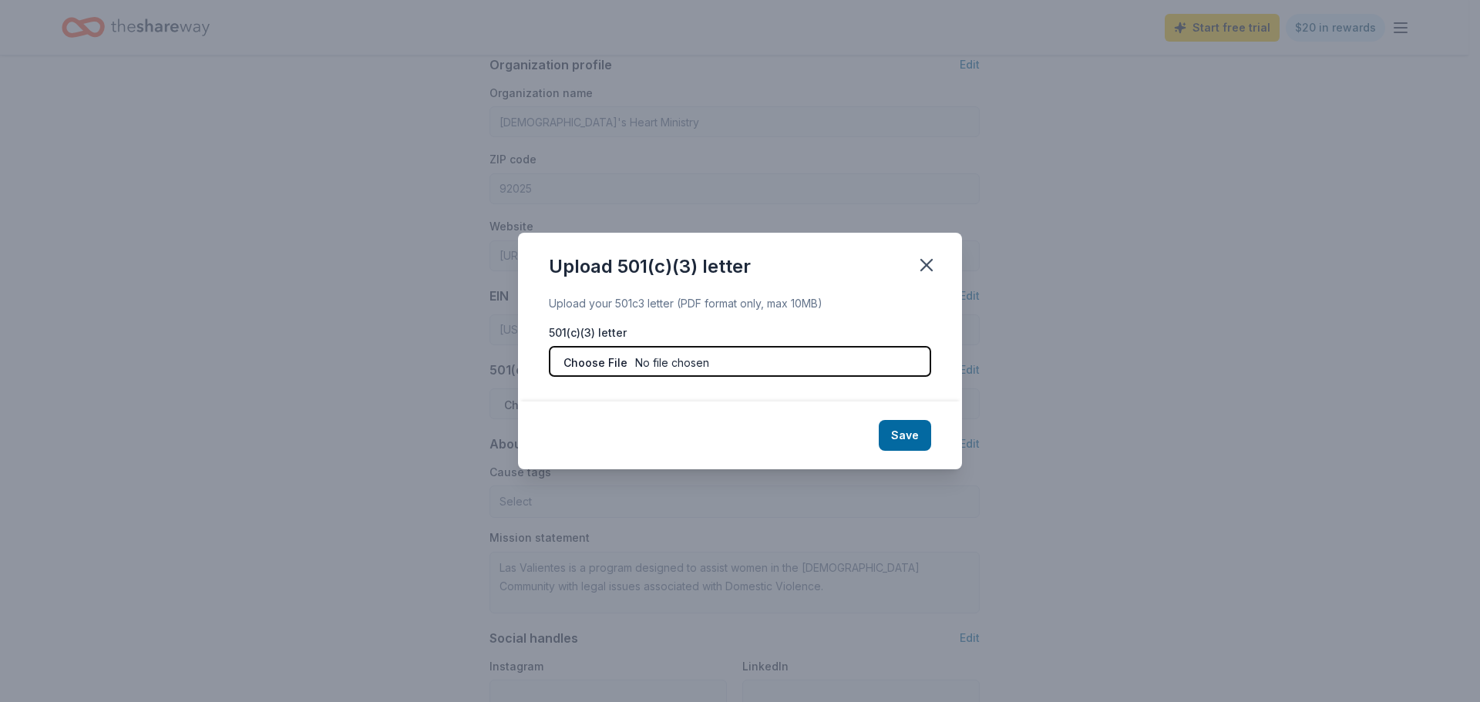
click at [667, 360] on input "file" at bounding box center [740, 361] width 382 height 31
click at [694, 358] on input "file" at bounding box center [740, 361] width 382 height 31
type input "C:\fakepath\Gods_Heart_IRS_&_FTB_letter_of_detmination_tax_exempt_status.pdf"
click at [913, 432] on button "Save" at bounding box center [905, 435] width 52 height 31
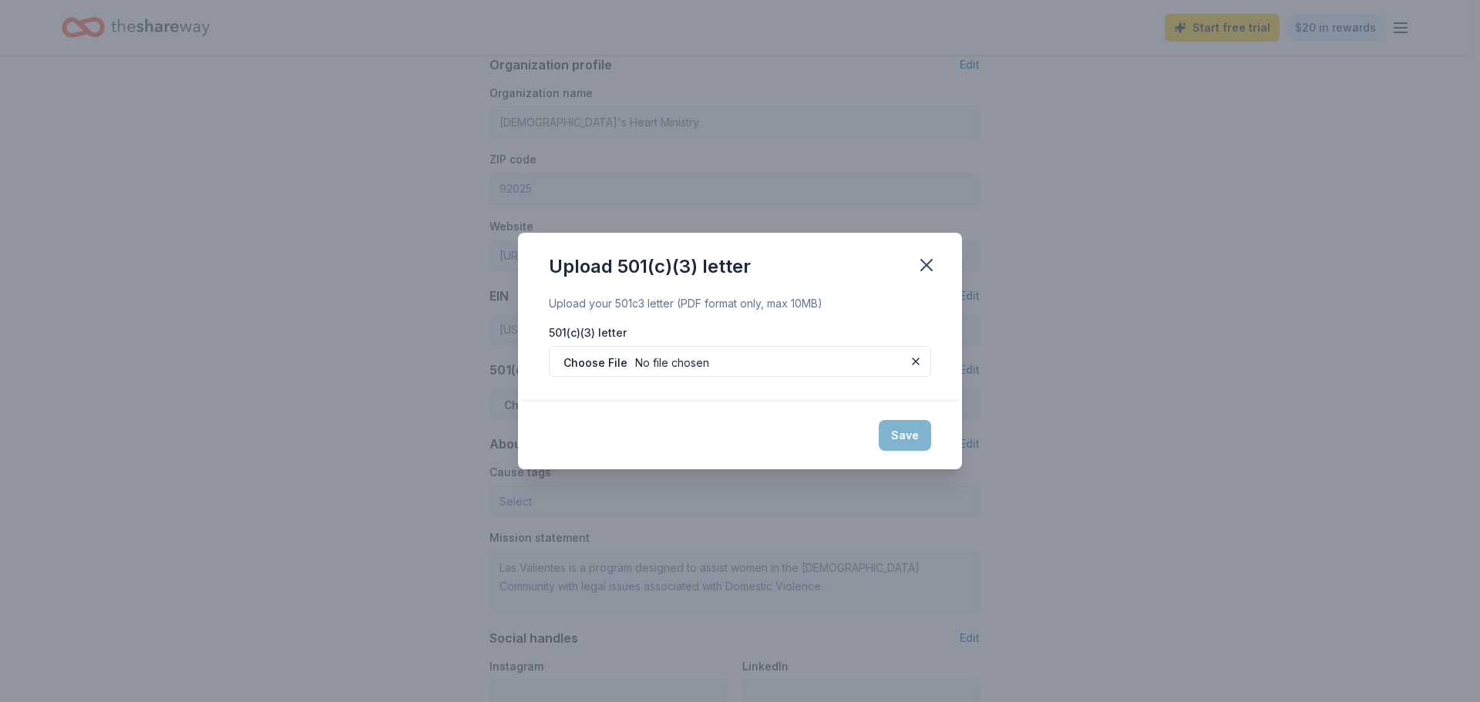
click at [901, 440] on div "Save" at bounding box center [740, 436] width 444 height 68
click at [923, 262] on icon "button" at bounding box center [926, 265] width 11 height 11
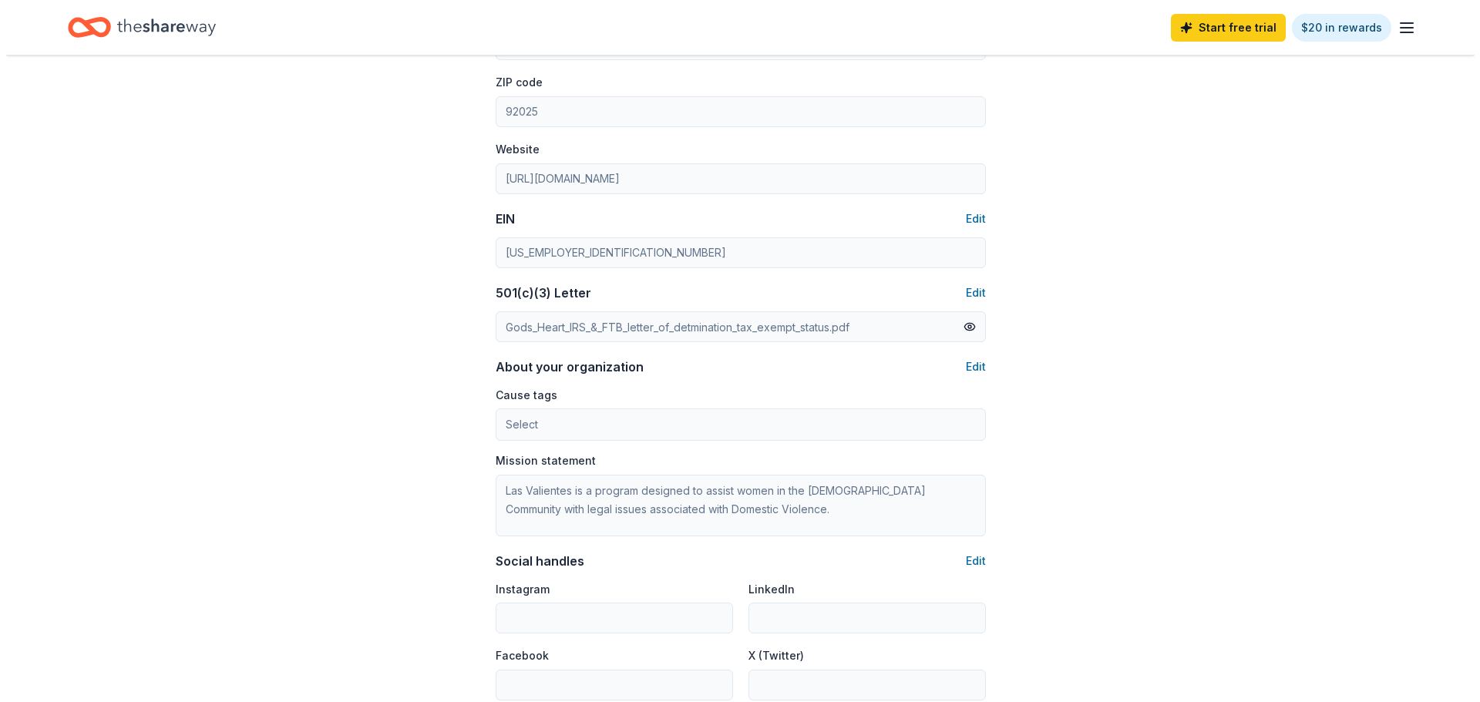
scroll to position [694, 0]
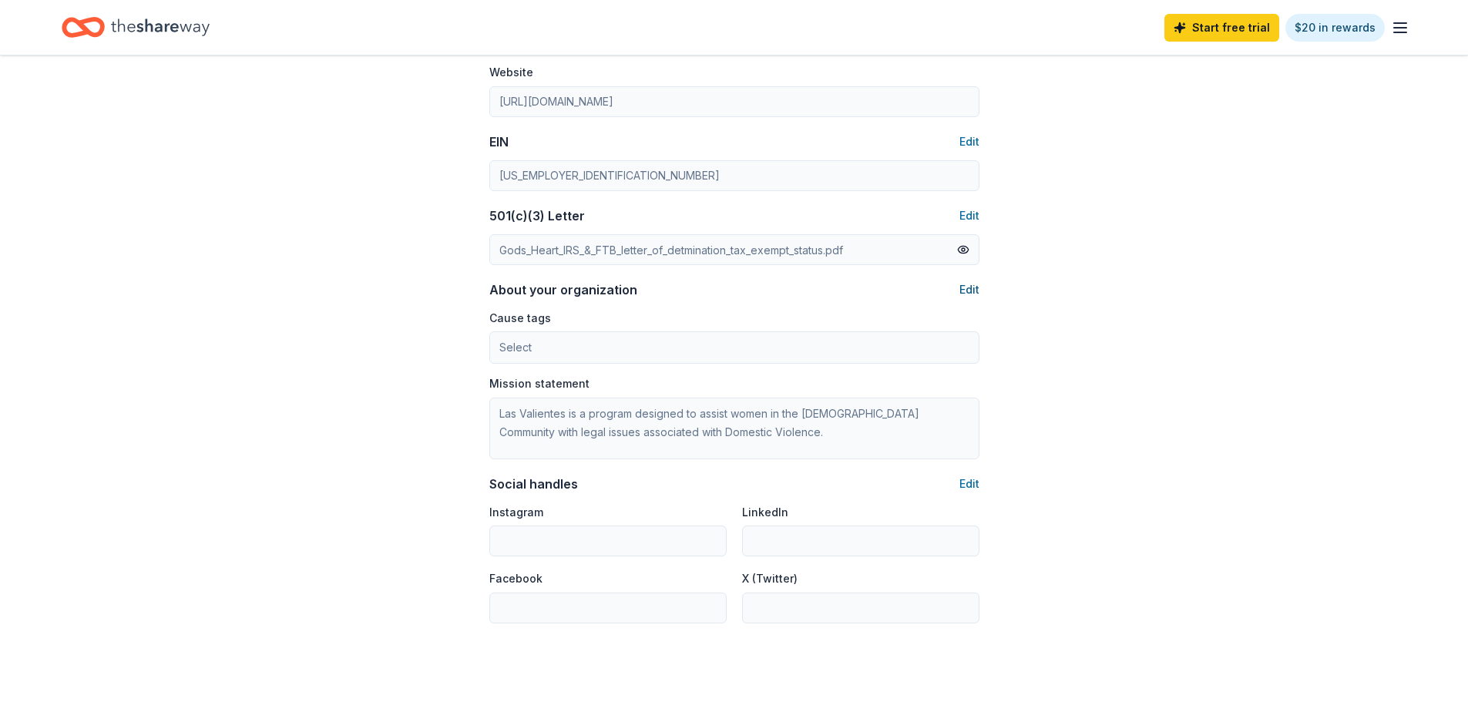
click at [974, 289] on button "Edit" at bounding box center [970, 290] width 20 height 18
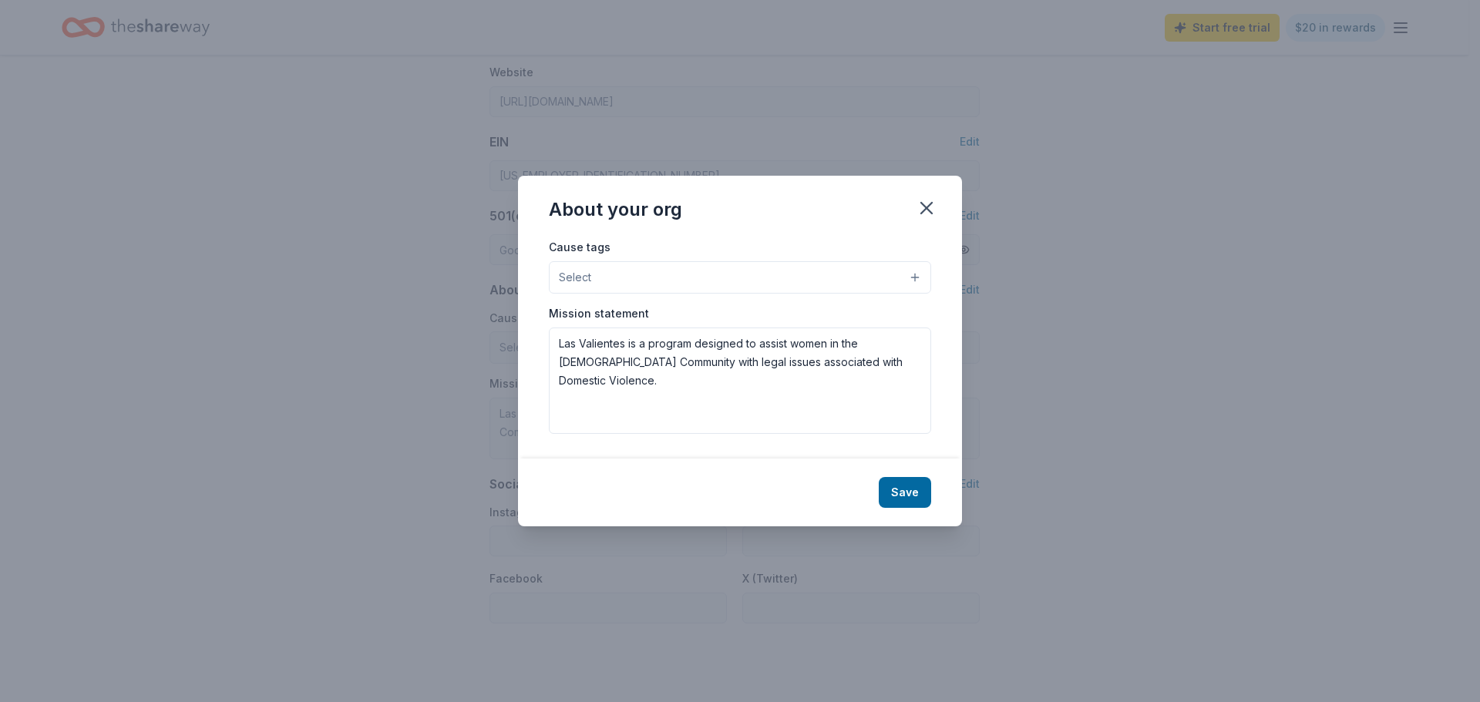
click at [916, 275] on button "Select" at bounding box center [740, 277] width 382 height 32
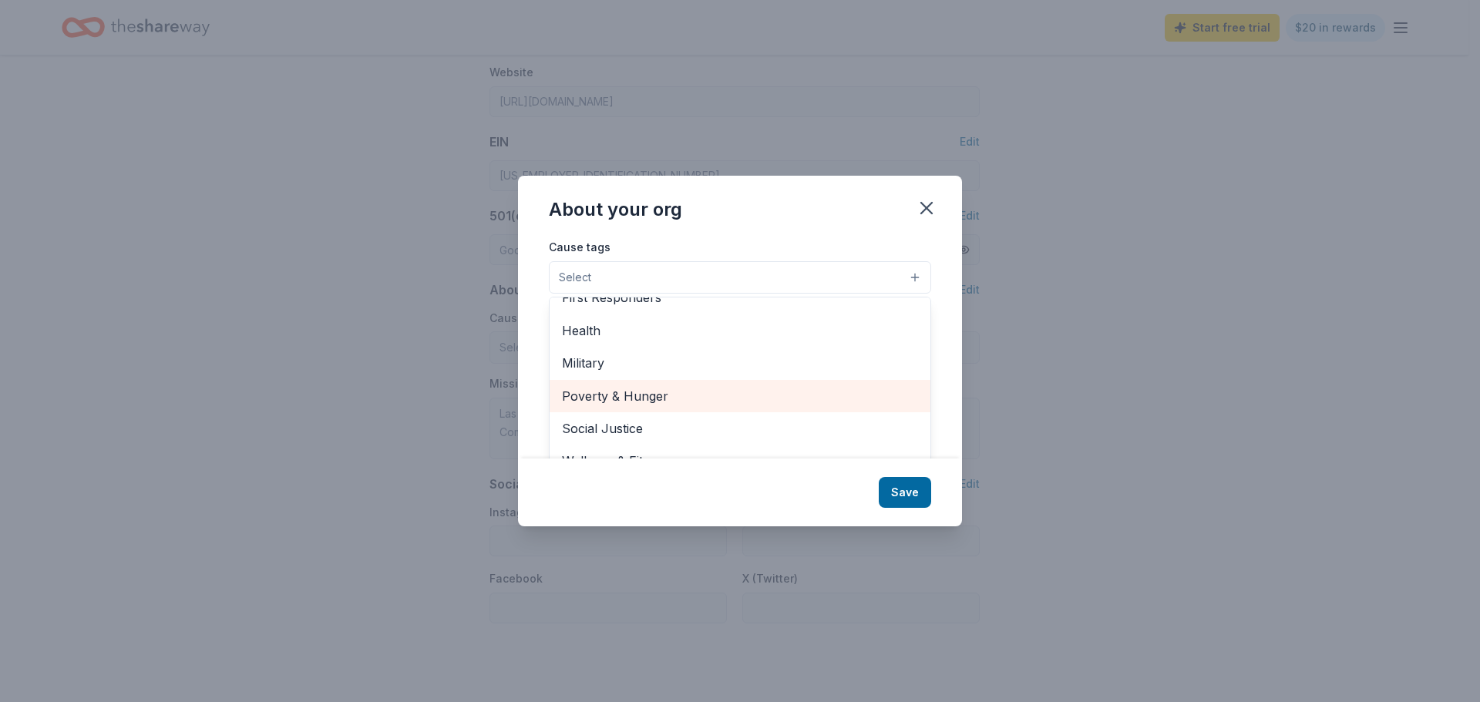
scroll to position [23, 0]
click at [758, 402] on span "Social Justice" at bounding box center [740, 405] width 356 height 20
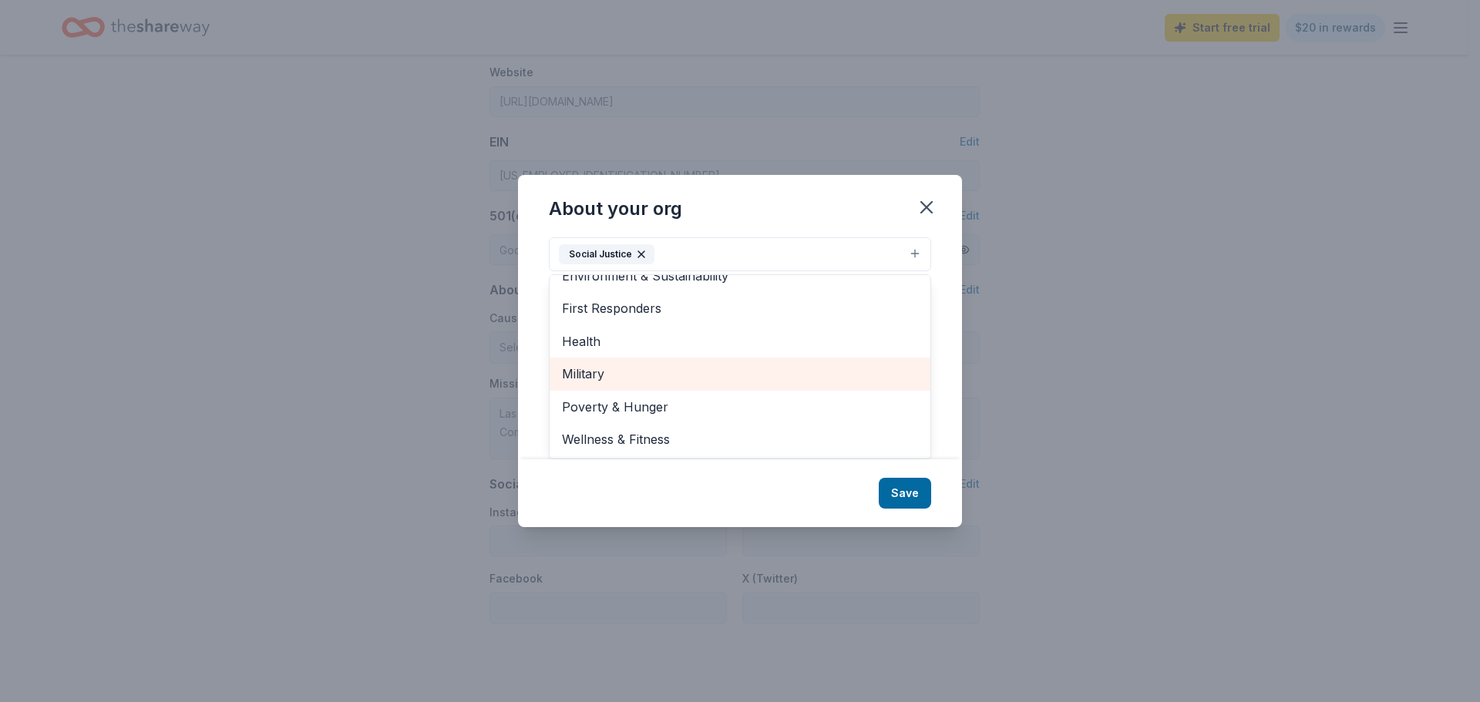
click at [676, 373] on span "Military" at bounding box center [740, 374] width 356 height 20
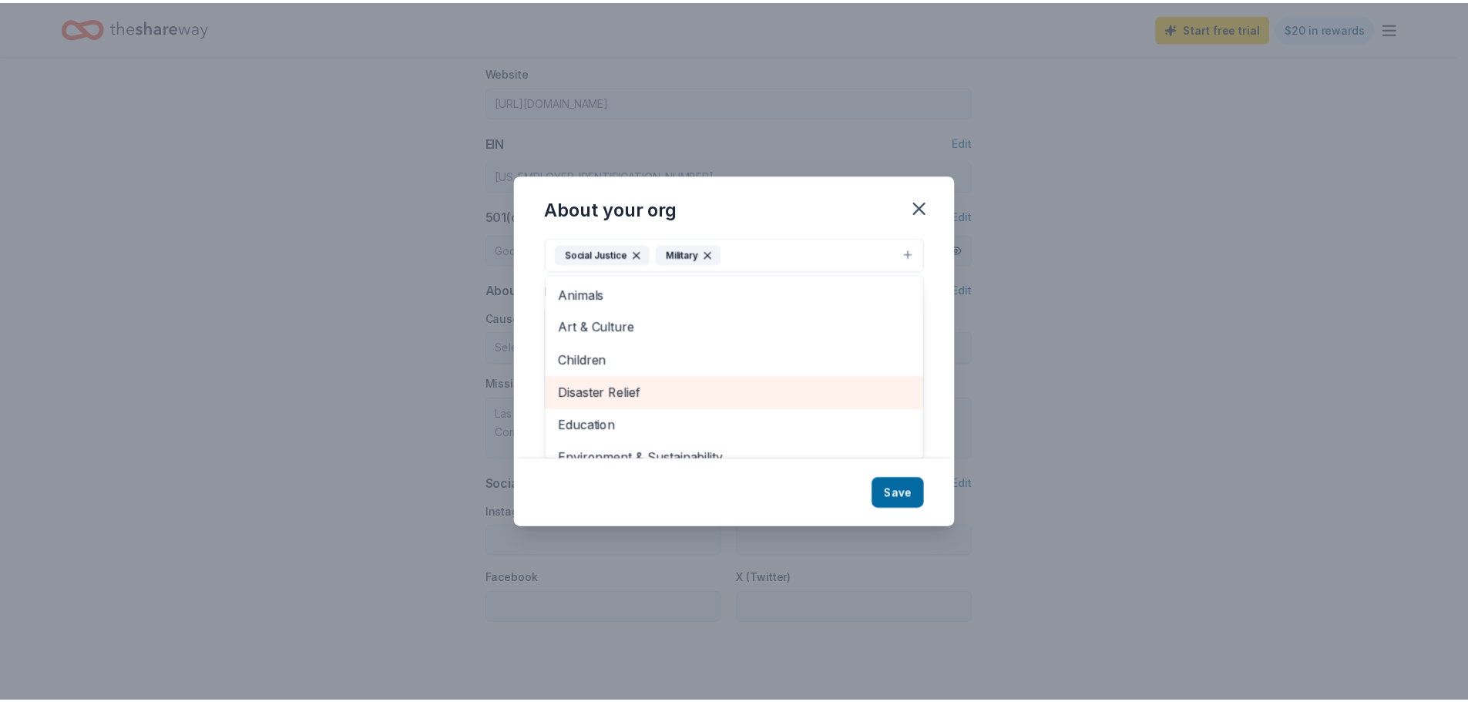
scroll to position [0, 0]
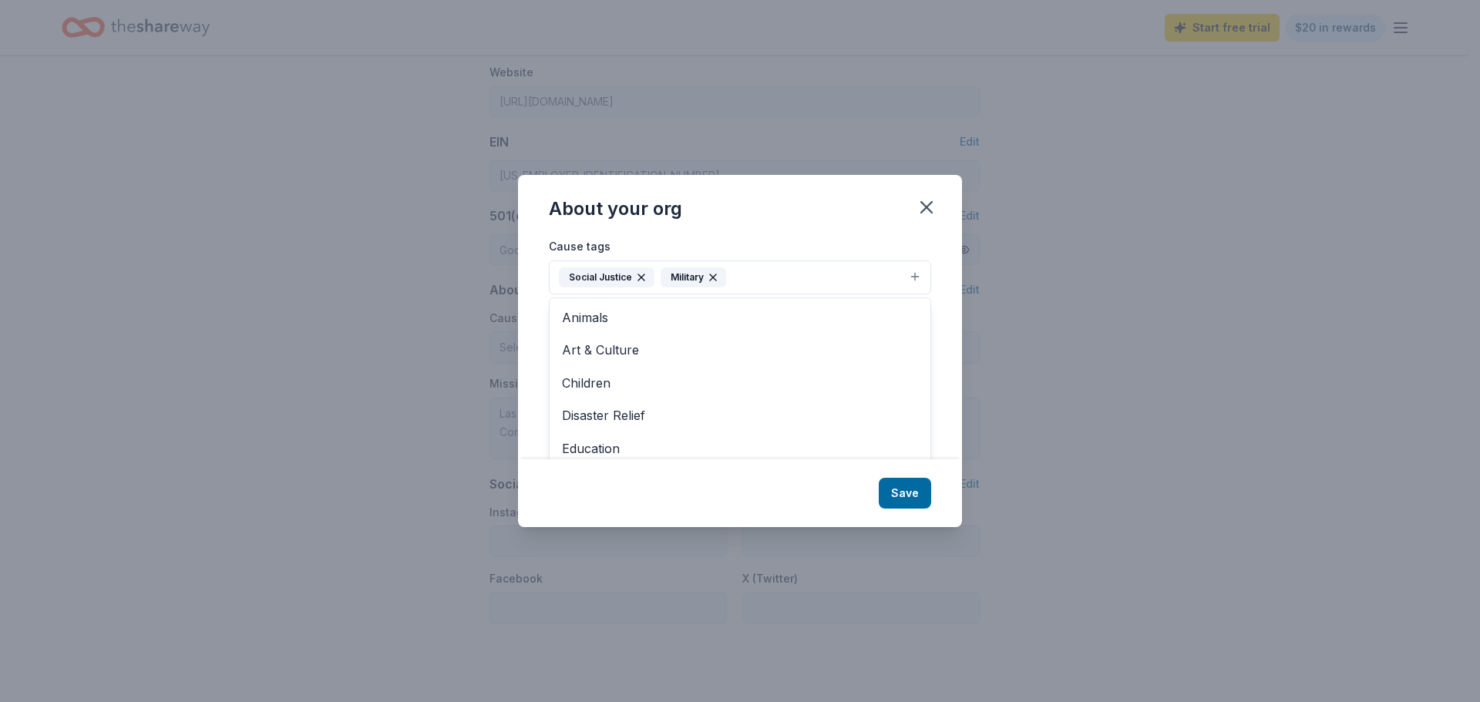
click at [895, 492] on div "About your org Cause tags Social Justice Military Animals Art & Culture Childre…" at bounding box center [740, 350] width 444 height 351
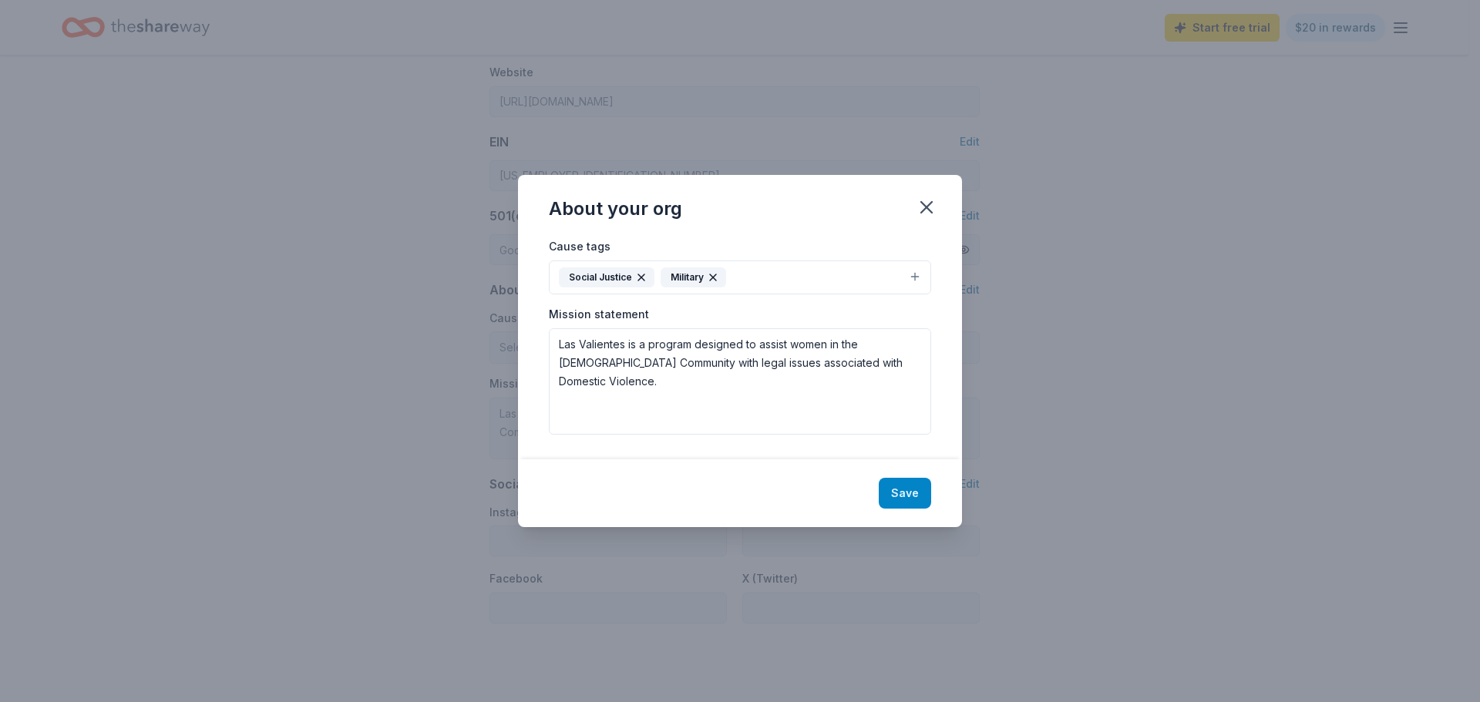
click at [905, 493] on button "Save" at bounding box center [905, 493] width 52 height 31
click at [929, 207] on icon "button" at bounding box center [926, 207] width 11 height 11
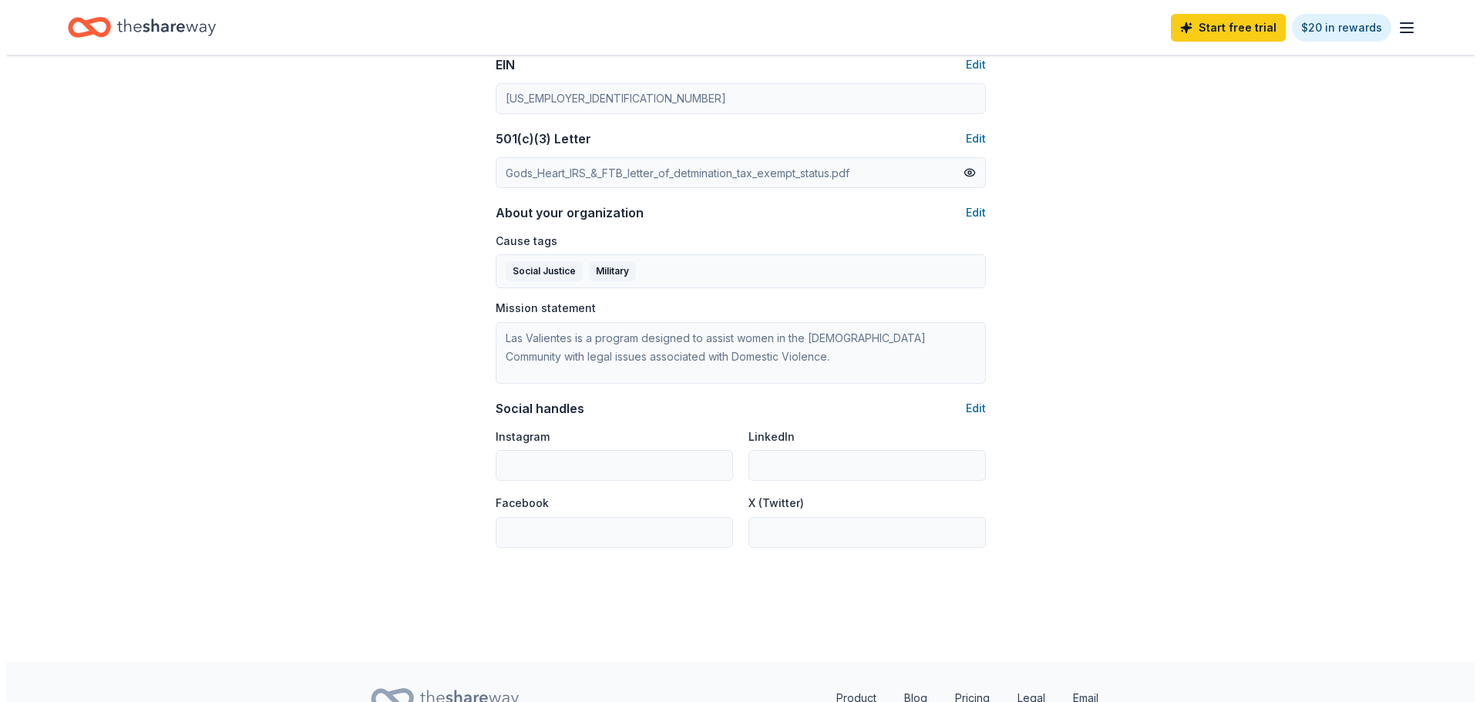
scroll to position [842, 0]
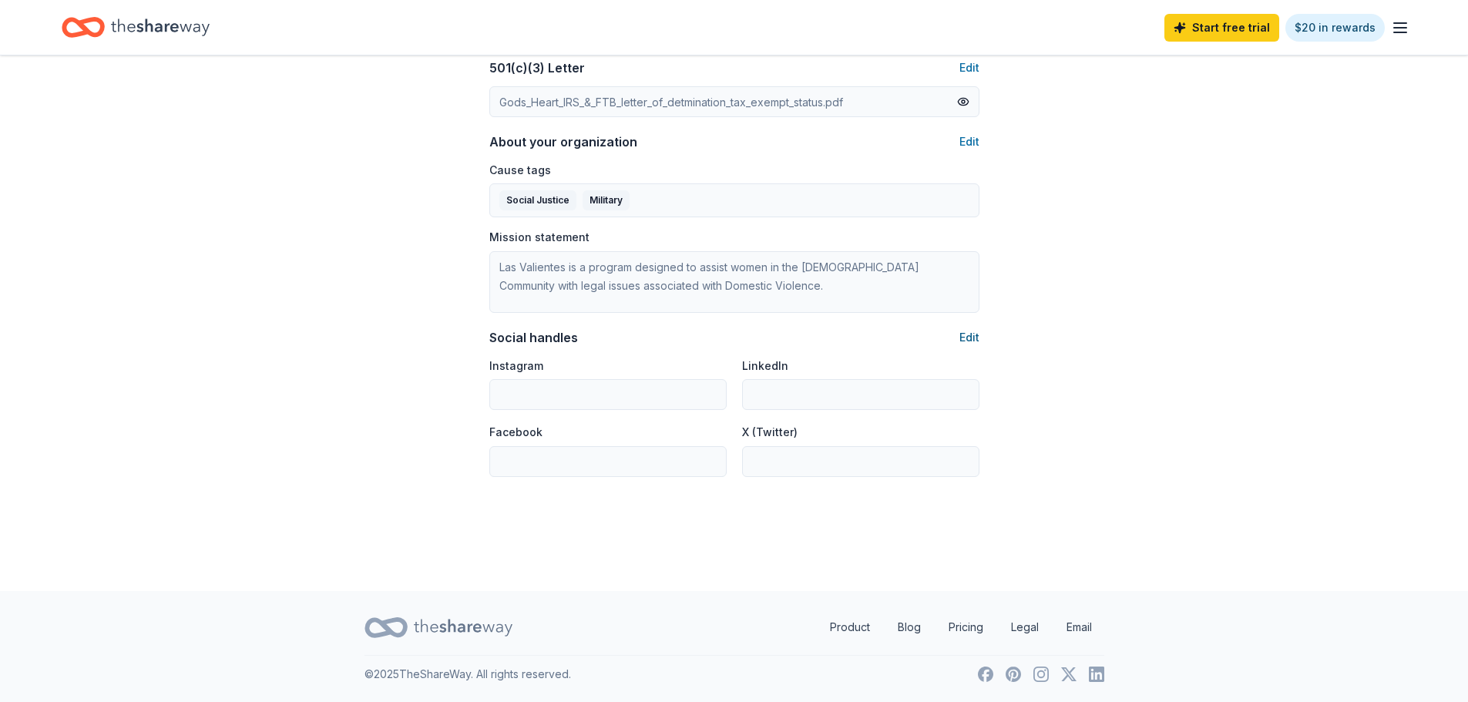
click at [972, 336] on button "Edit" at bounding box center [970, 337] width 20 height 18
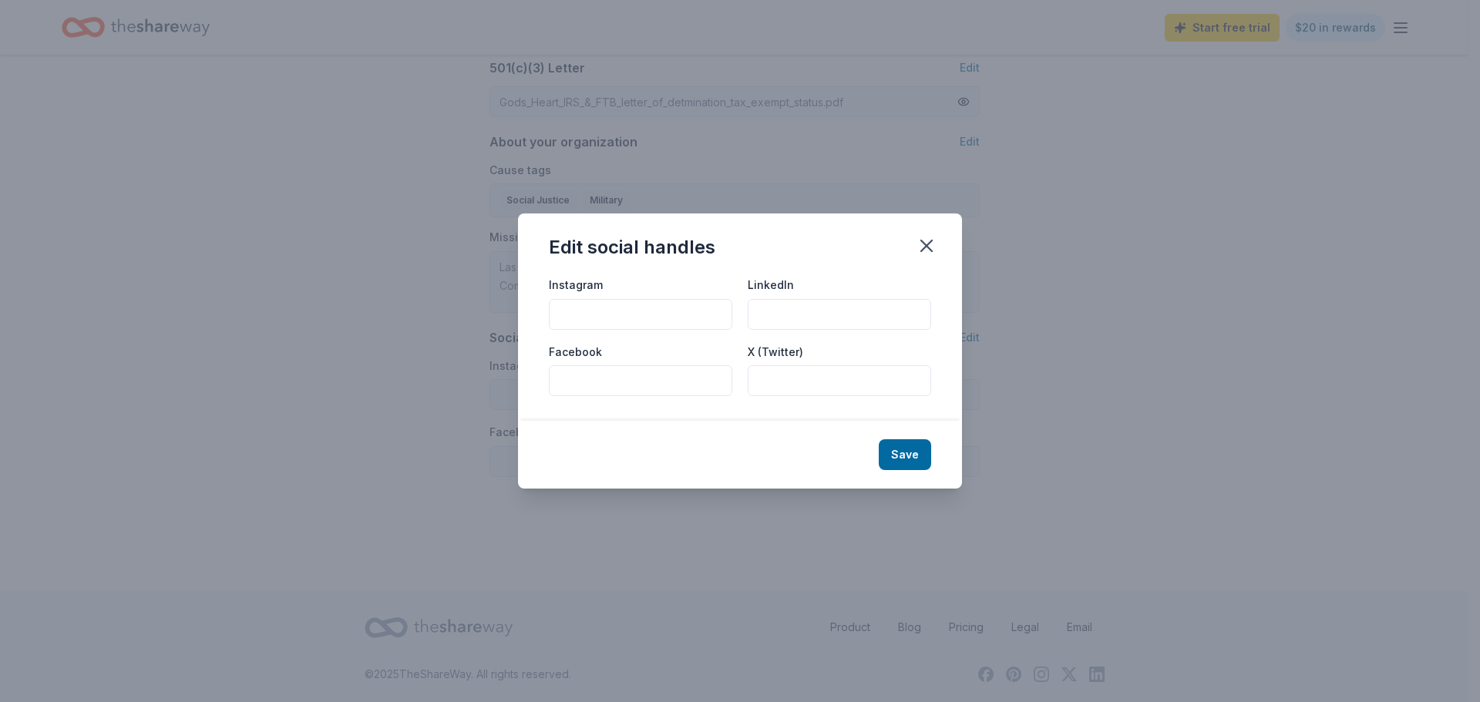
paste input "https://www.instagram.com/lasvalientes2001/"
type input "https://www.instagram.com/lasvalientes2001/"
paste input "https://www.linkedin.com/in/ana-serrano-lasvalientes/"
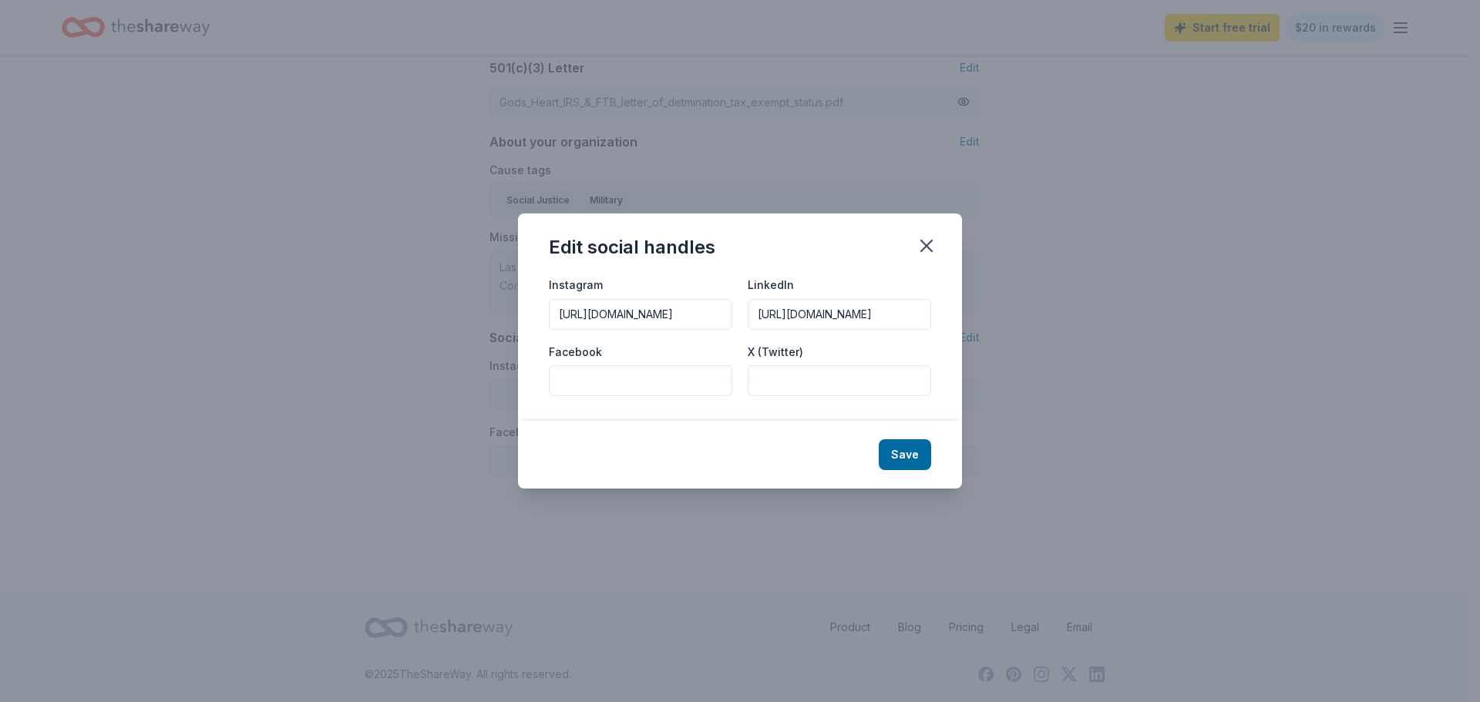
scroll to position [0, 114]
type input "https://www.linkedin.com/in/ana-serrano-lasvalientes/"
paste input "https://www.facebook.com/LasValientes"
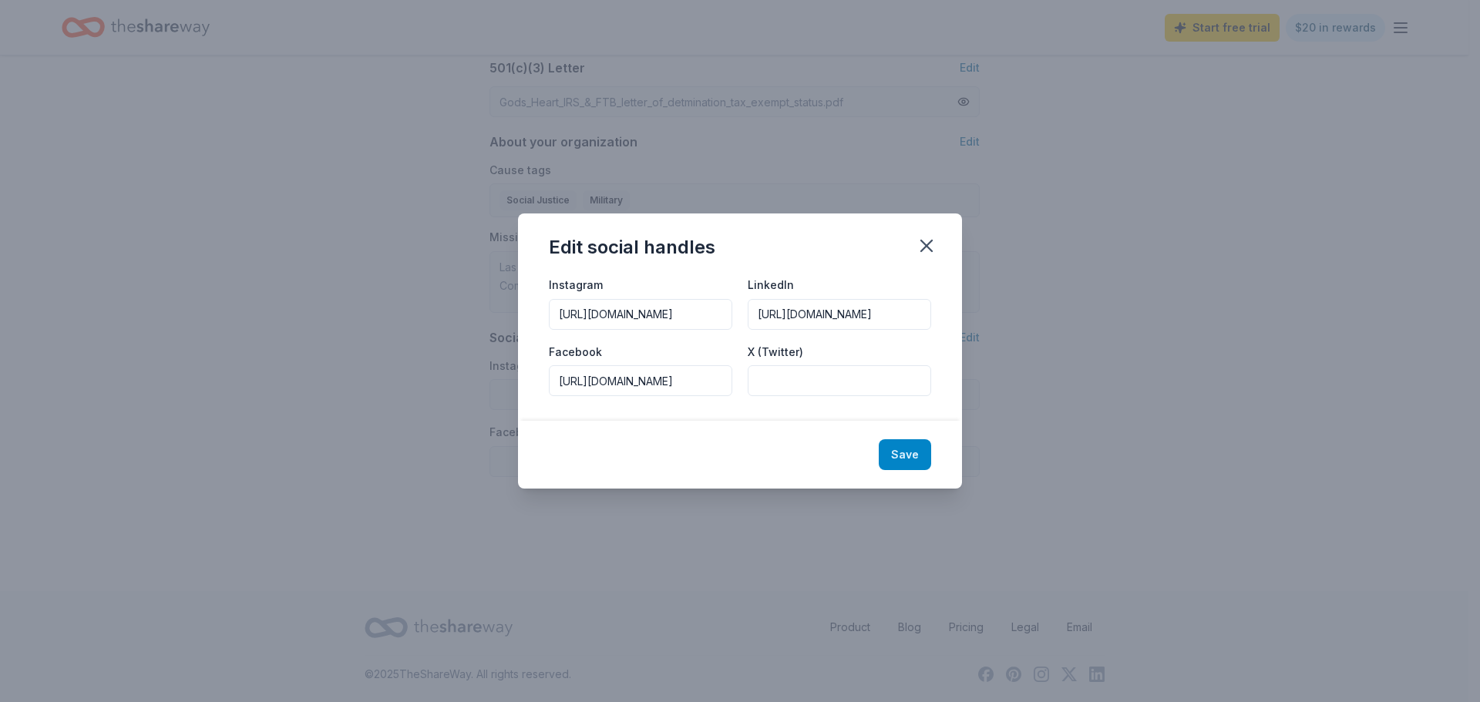
type input "https://www.facebook.com/LasValientes"
click at [911, 453] on button "Save" at bounding box center [905, 454] width 52 height 31
click at [923, 246] on icon "button" at bounding box center [927, 246] width 22 height 22
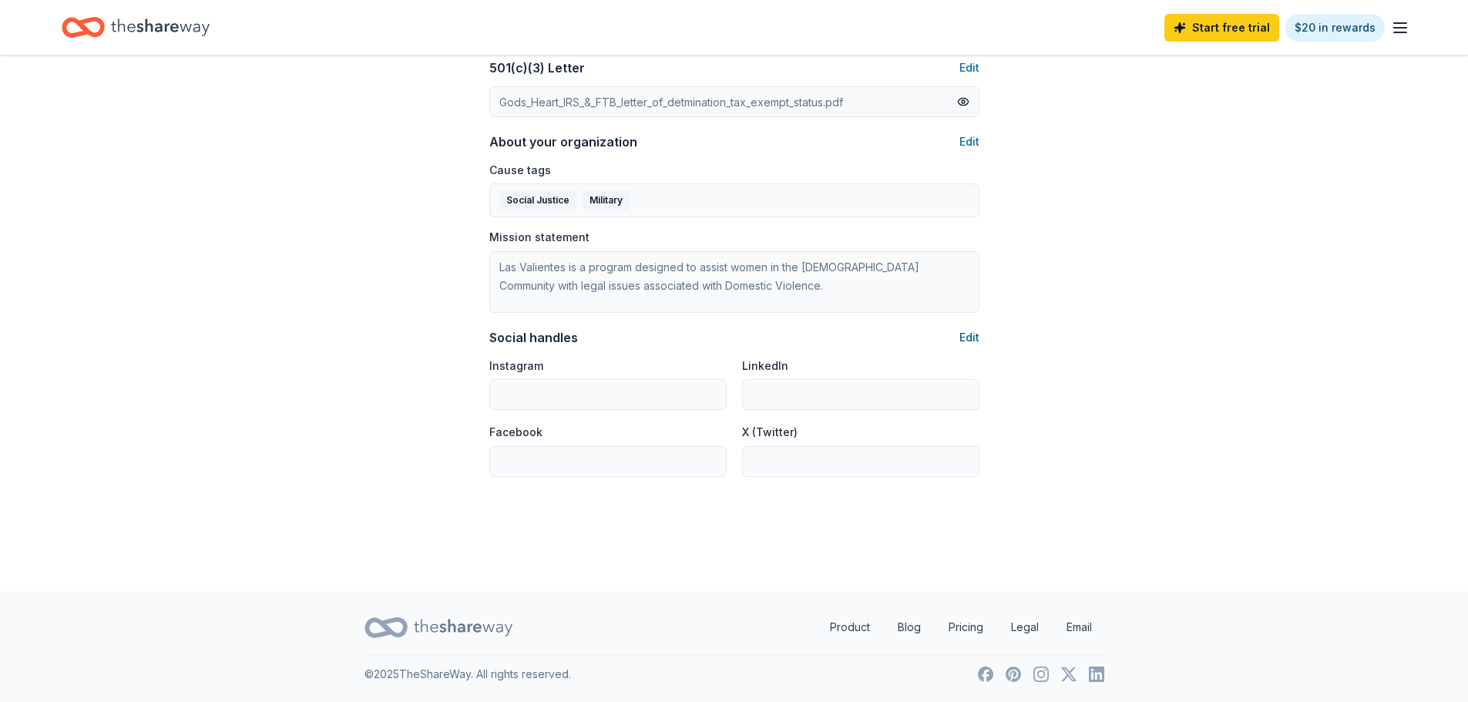
click at [969, 339] on button "Edit" at bounding box center [970, 337] width 20 height 18
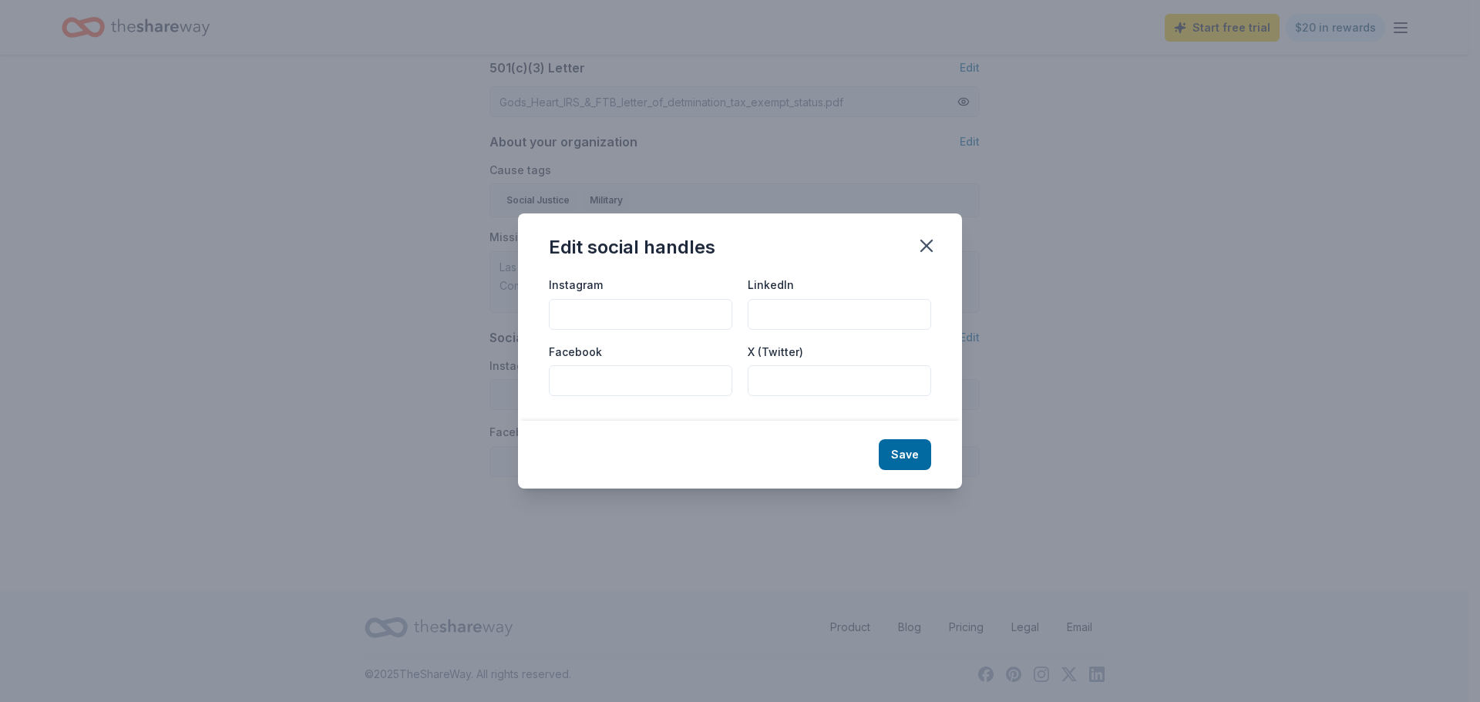
paste input "https://www.facebook.com/LasValientes"
type input "https://www.facebook.com/LasValientes"
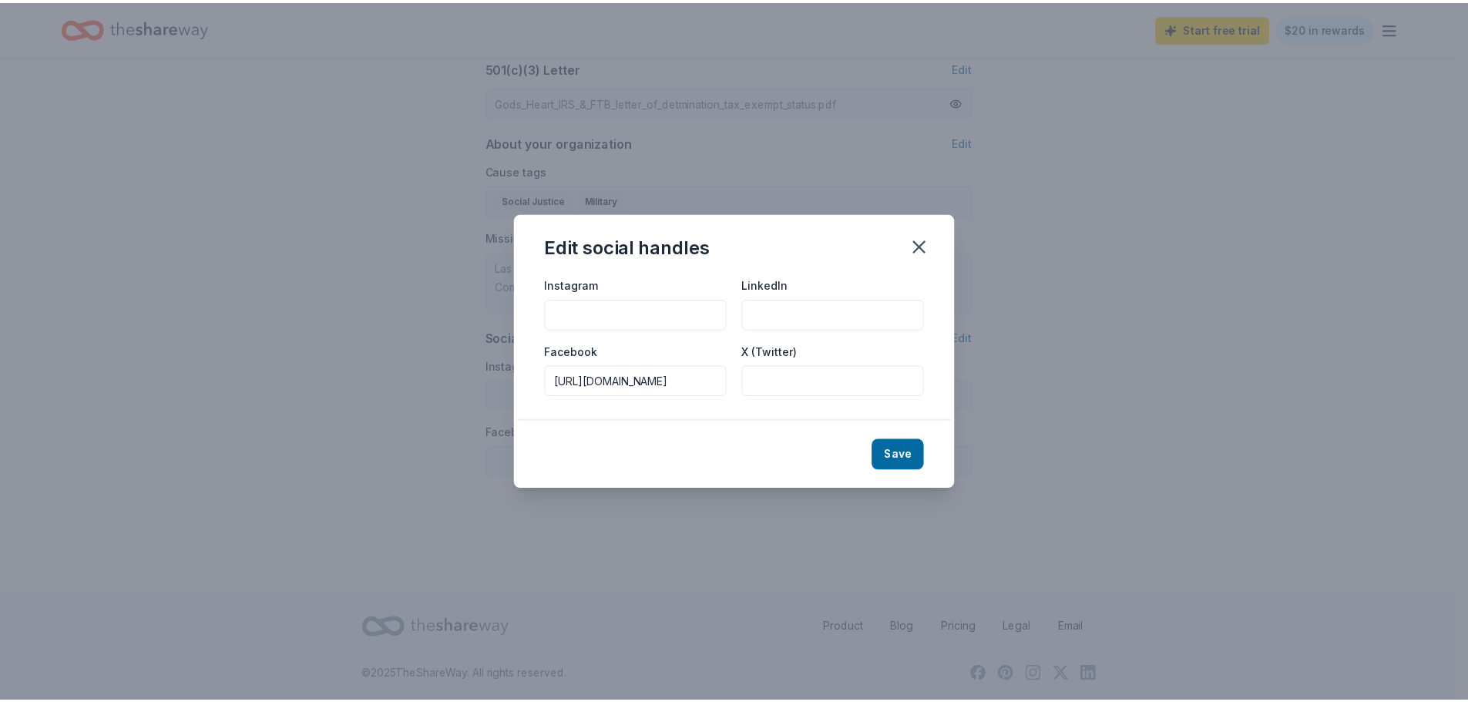
scroll to position [0, 42]
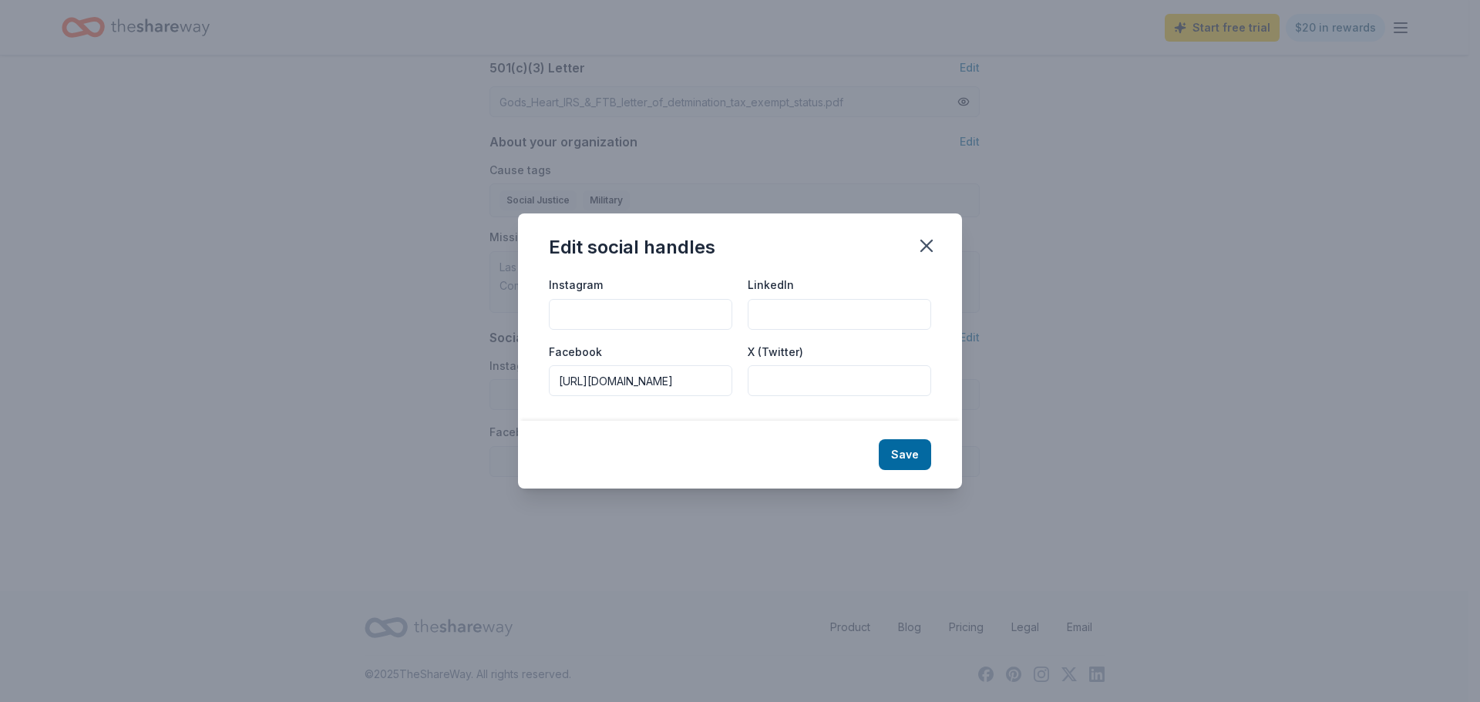
type input "https://www.instagram.com/lasvalientes2001/"
type input "https://www.linkedin.com/in/ana-serrano-lasvalientes/"
type input "https://www.facebook.com/LasValientes"
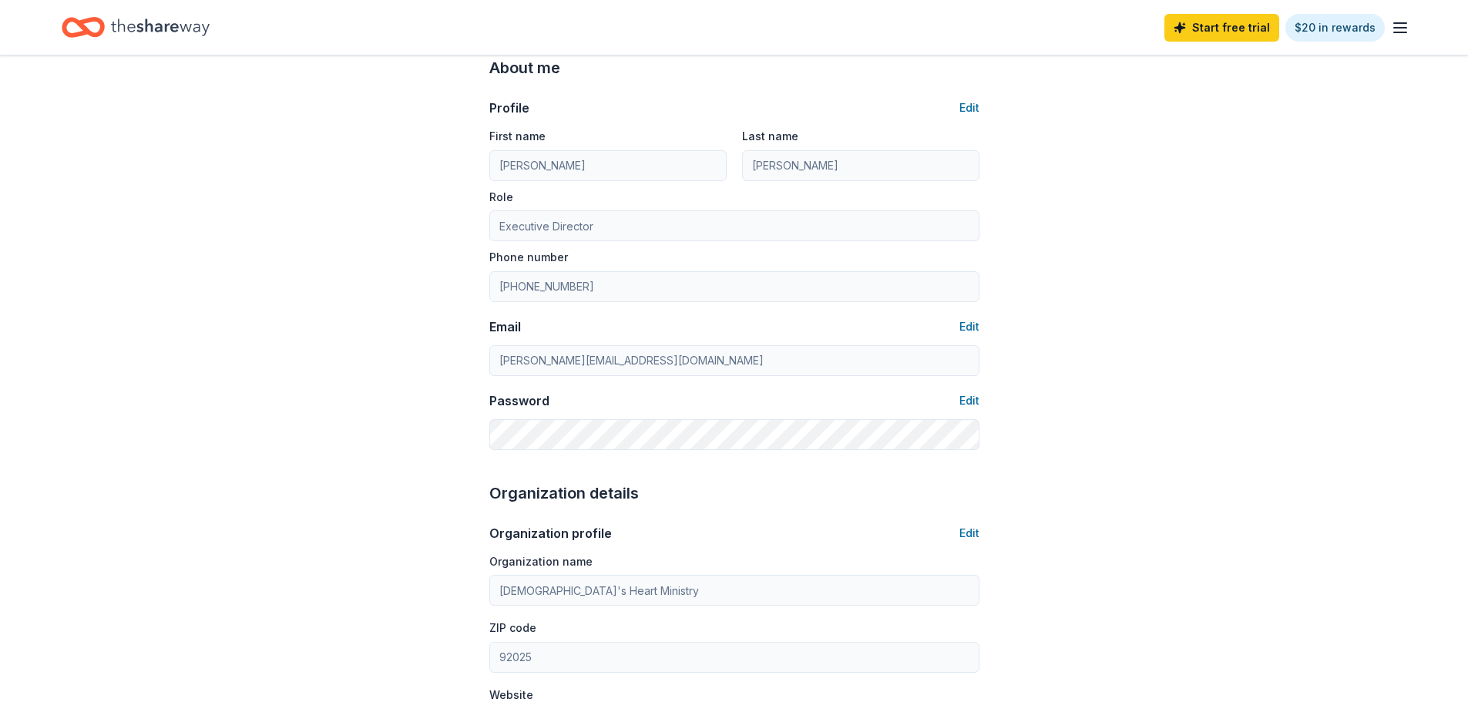
scroll to position [0, 0]
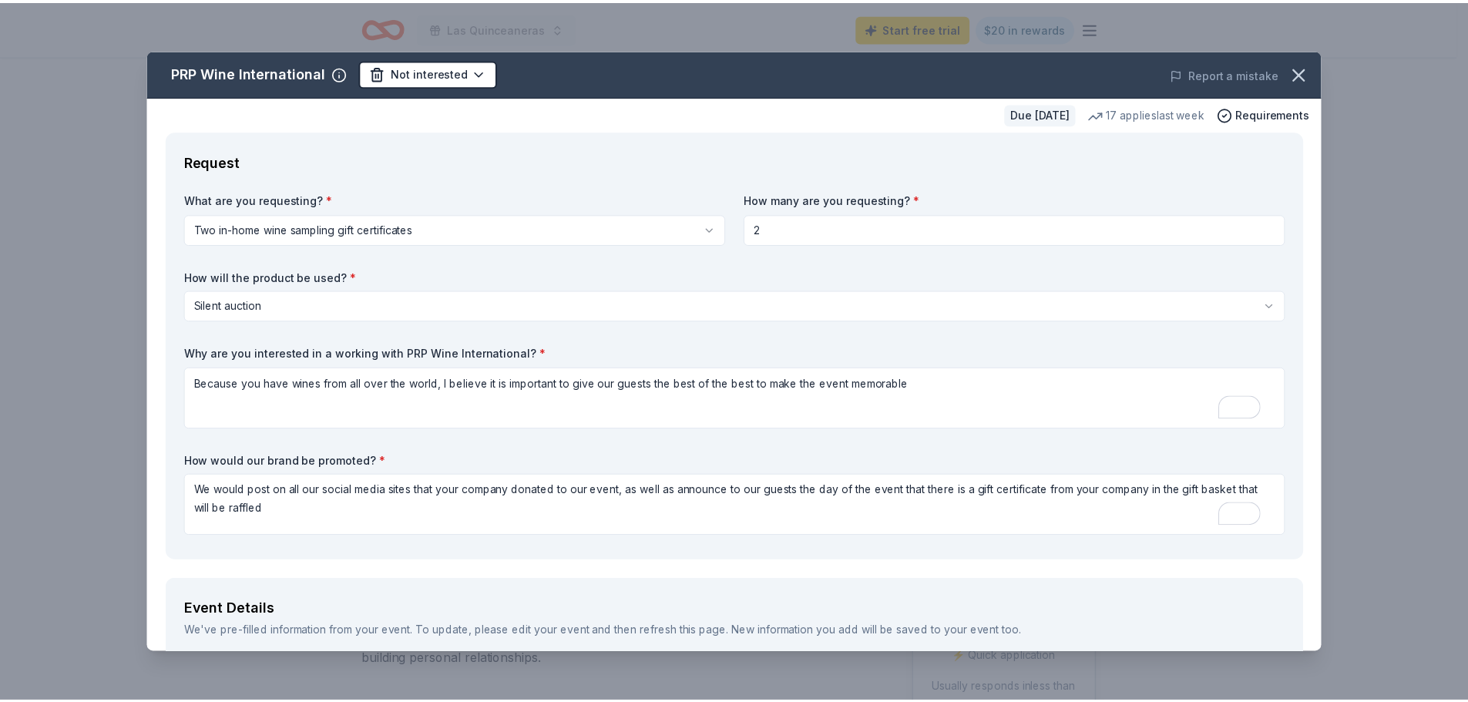
scroll to position [1673, 0]
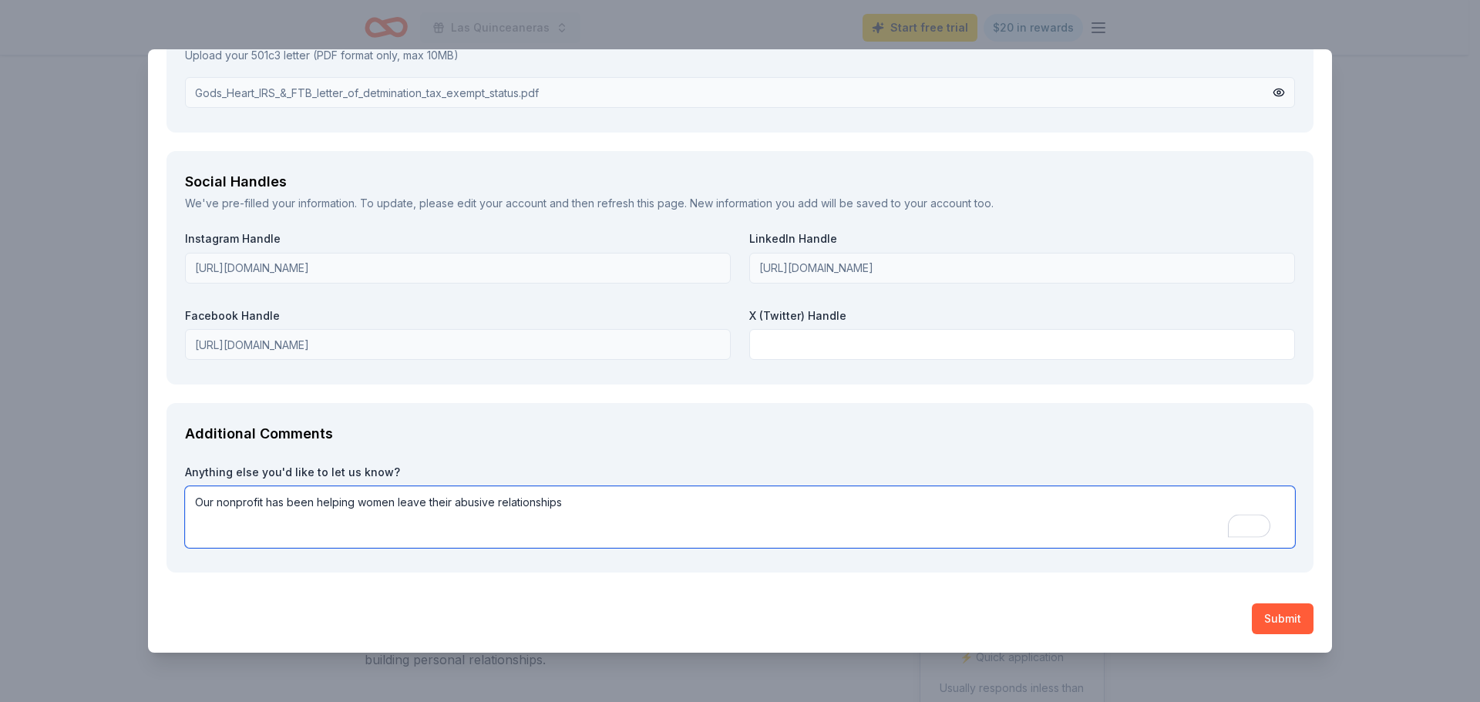
click at [610, 506] on textarea "Our nonprofit has been helping women leave their abusive relationships" at bounding box center [740, 517] width 1110 height 62
click at [970, 504] on textarea "Our nonprofit has been helping women leave their abusive relationships for 24 y…" at bounding box center [740, 517] width 1110 height 62
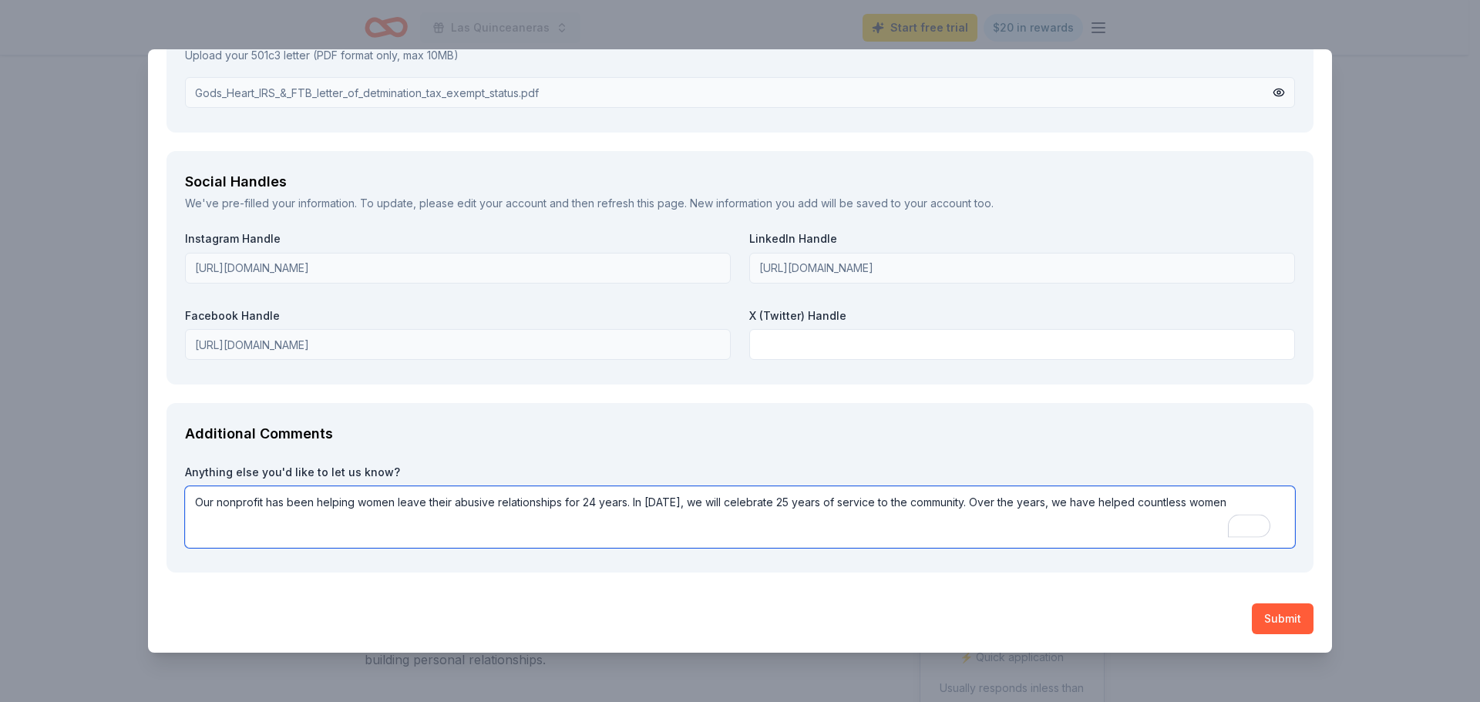
click at [1225, 504] on textarea "Our nonprofit has been helping women leave their abusive relationships for 24 y…" at bounding box center [740, 517] width 1110 height 62
click at [430, 529] on textarea "Our nonprofit has been helping women leave their abusive relationships for 24 y…" at bounding box center [740, 517] width 1110 height 62
click at [436, 523] on textarea "Our nonprofit has been helping women leave their abusive relationships for 24 y…" at bounding box center [740, 517] width 1110 height 62
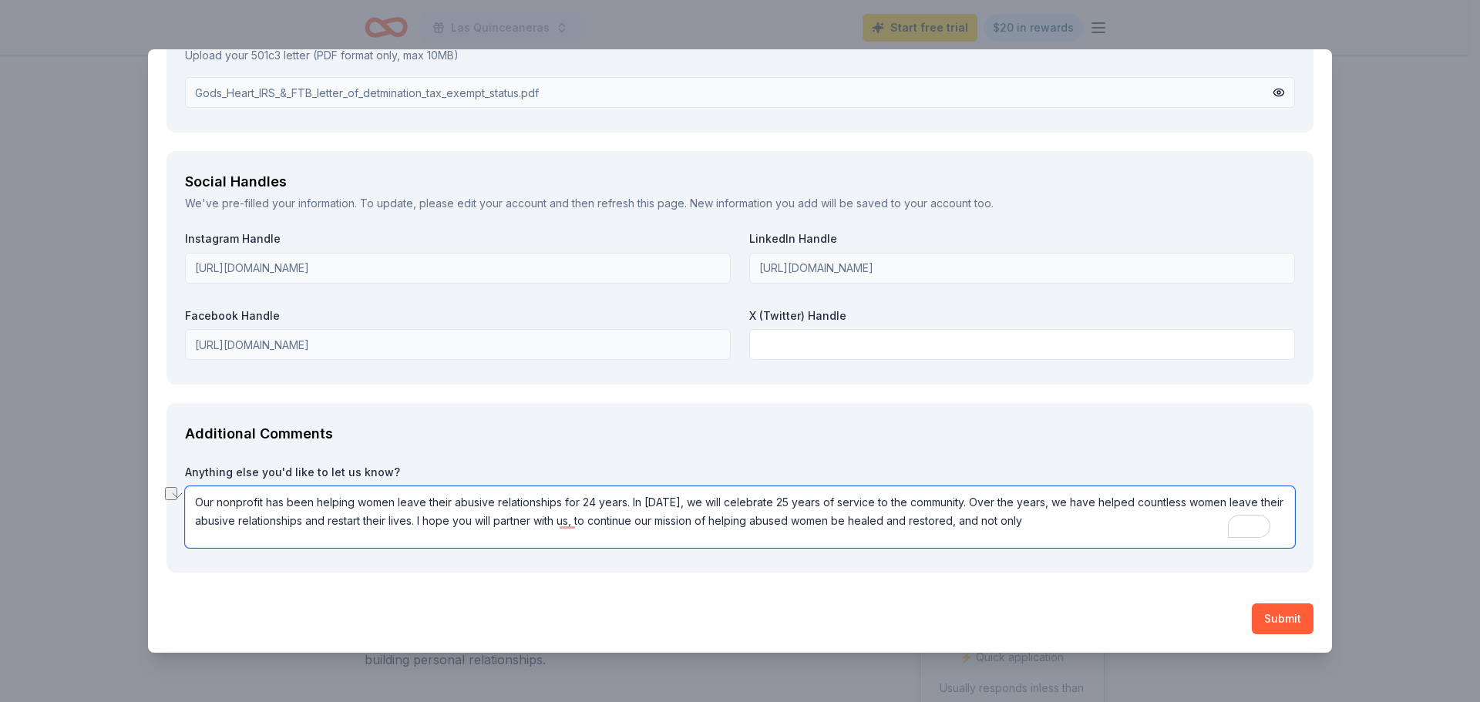
drag, startPoint x: 420, startPoint y: 519, endPoint x: 1062, endPoint y: 534, distance: 642.2
click at [1062, 534] on textarea "Our nonprofit has been helping women leave their abusive relationships for 24 y…" at bounding box center [740, 517] width 1110 height 62
click at [803, 527] on textarea "Our nonprofit has been helping women leave their abusive relationships for 24 y…" at bounding box center [740, 517] width 1110 height 62
type textarea "Our nonprofit has been helping women leave their abusive relationships for 24 y…"
click at [1267, 614] on button "Submit" at bounding box center [1283, 619] width 62 height 31
